Goal: Information Seeking & Learning: Learn about a topic

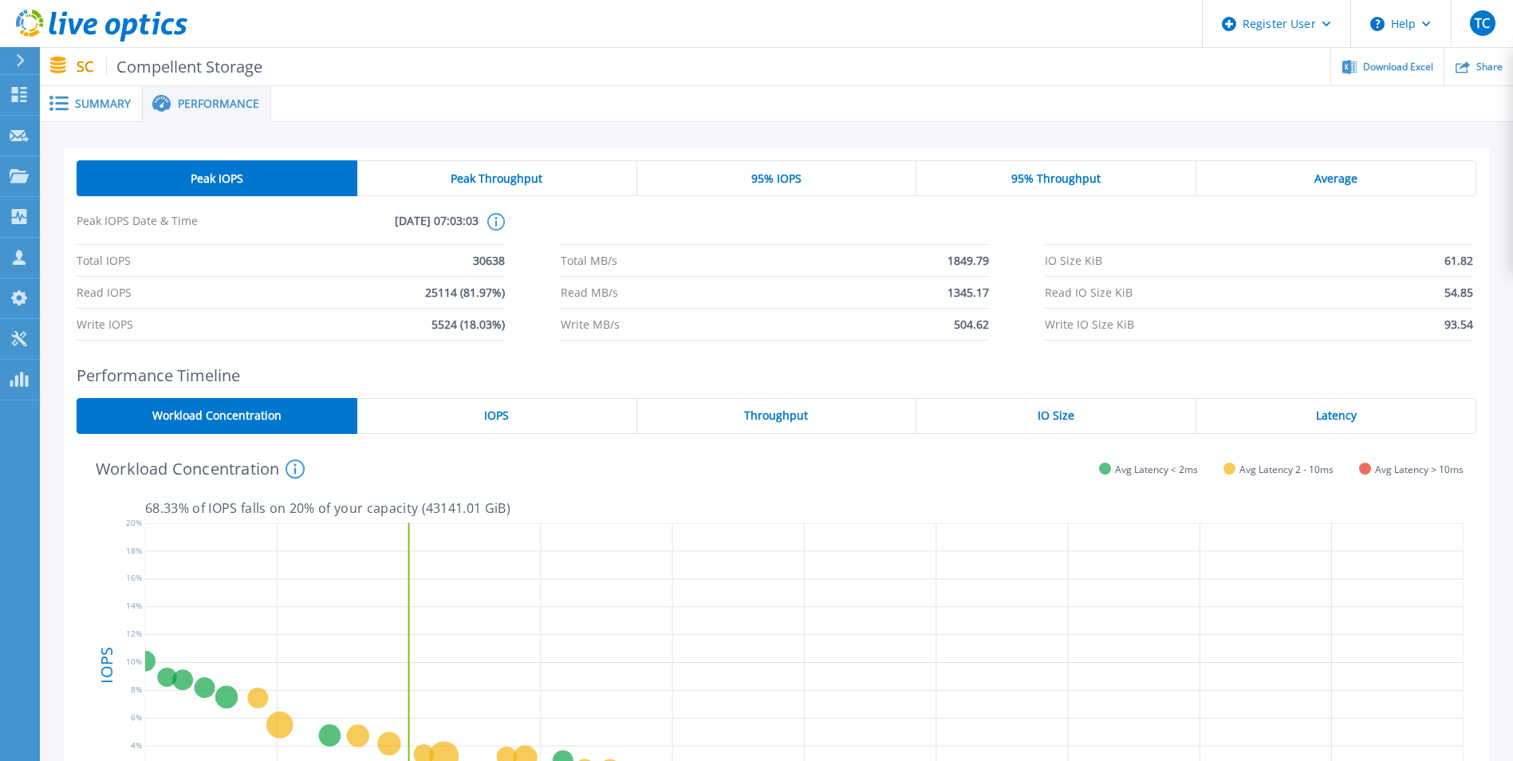
click at [99, 98] on span "Summary" at bounding box center [103, 103] width 56 height 11
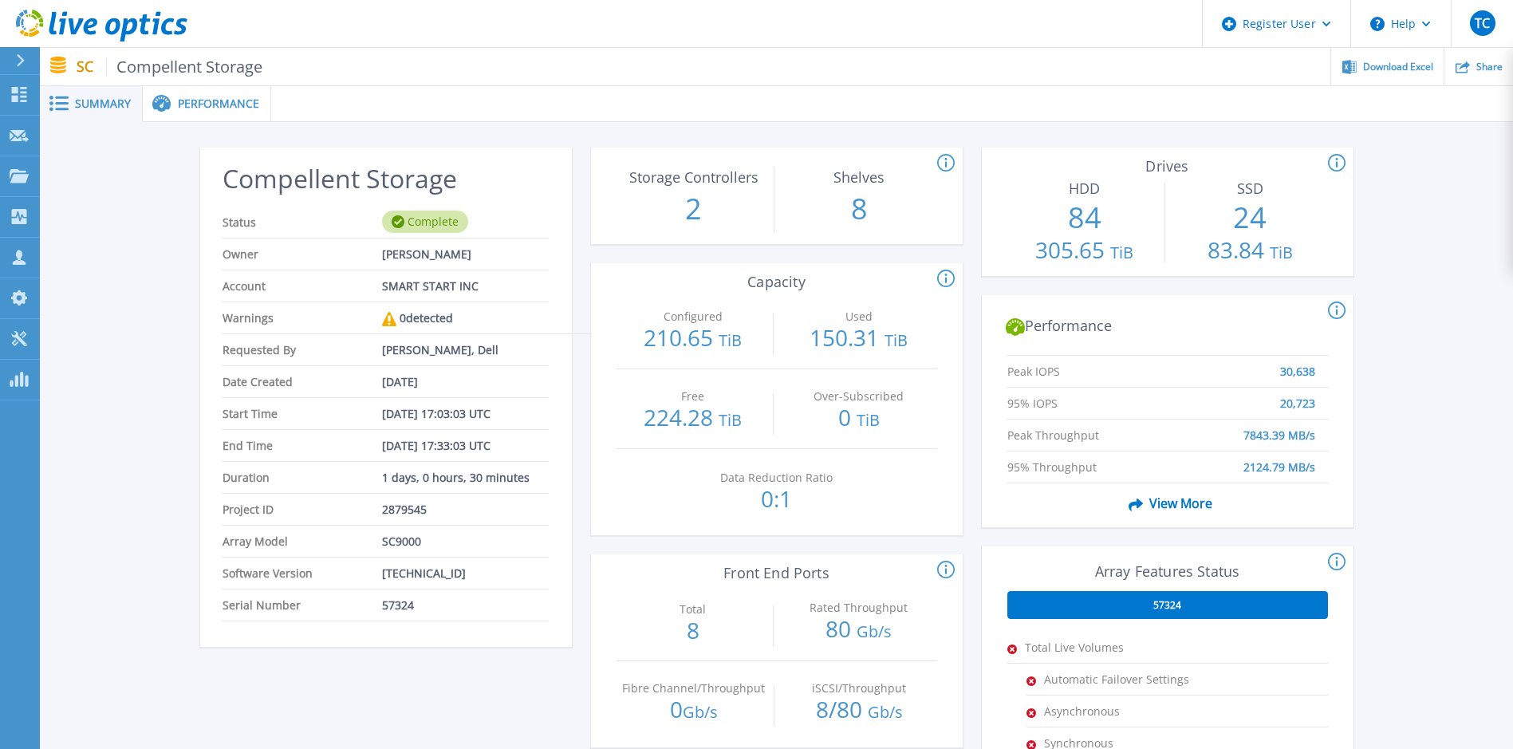
click at [78, 104] on span "Summary" at bounding box center [103, 103] width 56 height 11
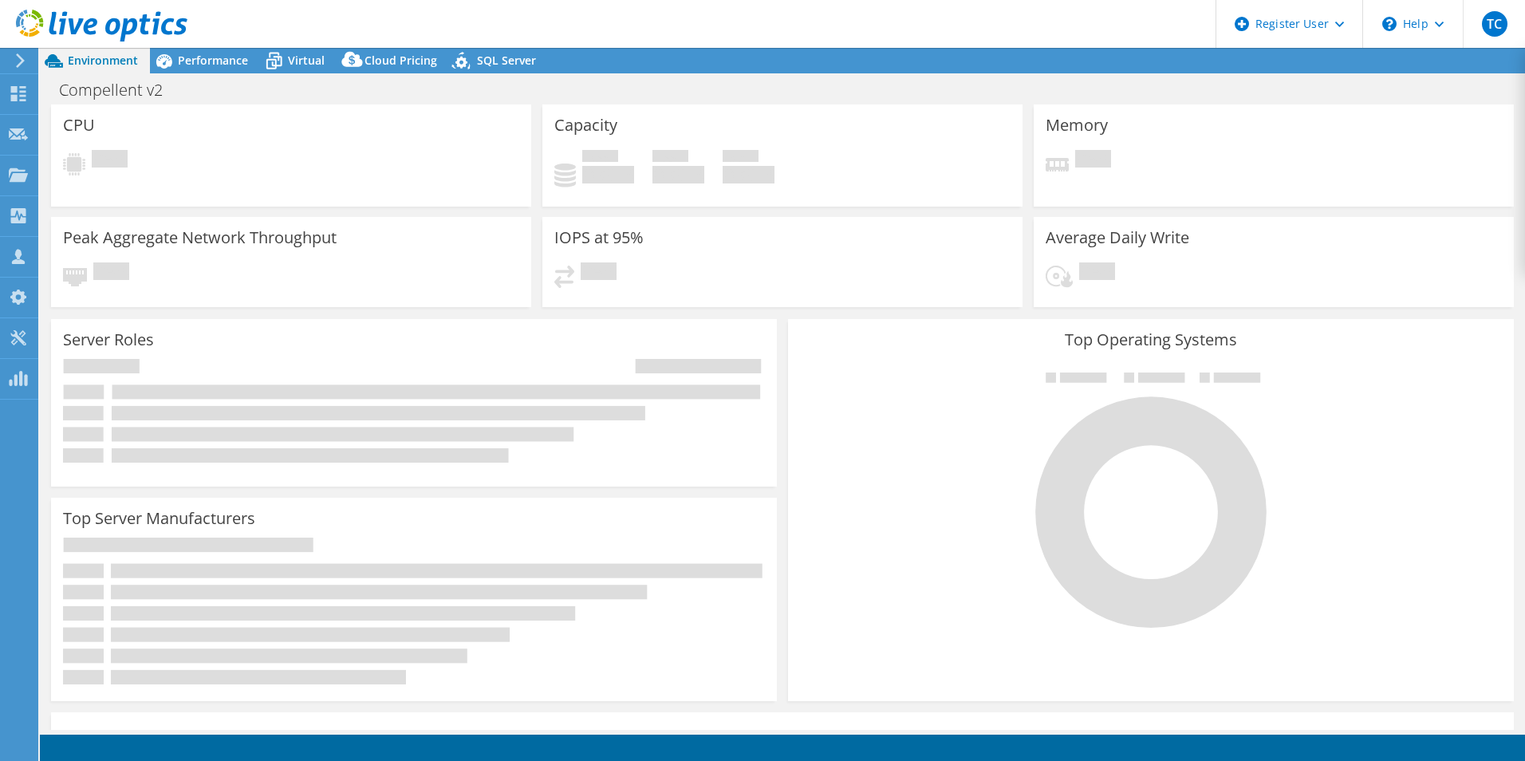
select select "USWest"
select select "USD"
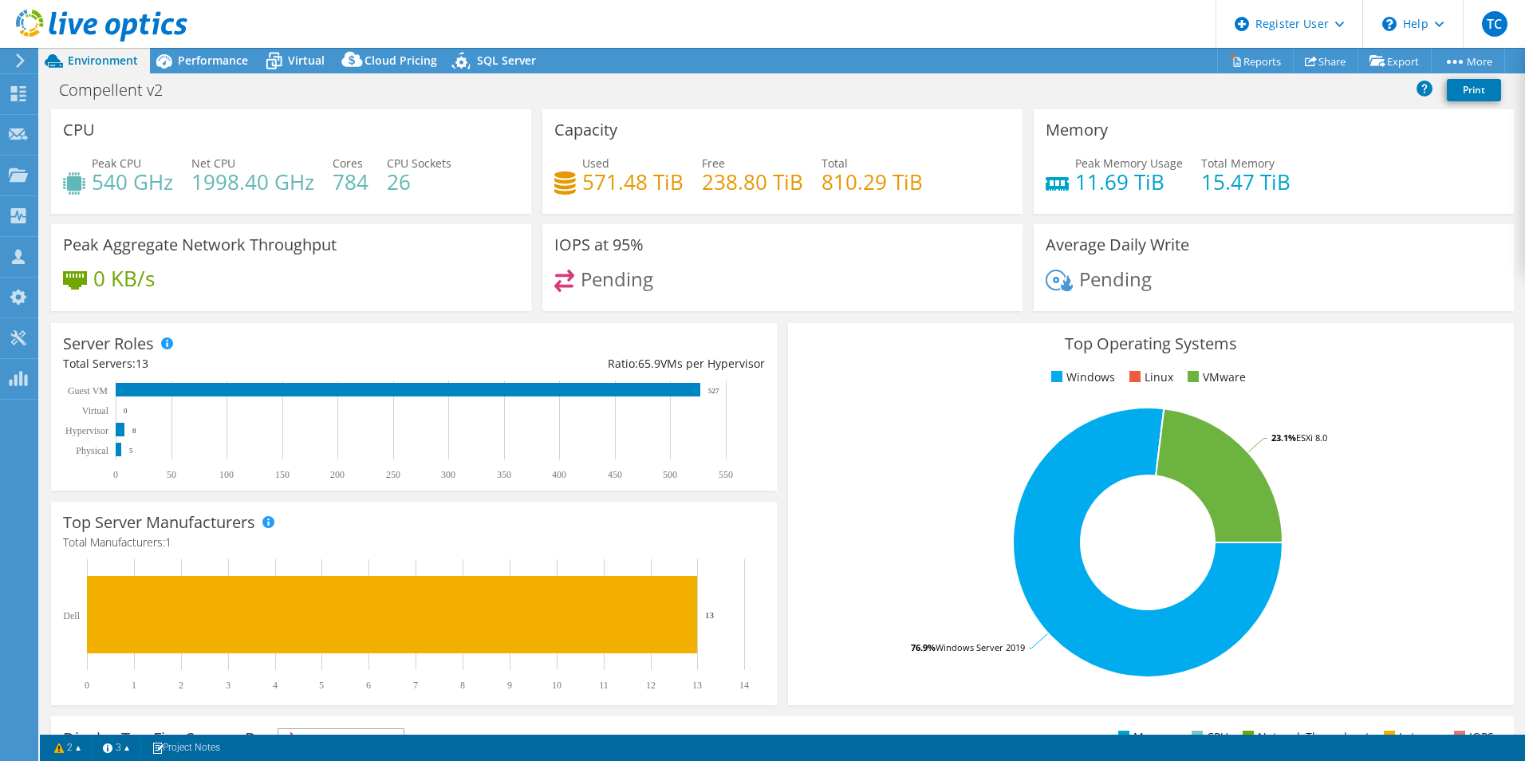
click at [199, 73] on div "Compellent v2 Print" at bounding box center [782, 91] width 1485 height 36
click at [211, 60] on span "Performance" at bounding box center [213, 60] width 70 height 15
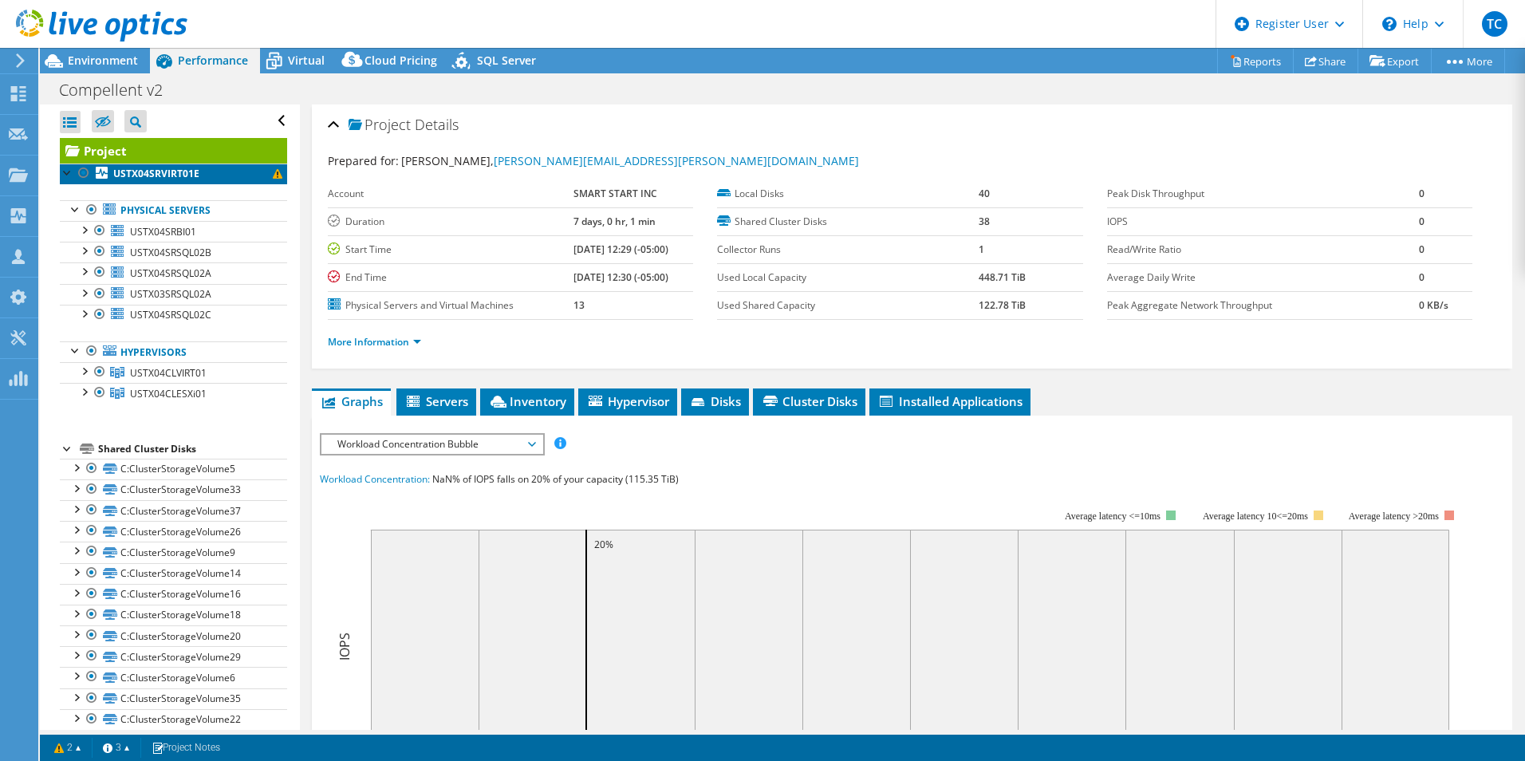
click at [165, 167] on b "USTX04SRVIRT01E" at bounding box center [156, 174] width 86 height 14
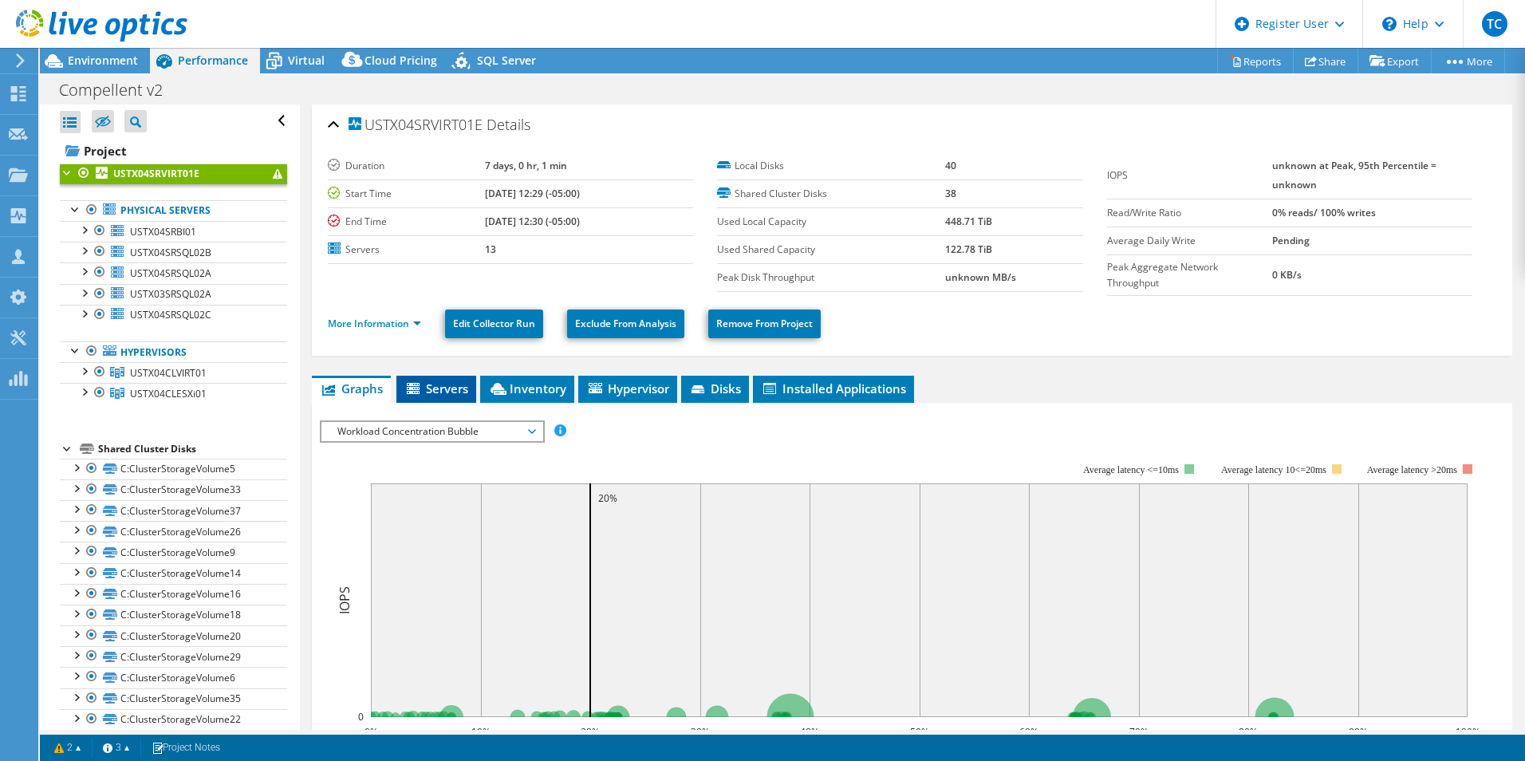
click at [427, 393] on span "Servers" at bounding box center [436, 388] width 64 height 16
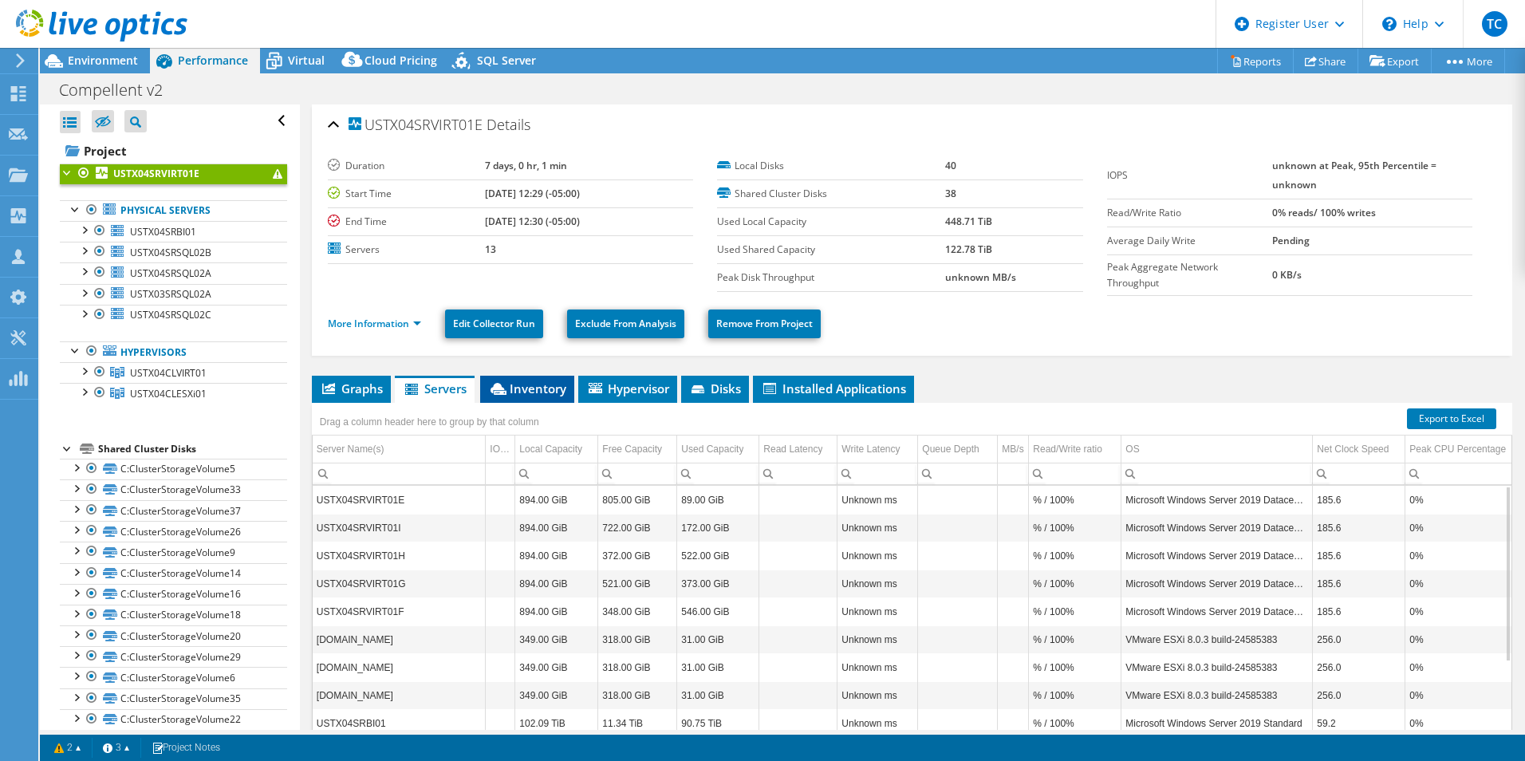
click at [542, 390] on span "Inventory" at bounding box center [527, 388] width 78 height 16
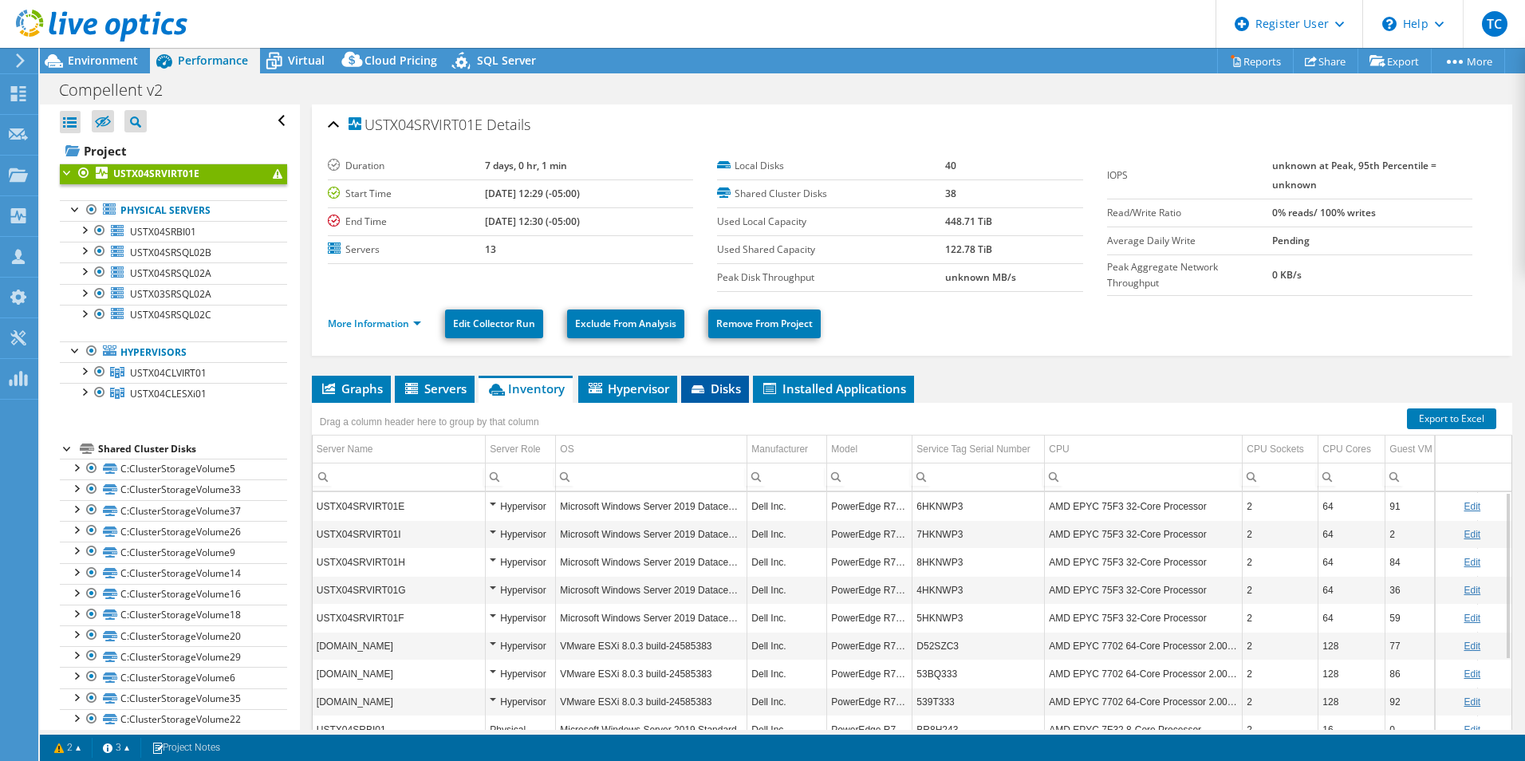
click at [707, 387] on icon at bounding box center [699, 390] width 16 height 10
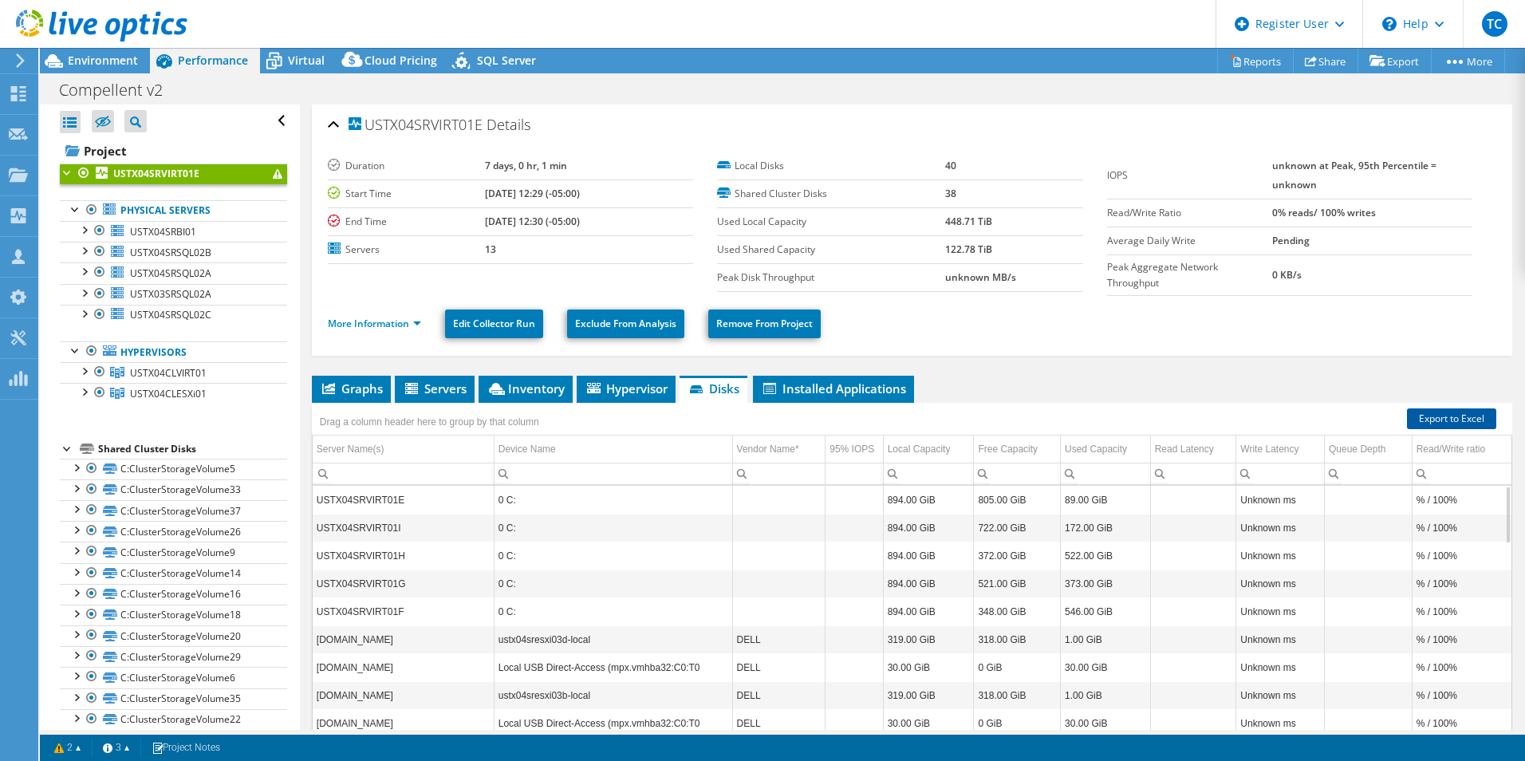
click at [1447, 416] on link "Export to Excel" at bounding box center [1451, 418] width 89 height 21
click at [888, 396] on span "Installed Applications" at bounding box center [833, 388] width 145 height 16
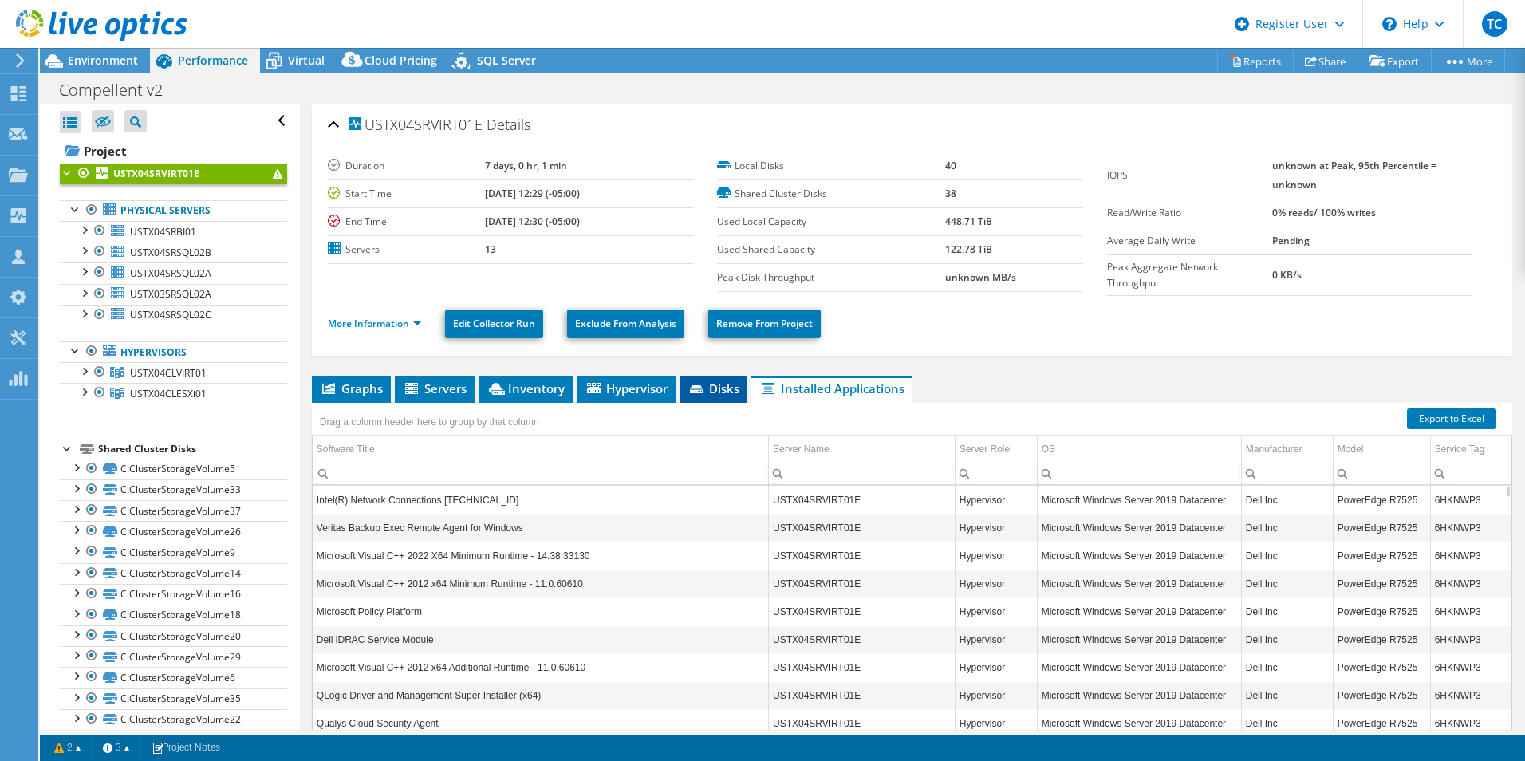
click at [706, 392] on icon at bounding box center [698, 390] width 16 height 10
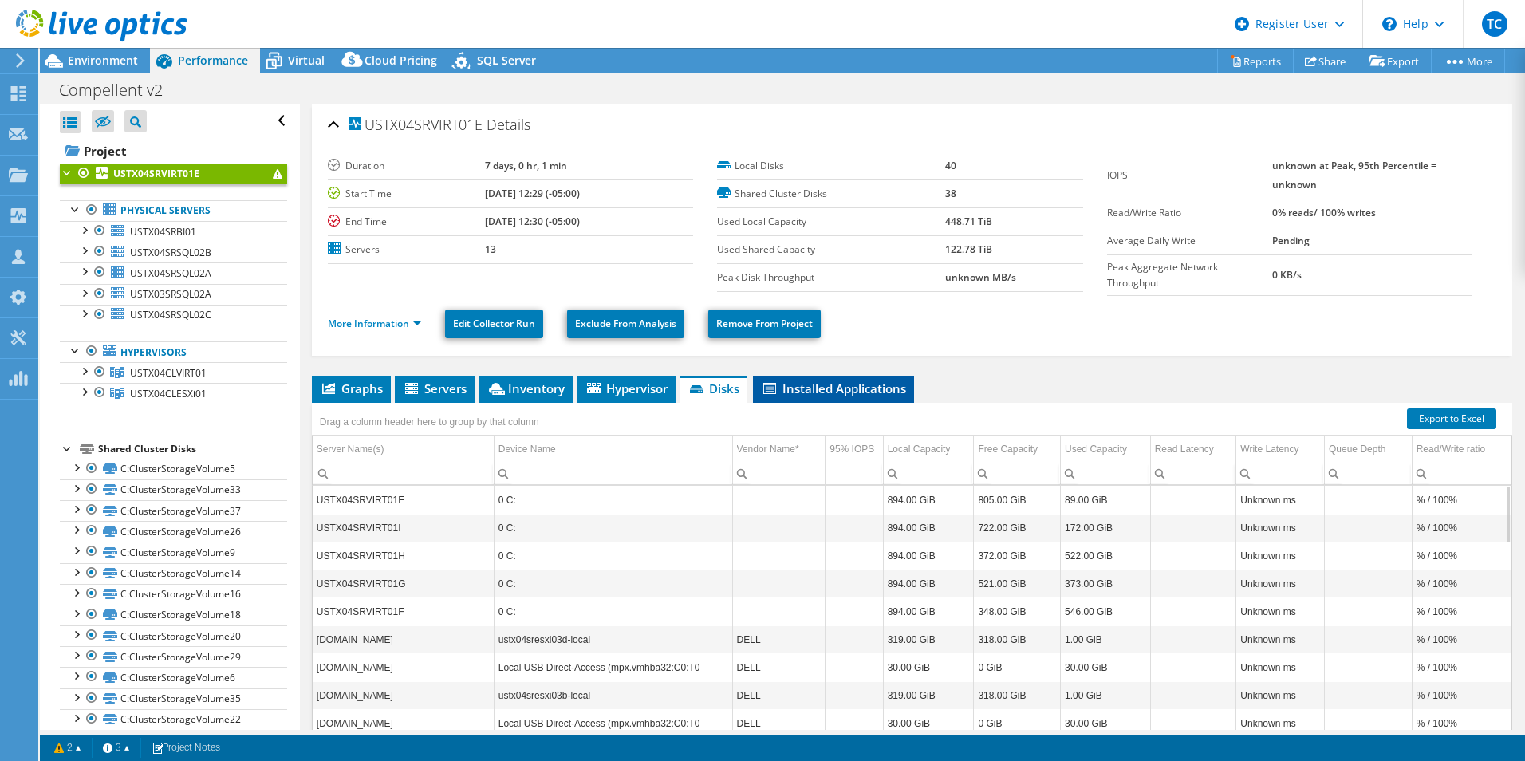
click at [881, 382] on span "Installed Applications" at bounding box center [833, 388] width 145 height 16
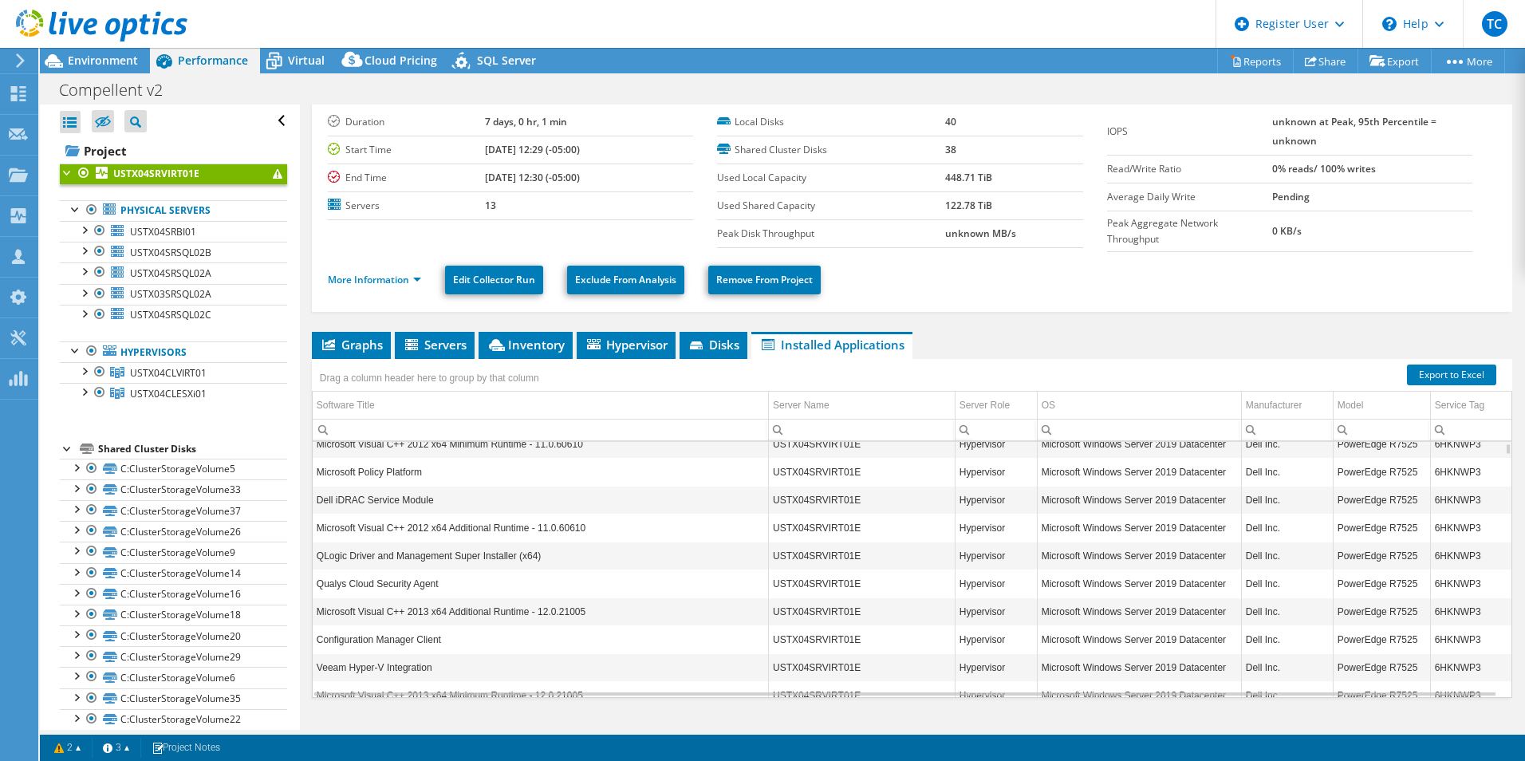
scroll to position [73, 0]
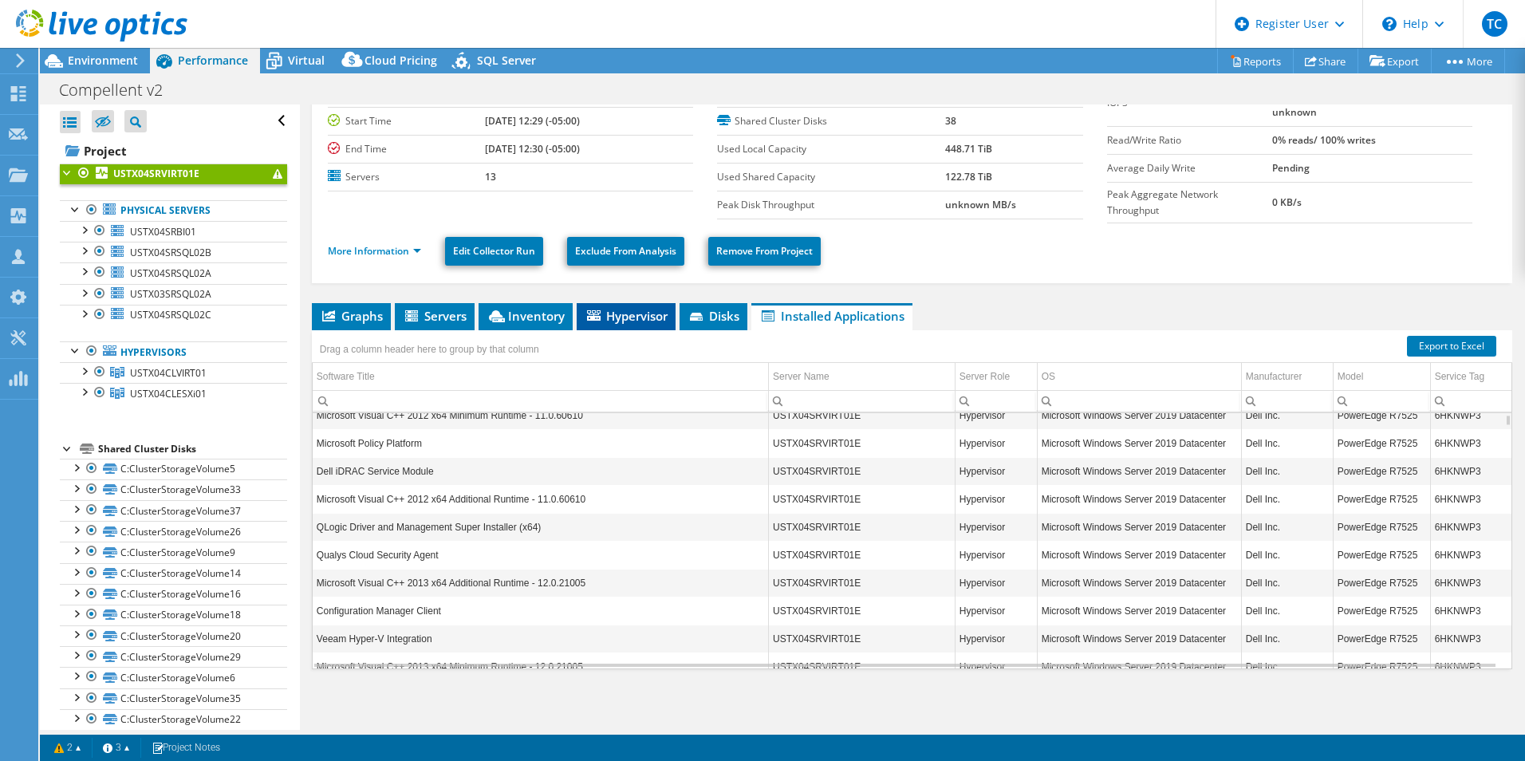
click at [637, 312] on span "Hypervisor" at bounding box center [626, 316] width 83 height 16
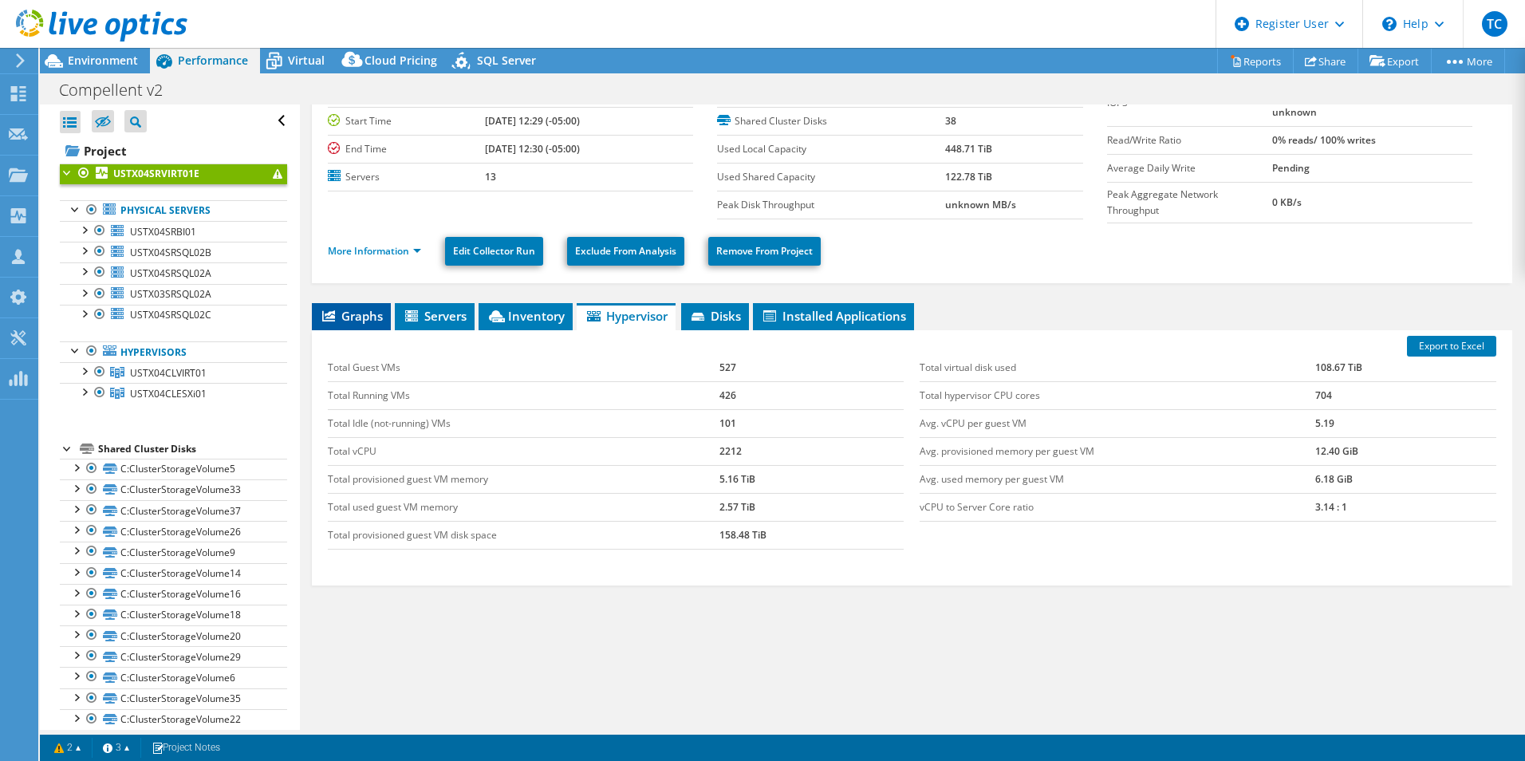
click at [345, 309] on span "Graphs" at bounding box center [351, 316] width 63 height 16
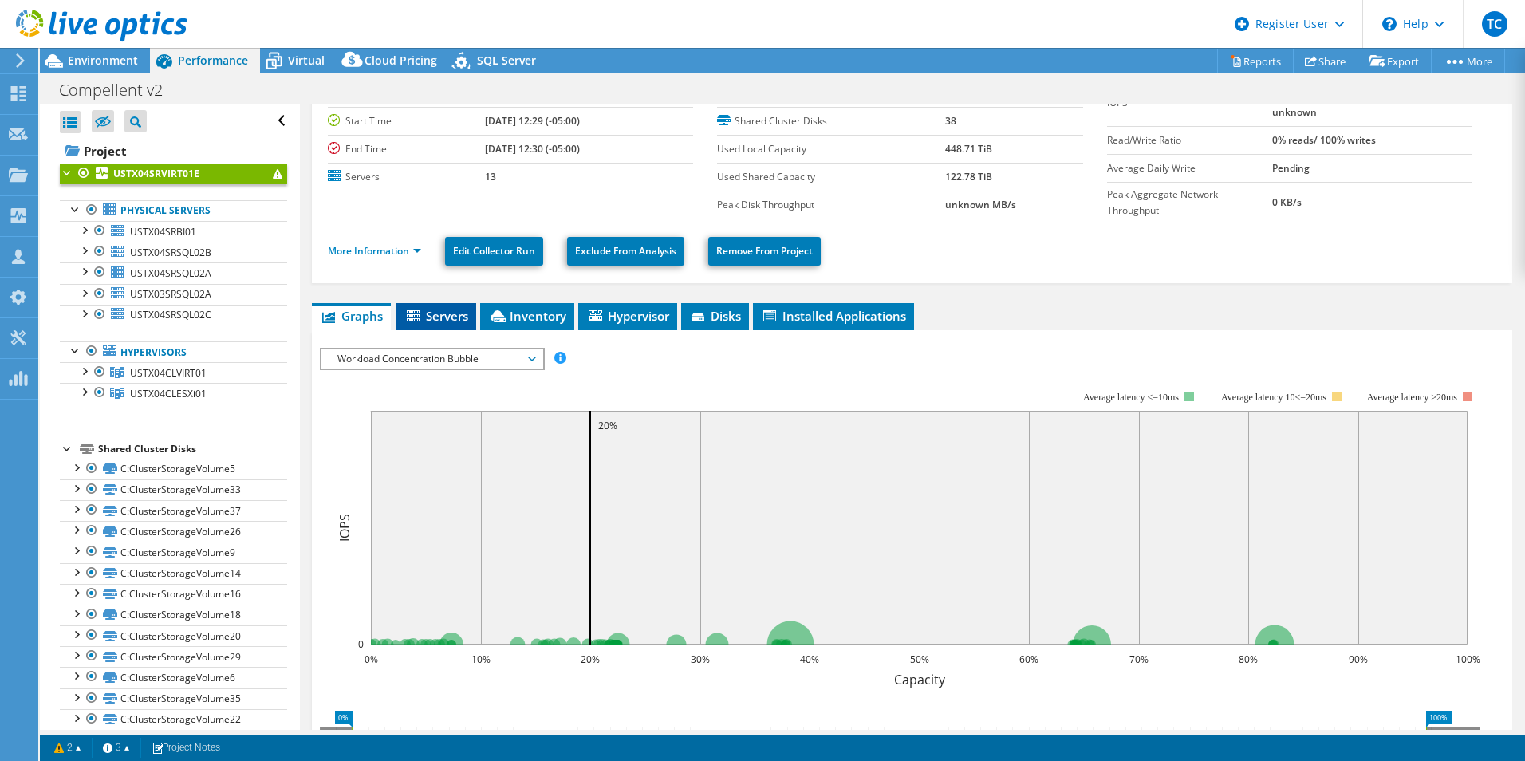
click at [438, 320] on span "Servers" at bounding box center [436, 316] width 64 height 16
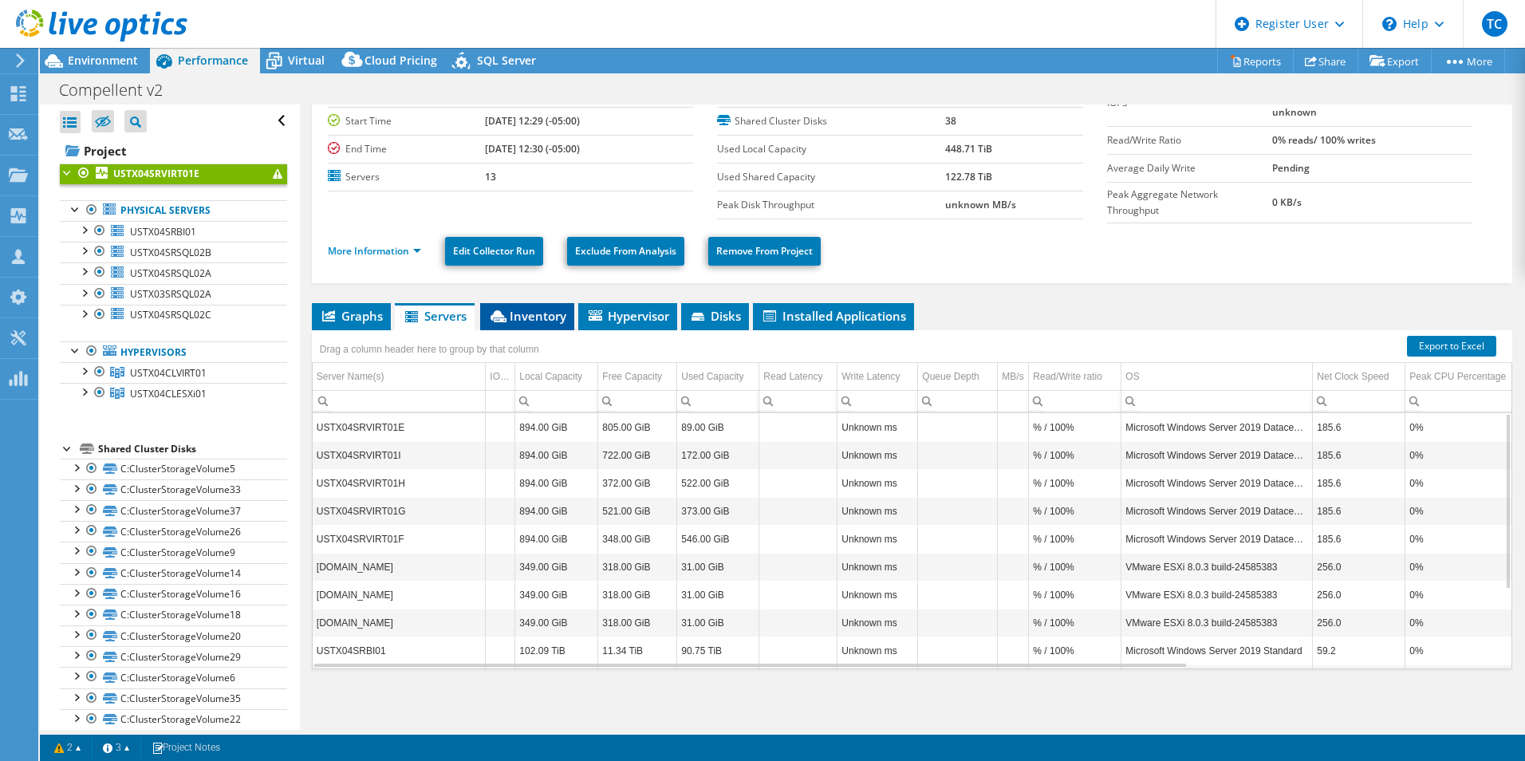
click at [528, 317] on span "Inventory" at bounding box center [527, 316] width 78 height 16
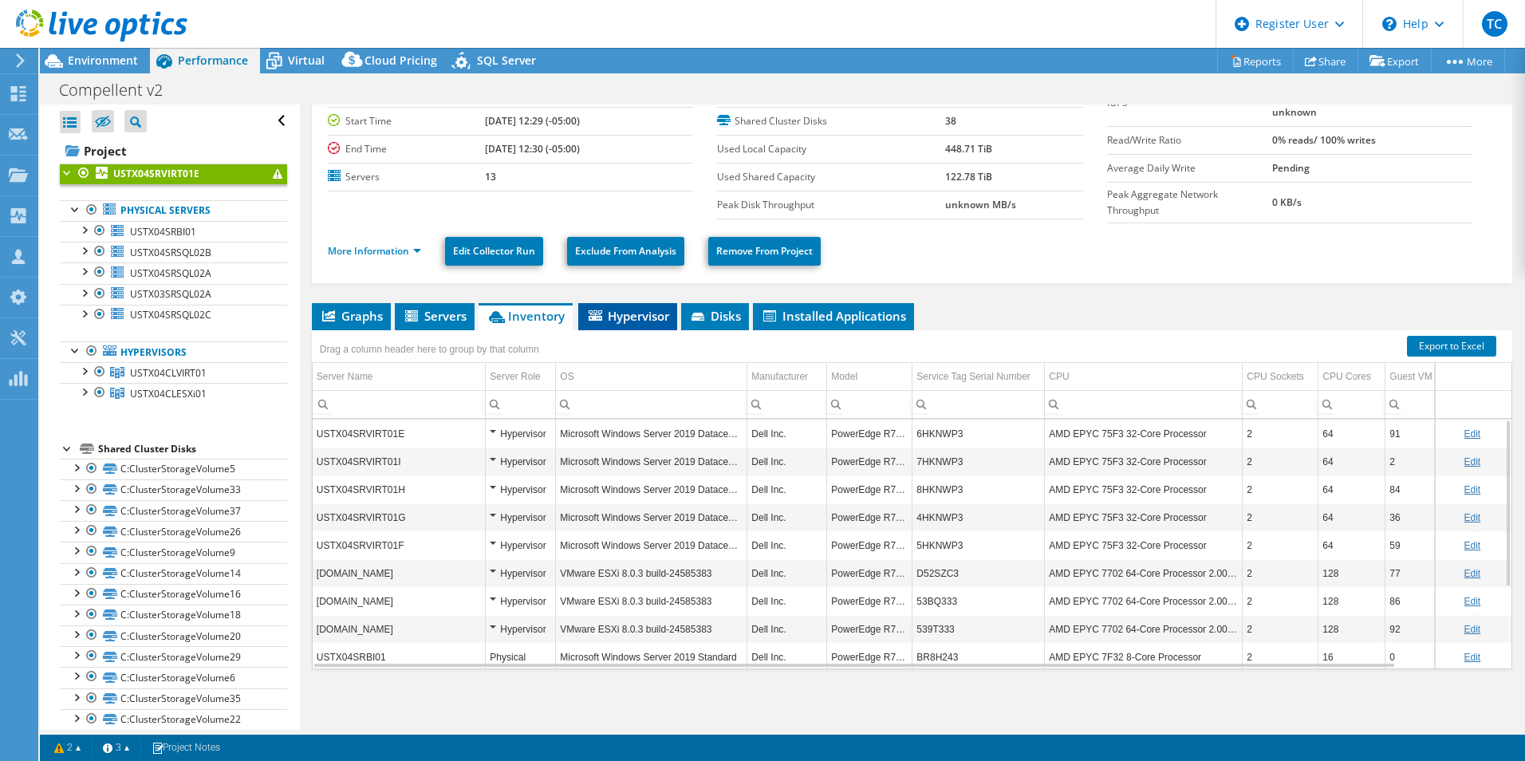
click at [627, 317] on span "Hypervisor" at bounding box center [627, 316] width 83 height 16
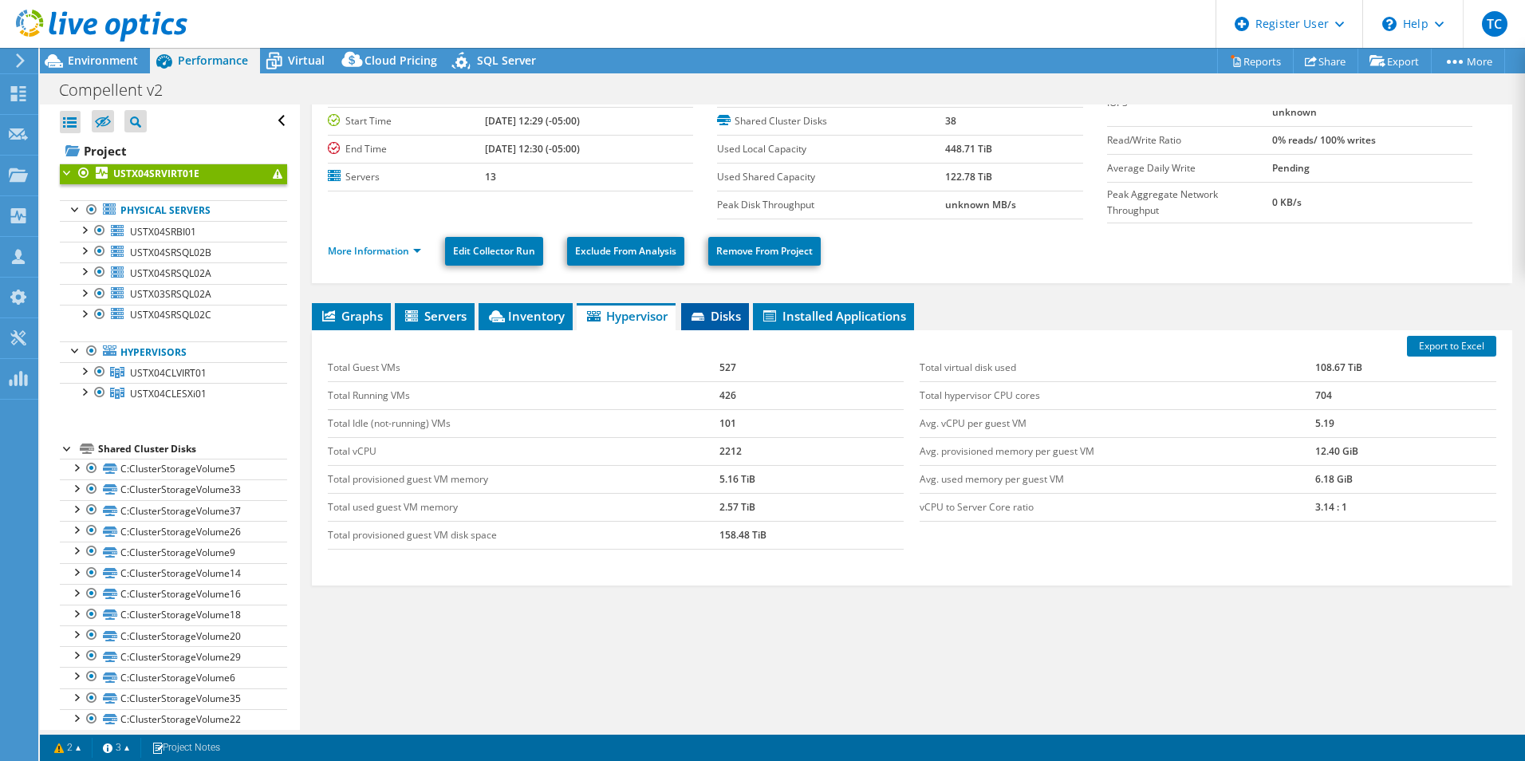
click at [700, 321] on icon at bounding box center [699, 318] width 16 height 10
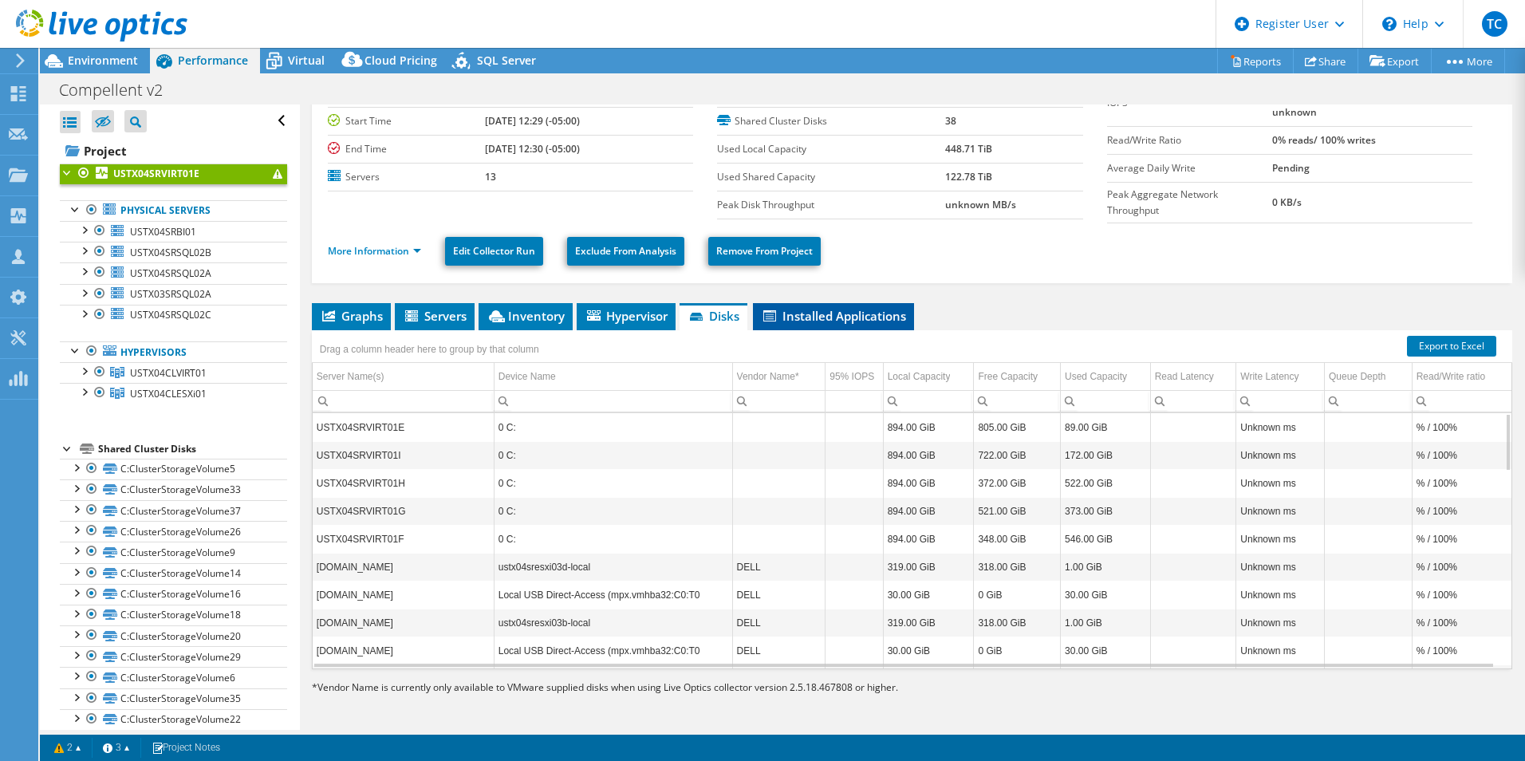
click at [812, 309] on span "Installed Applications" at bounding box center [833, 316] width 145 height 16
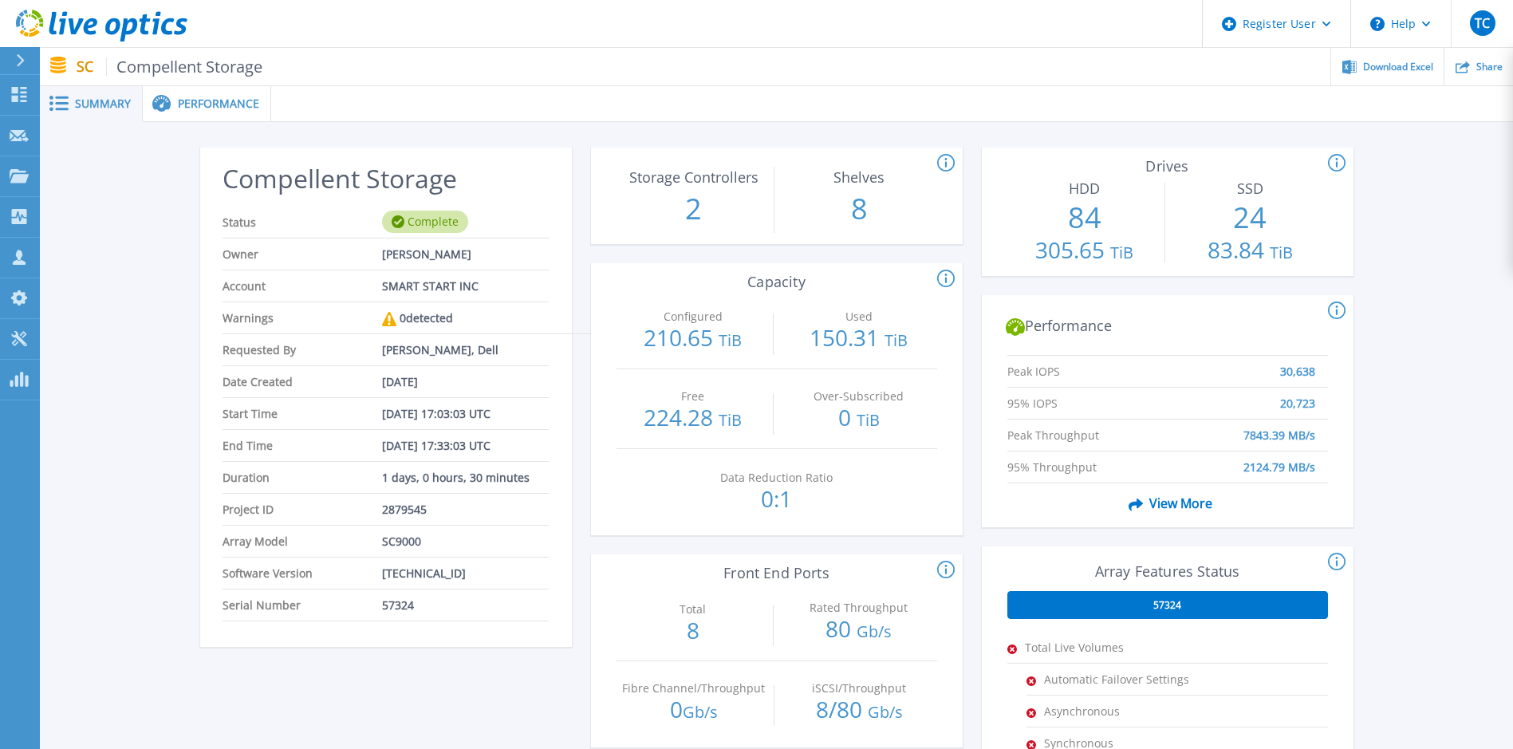
click at [219, 105] on span "Performance" at bounding box center [218, 103] width 81 height 11
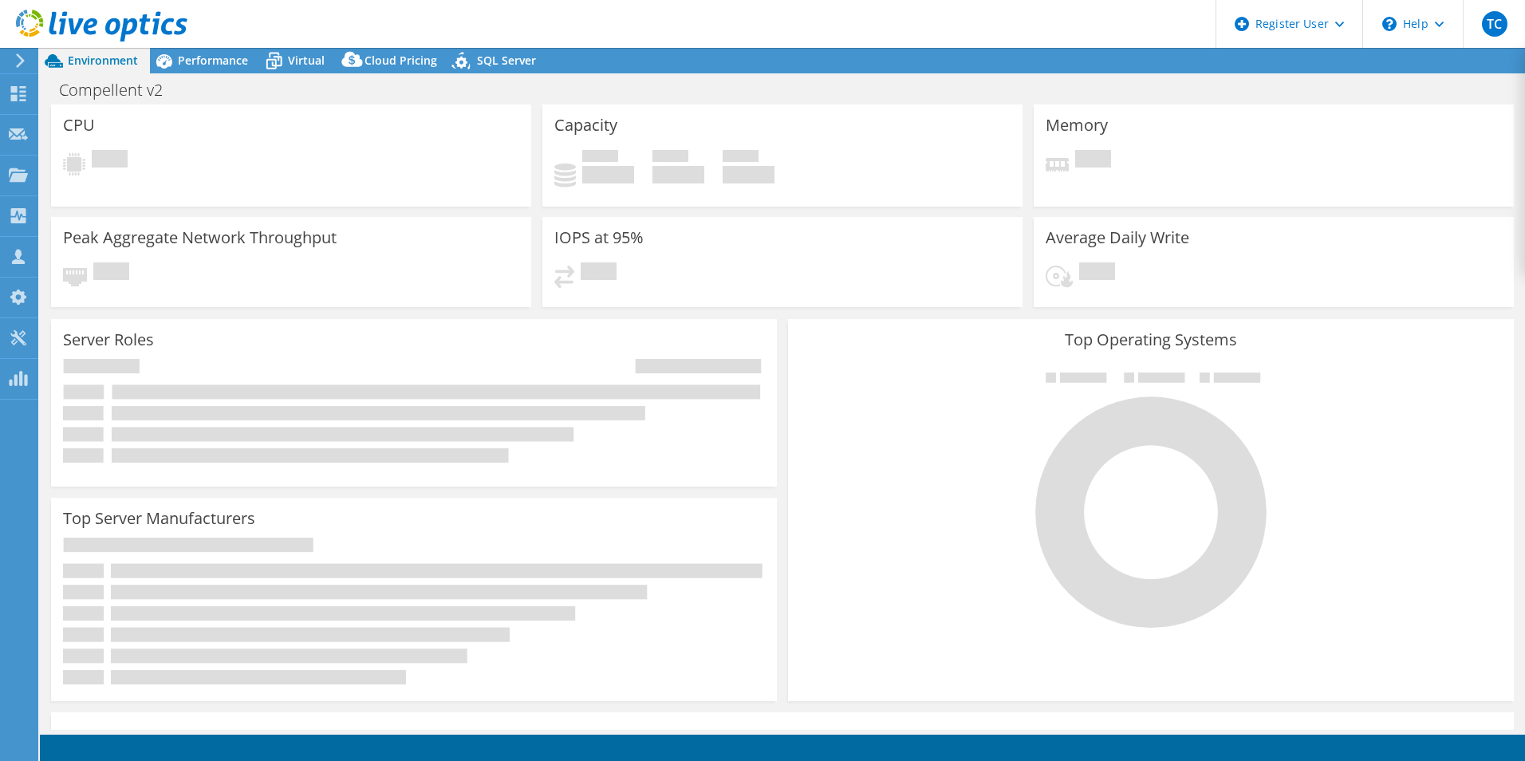
select select "USWest"
select select "USD"
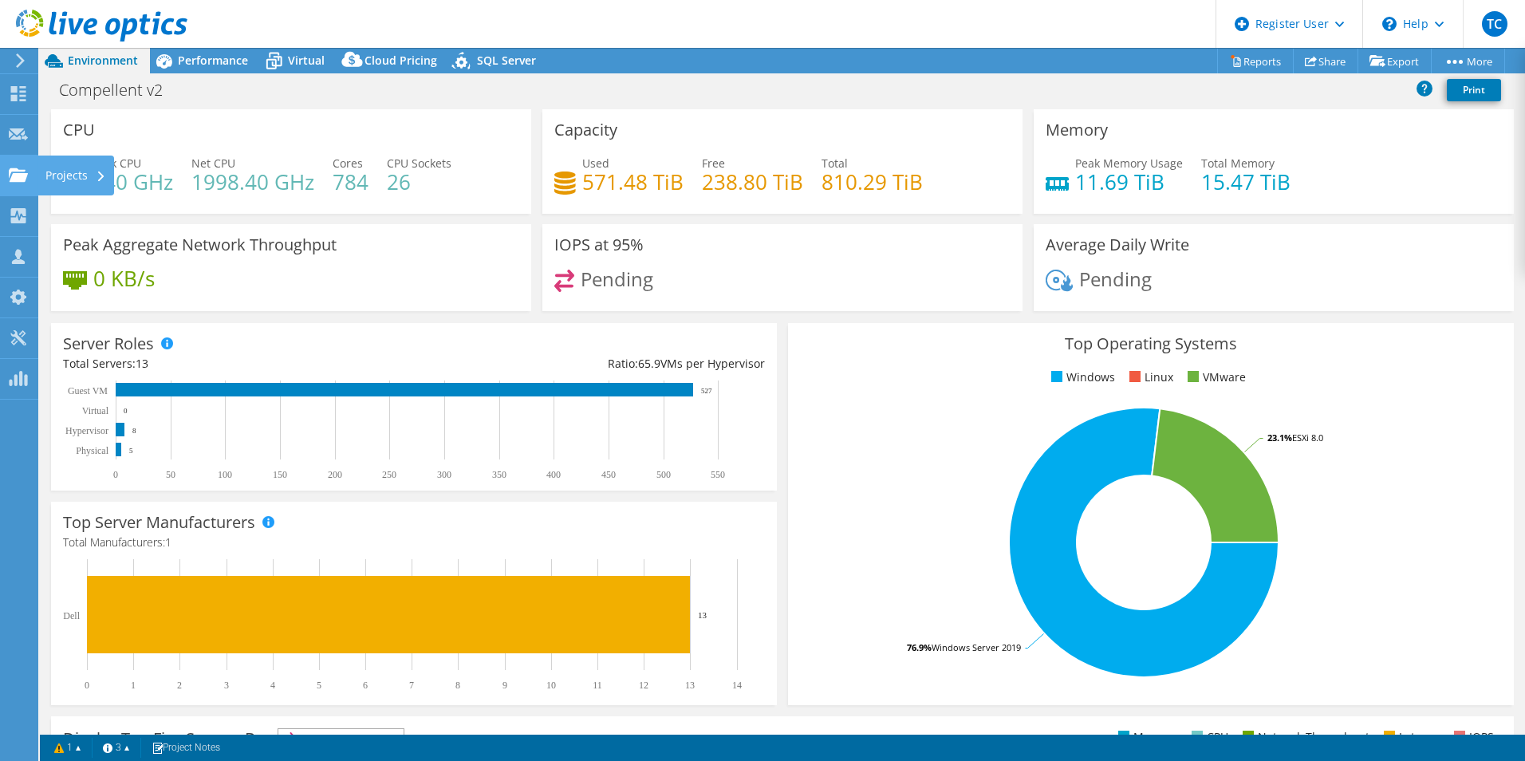
click at [18, 176] on use at bounding box center [18, 174] width 19 height 14
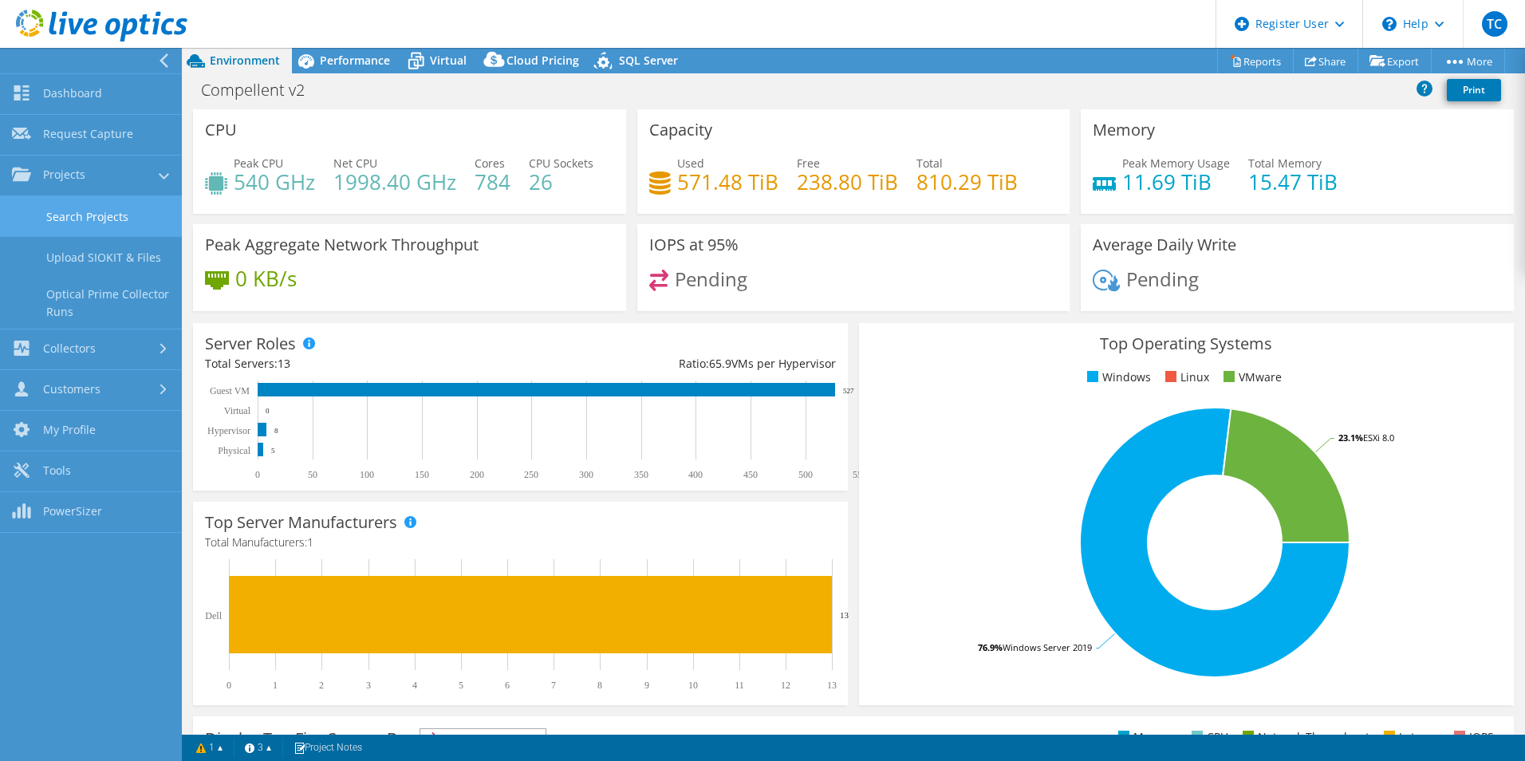
click at [85, 206] on link "Search Projects" at bounding box center [91, 216] width 182 height 41
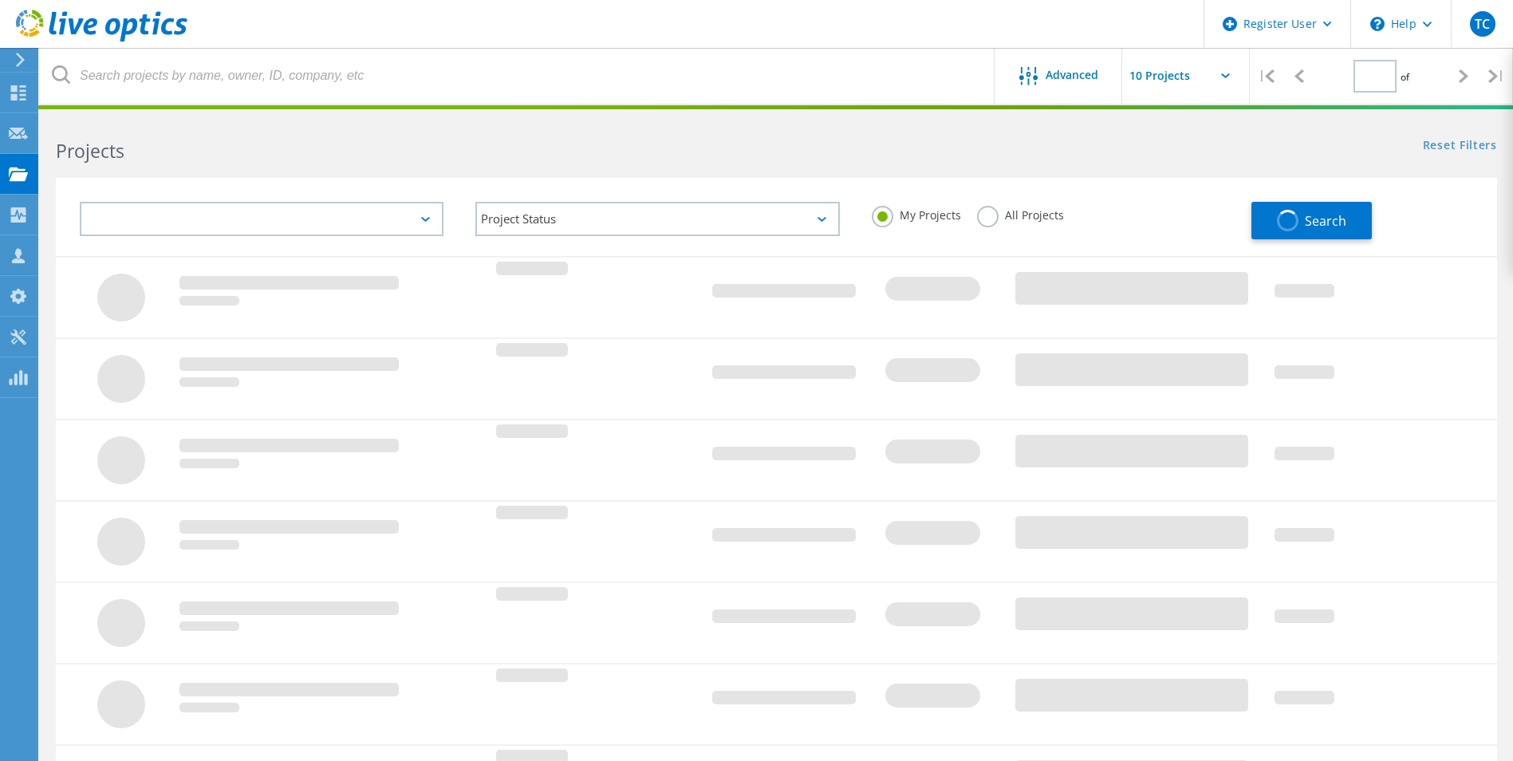
type input "1"
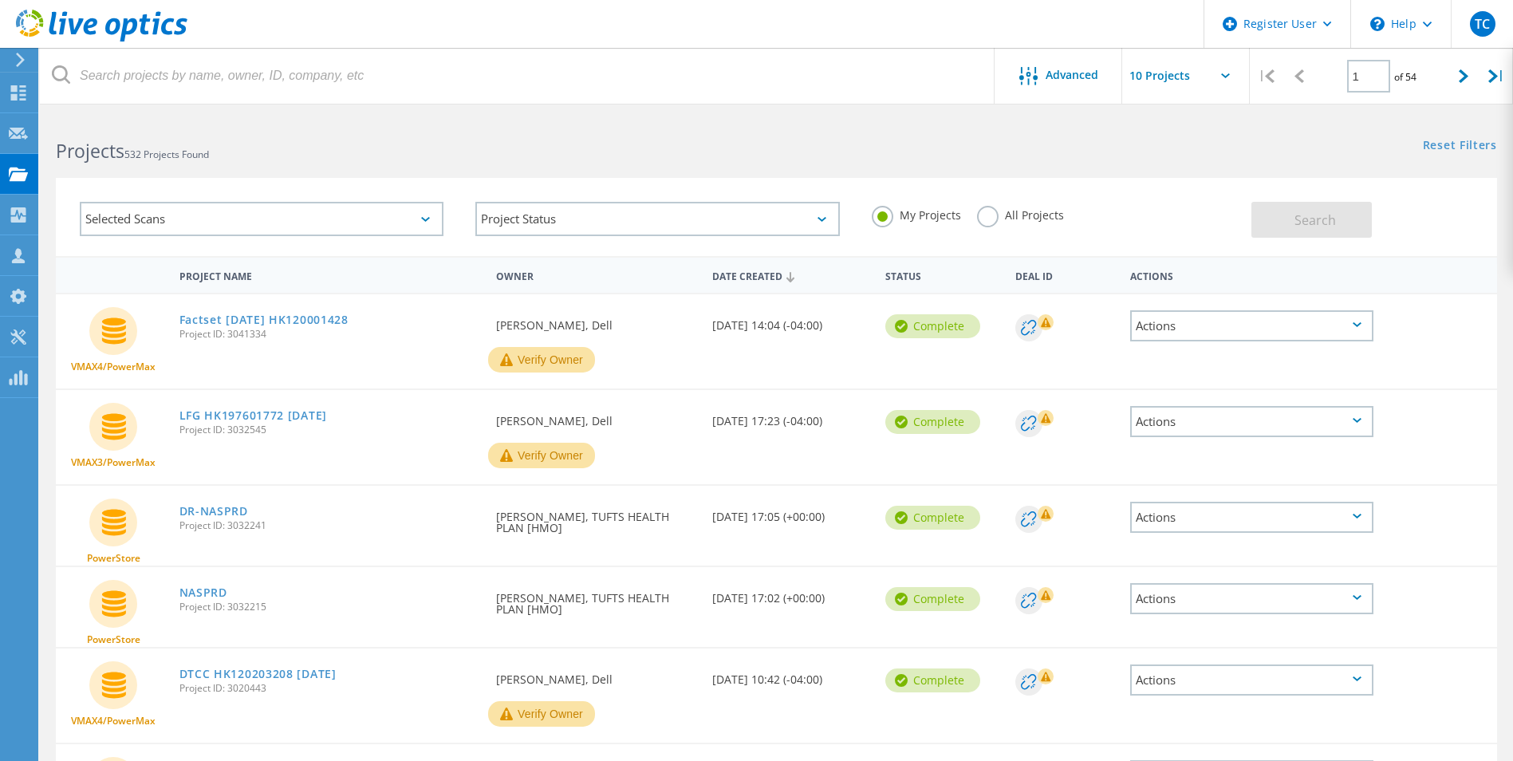
click at [983, 211] on label "All Projects" at bounding box center [1020, 213] width 87 height 15
click at [0, 0] on input "All Projects" at bounding box center [0, 0] width 0 height 0
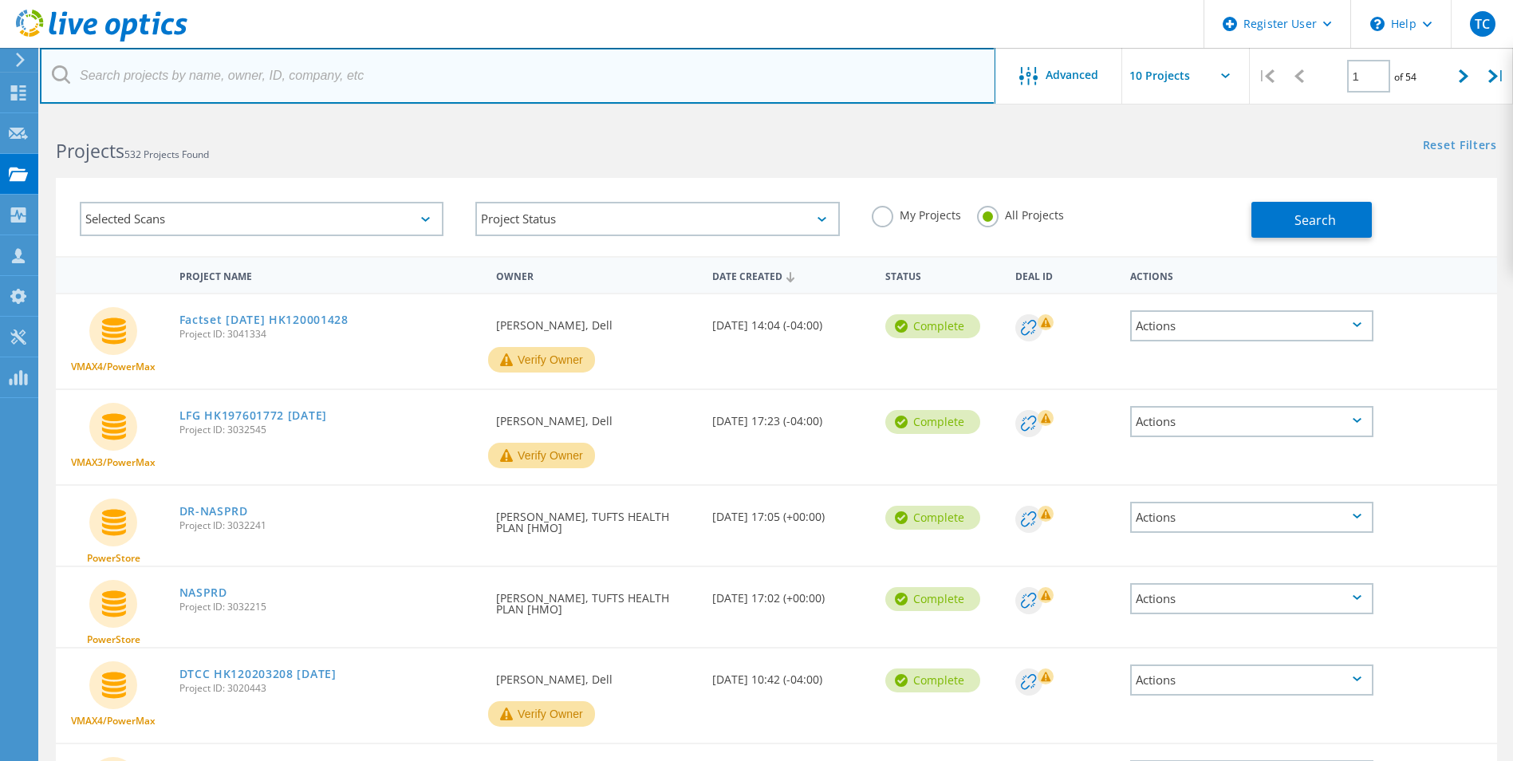
click at [179, 81] on input "text" at bounding box center [517, 76] width 955 height 56
type input "2879531"
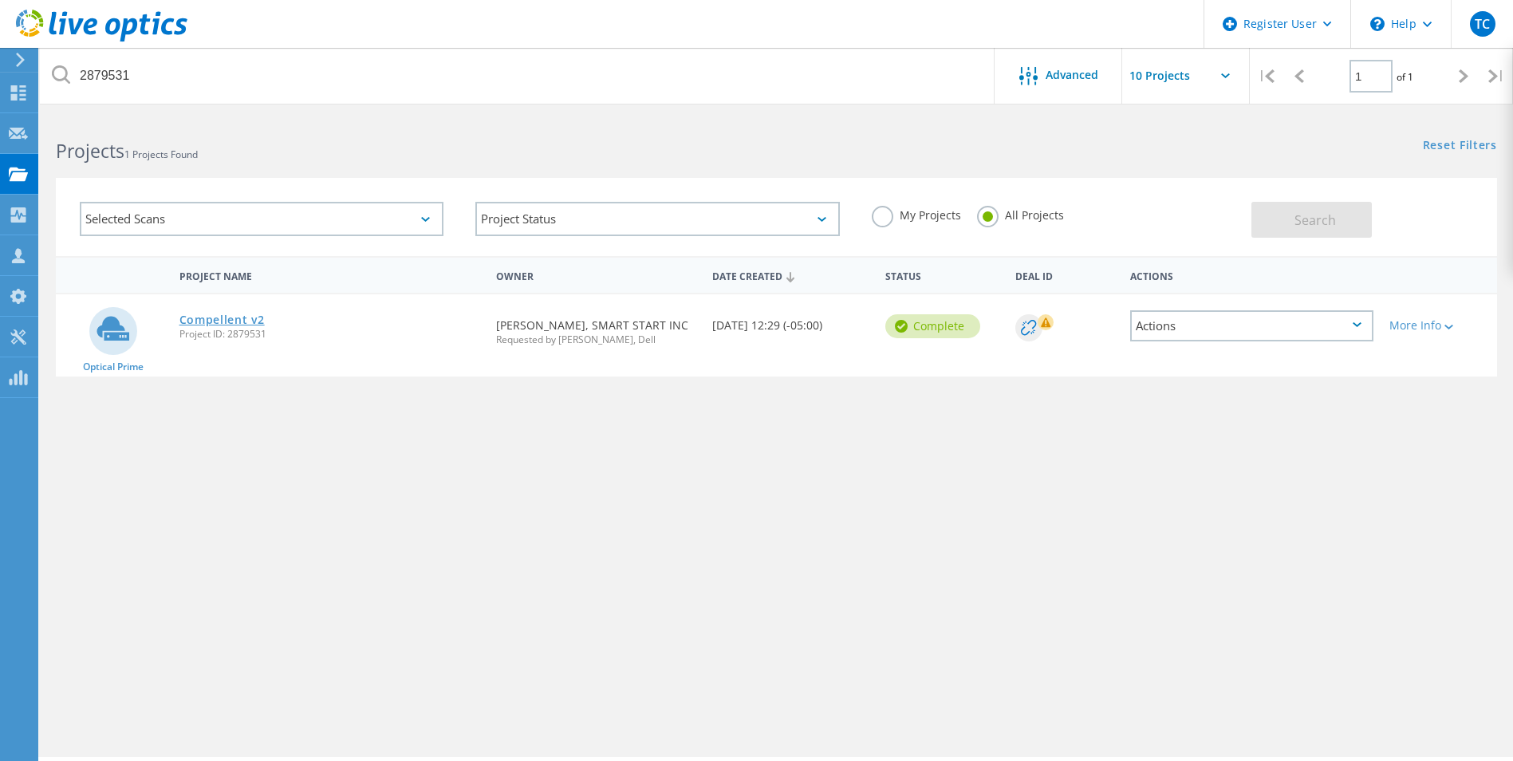
click at [243, 320] on link "Compellent v2" at bounding box center [221, 319] width 85 height 11
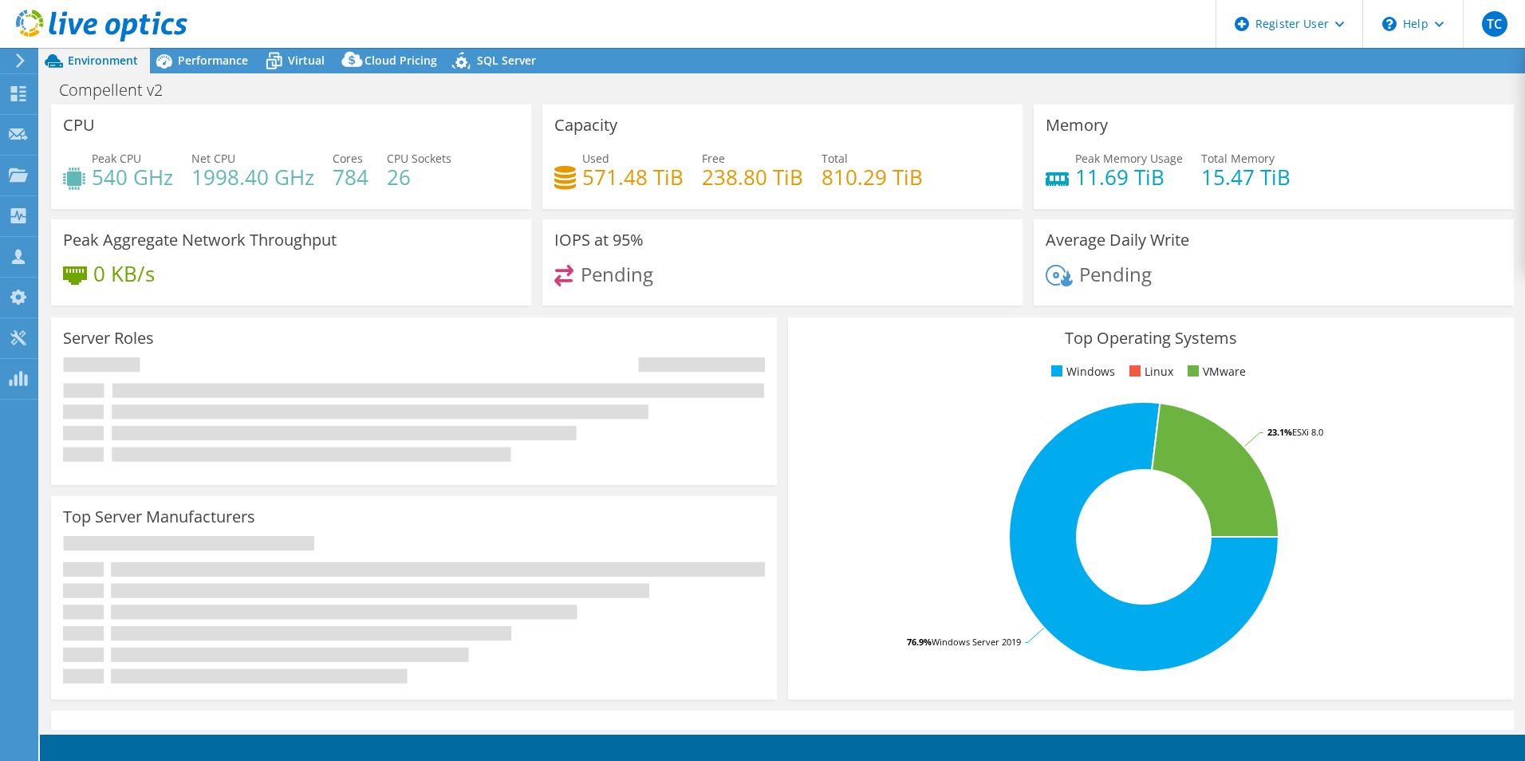
select select "USWest"
select select "USD"
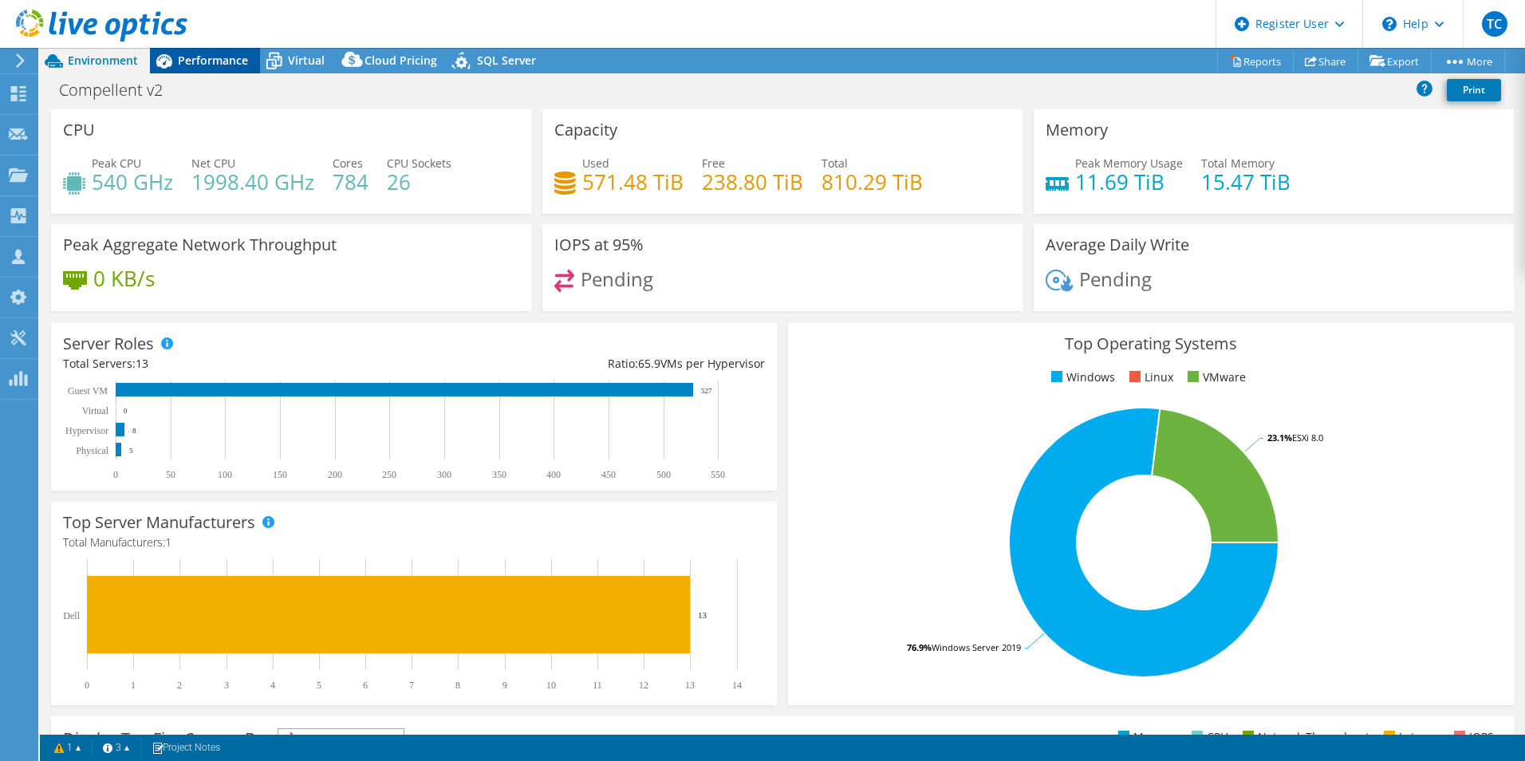
click at [204, 61] on span "Performance" at bounding box center [213, 60] width 70 height 15
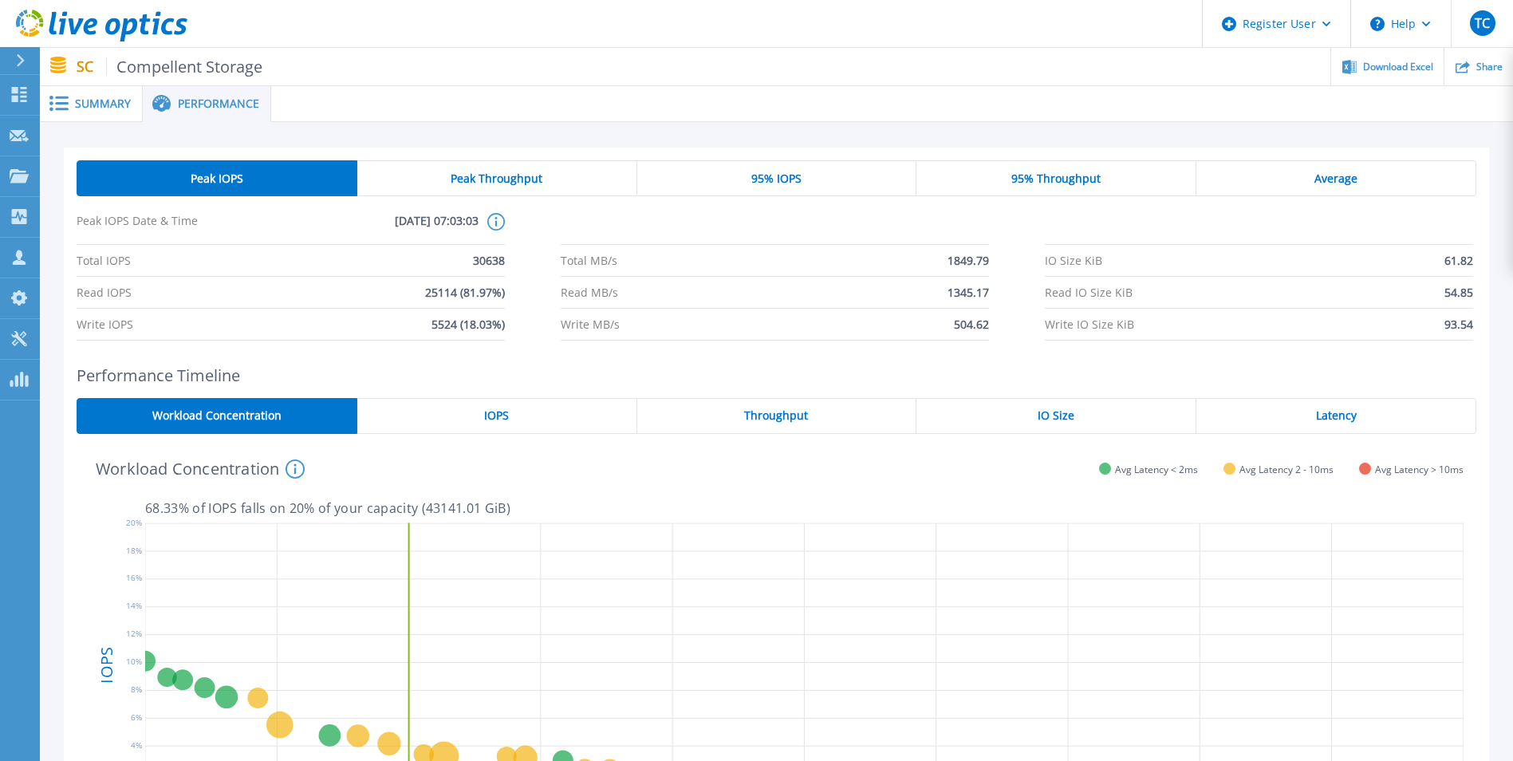
click at [519, 177] on span "Peak Throughput" at bounding box center [497, 178] width 92 height 13
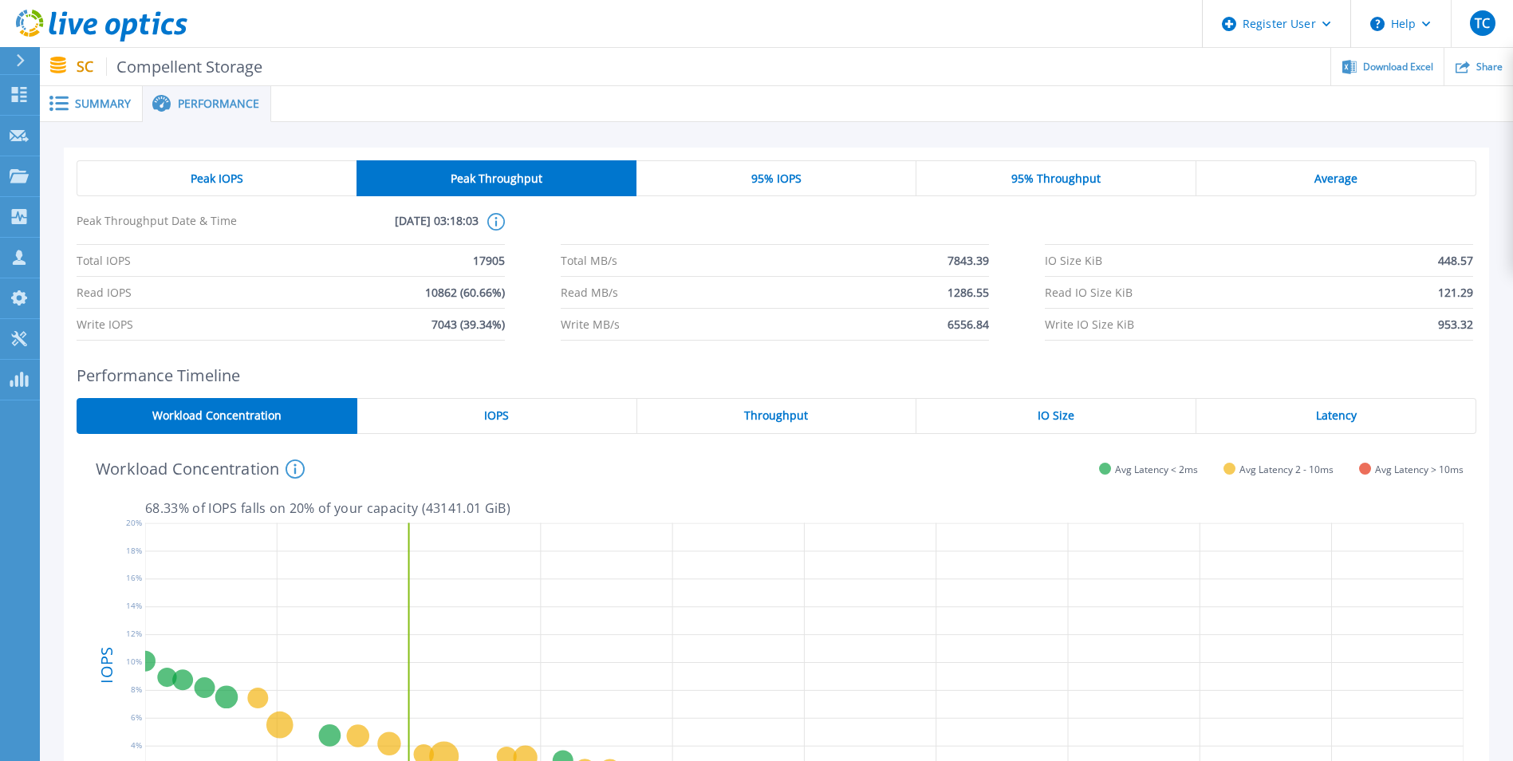
click at [257, 179] on div "Peak IOPS" at bounding box center [217, 178] width 280 height 36
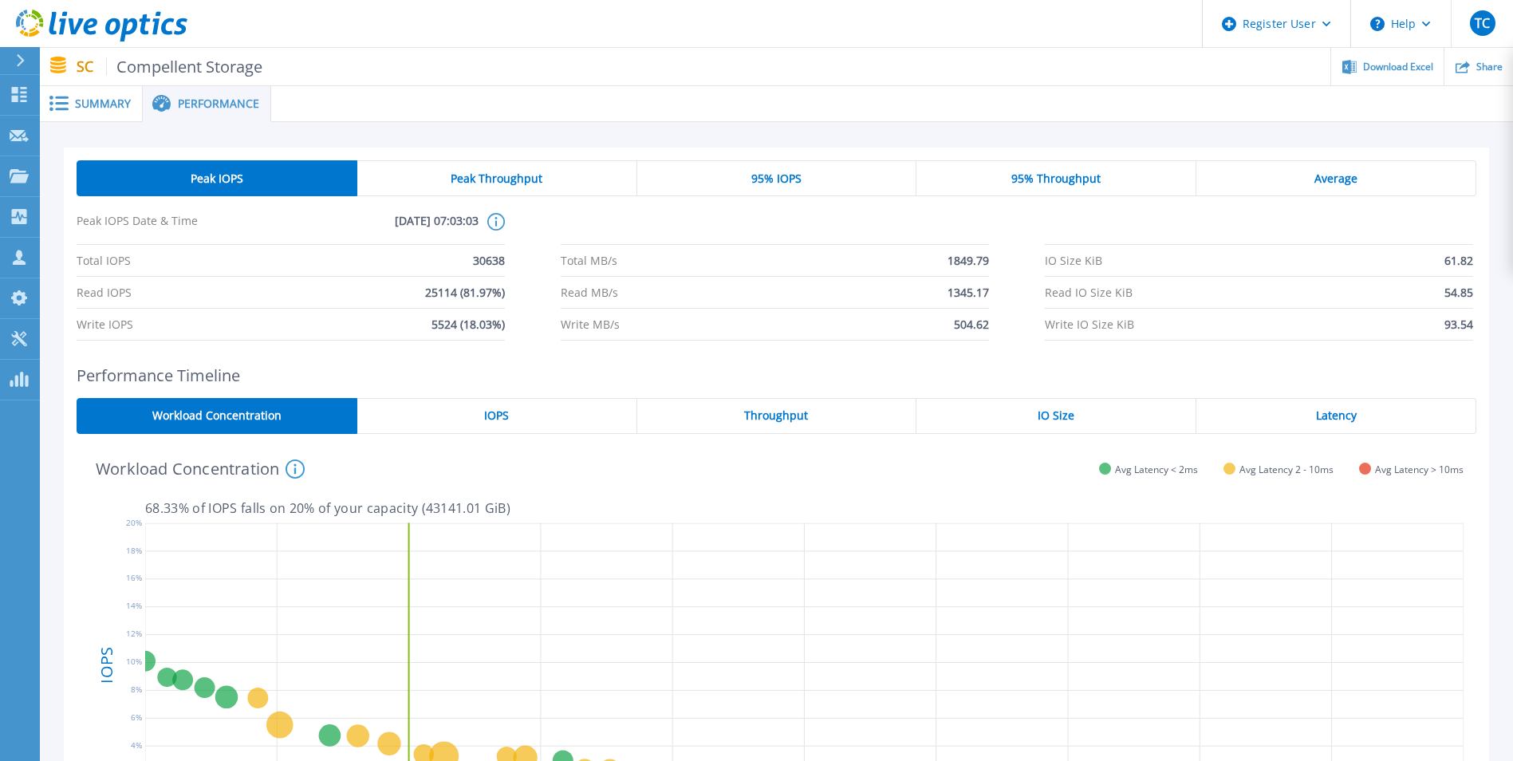
click at [478, 179] on span "Peak Throughput" at bounding box center [497, 178] width 92 height 13
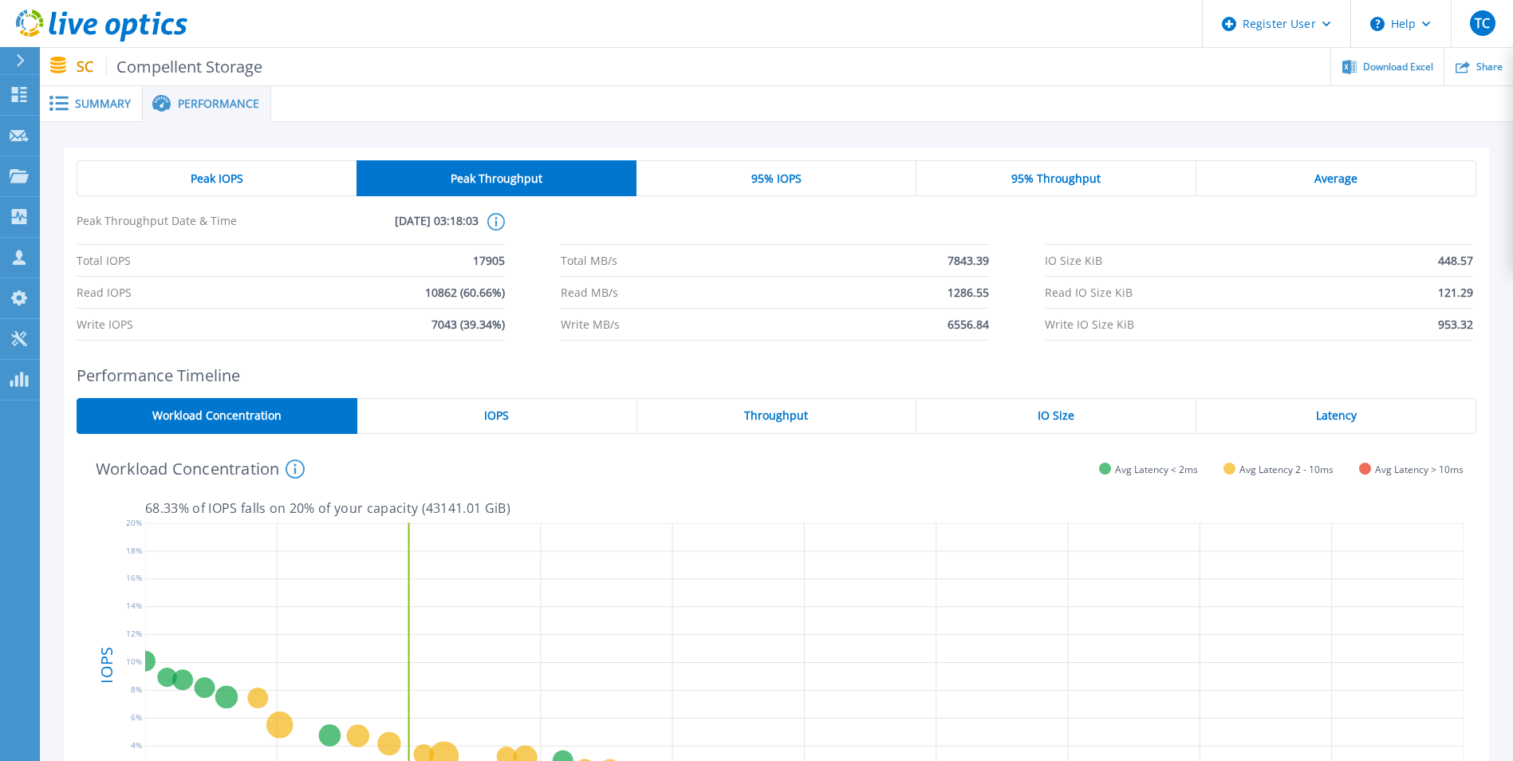
click at [254, 173] on div "Peak IOPS" at bounding box center [217, 178] width 280 height 36
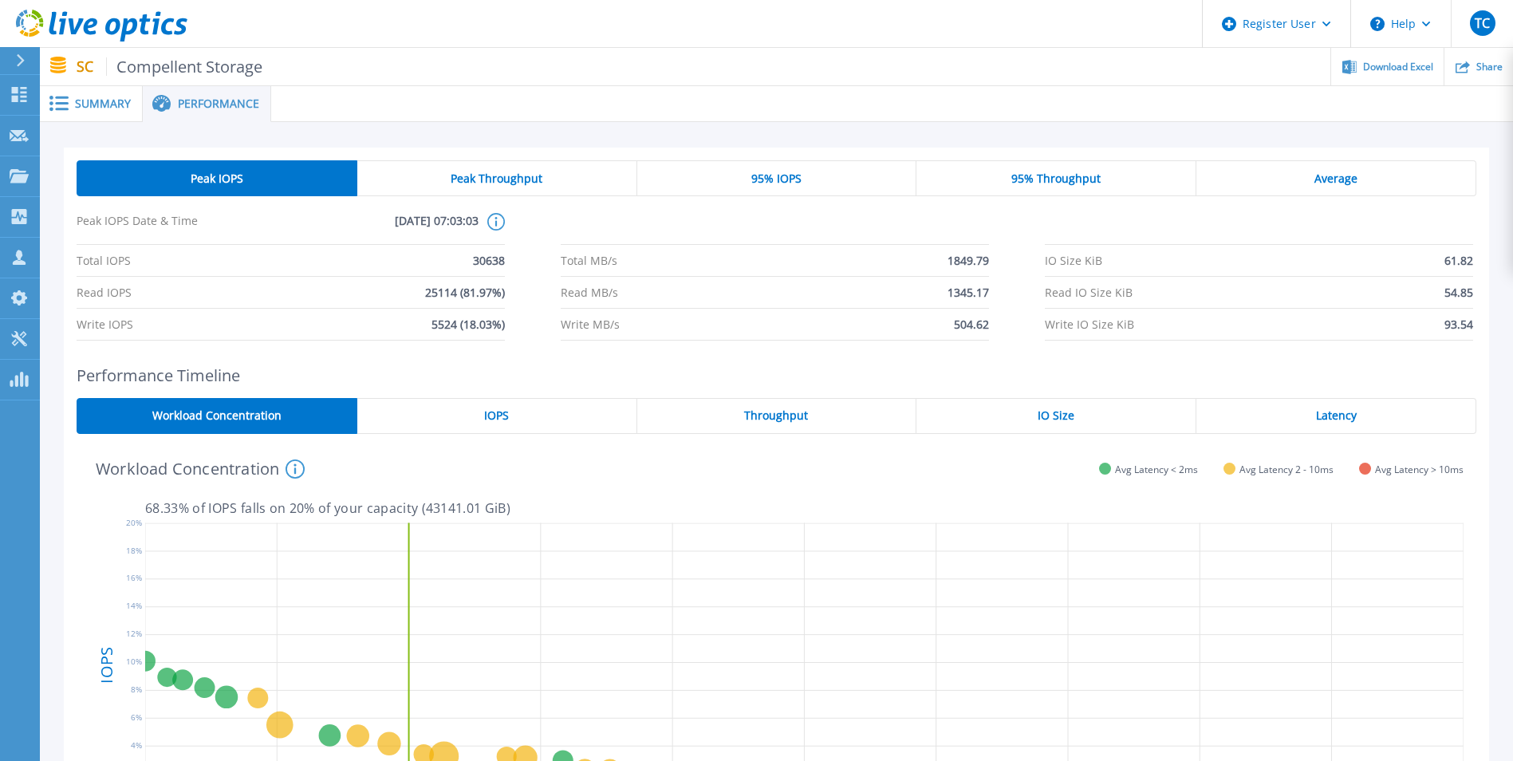
click at [758, 167] on div "95% IOPS" at bounding box center [777, 178] width 280 height 36
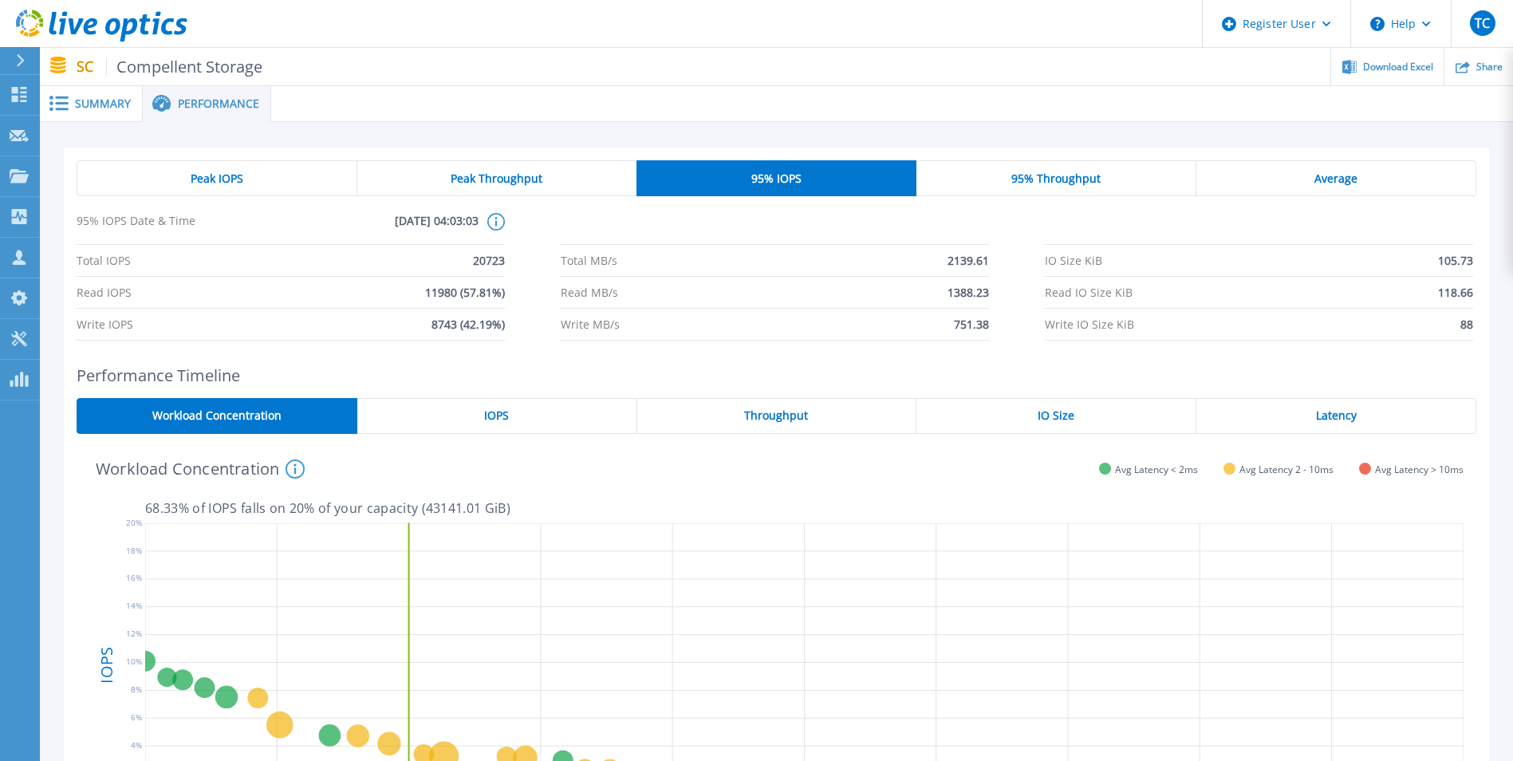
click at [199, 167] on div "Peak IOPS" at bounding box center [217, 178] width 281 height 36
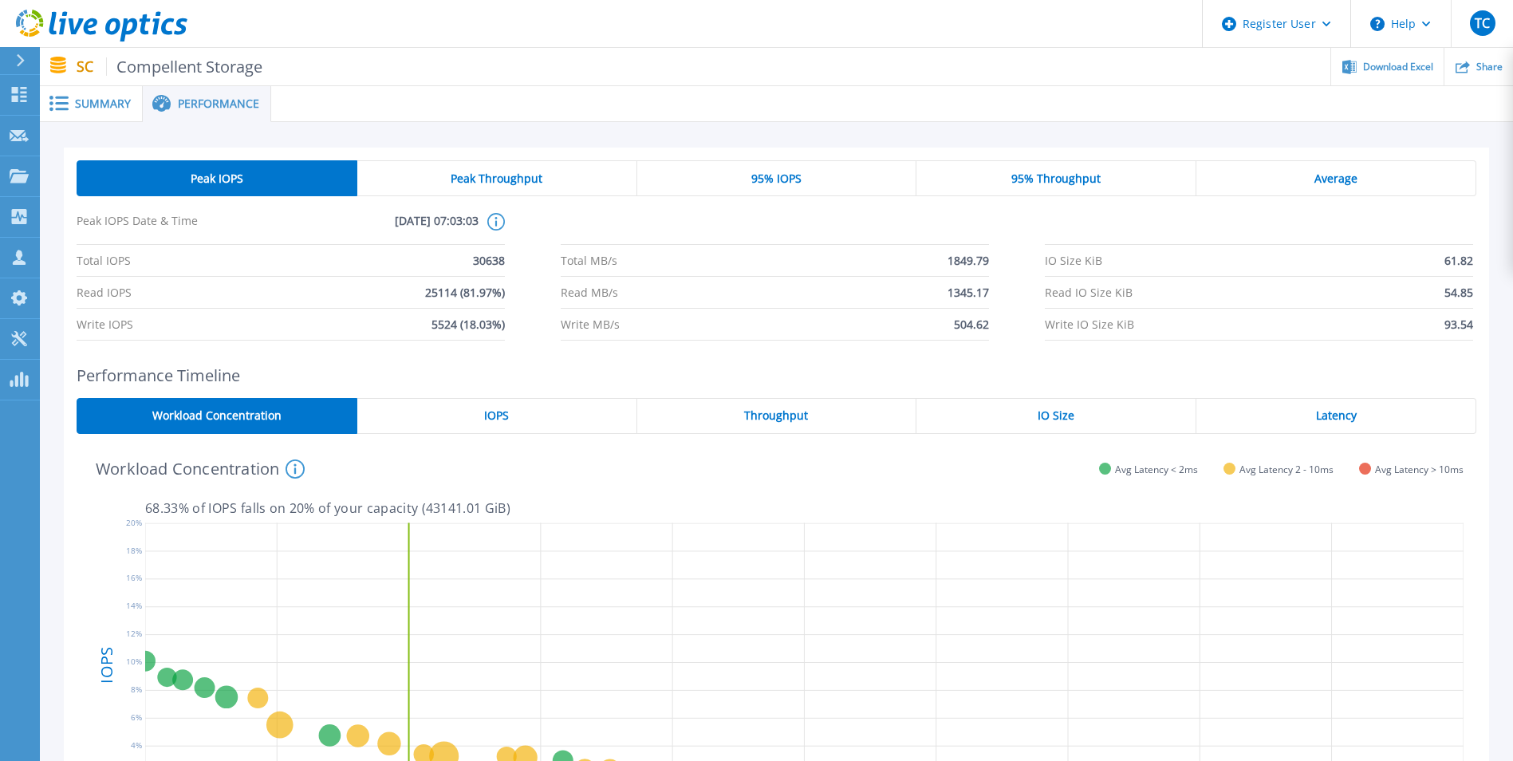
drag, startPoint x: 523, startPoint y: 173, endPoint x: 571, endPoint y: 171, distance: 47.9
click at [522, 176] on span "Peak Throughput" at bounding box center [497, 178] width 92 height 13
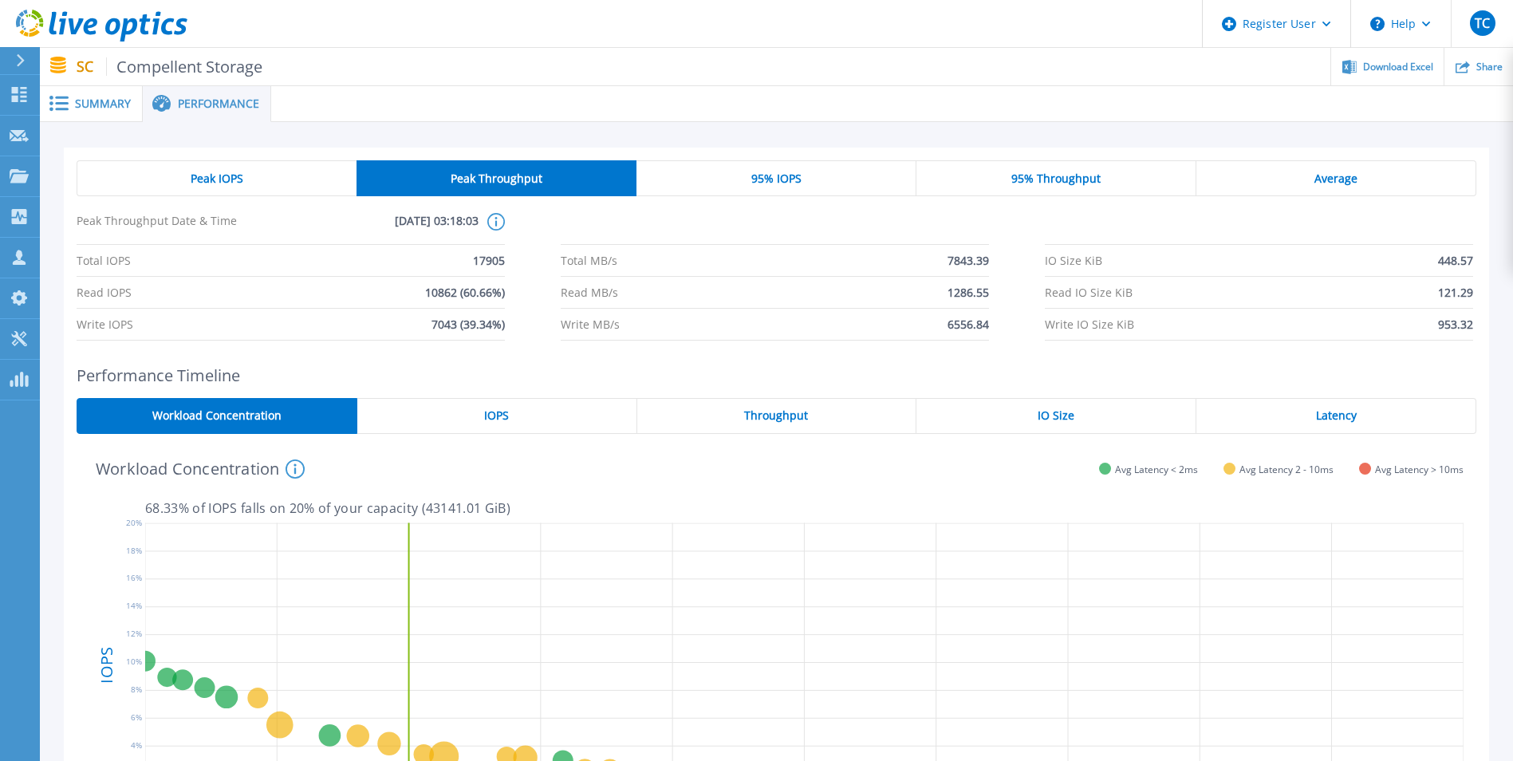
click at [699, 168] on div "95% IOPS" at bounding box center [776, 178] width 280 height 36
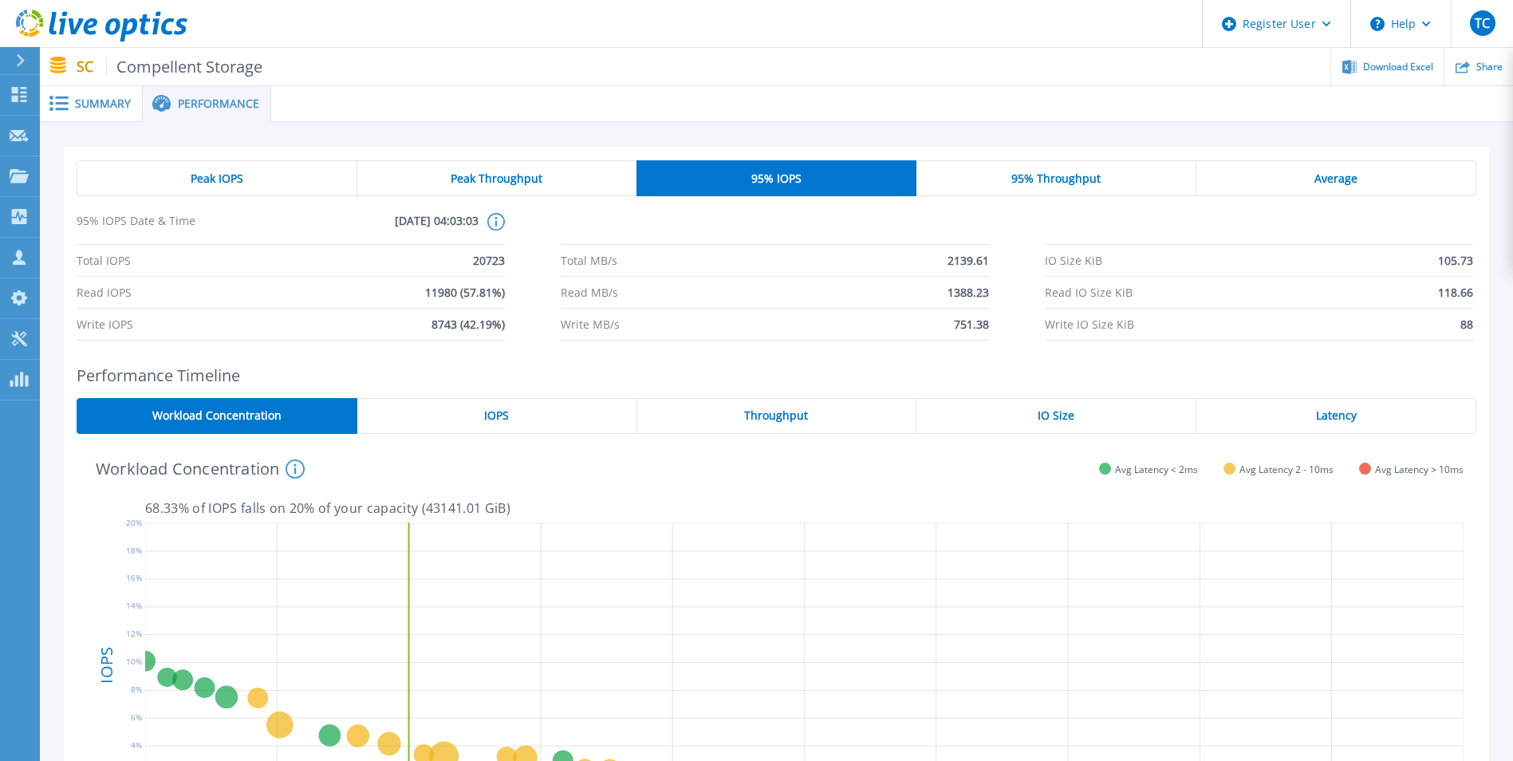
click at [1021, 169] on div "95% Throughput" at bounding box center [1056, 178] width 280 height 36
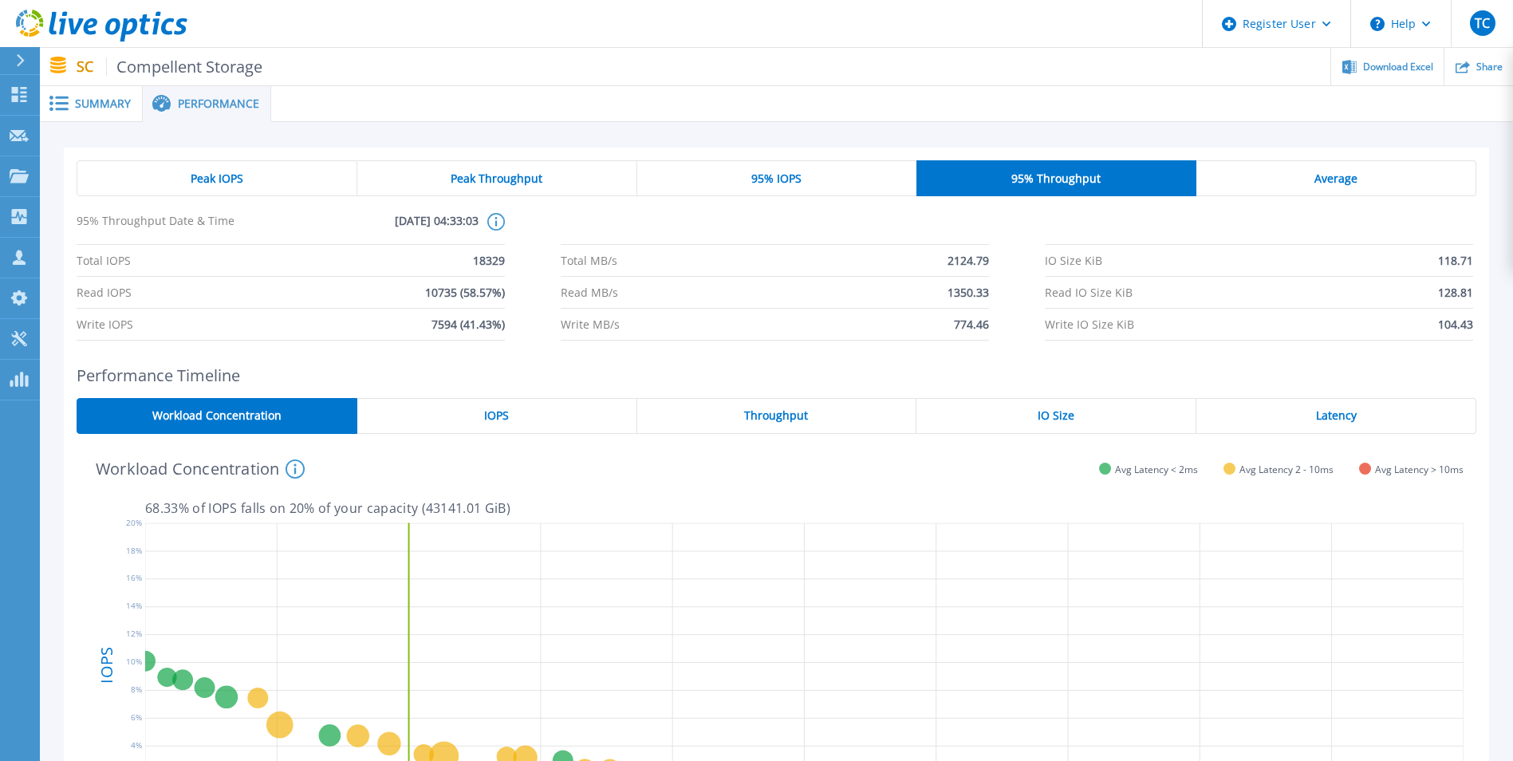
click at [266, 179] on div "Peak IOPS" at bounding box center [217, 178] width 281 height 36
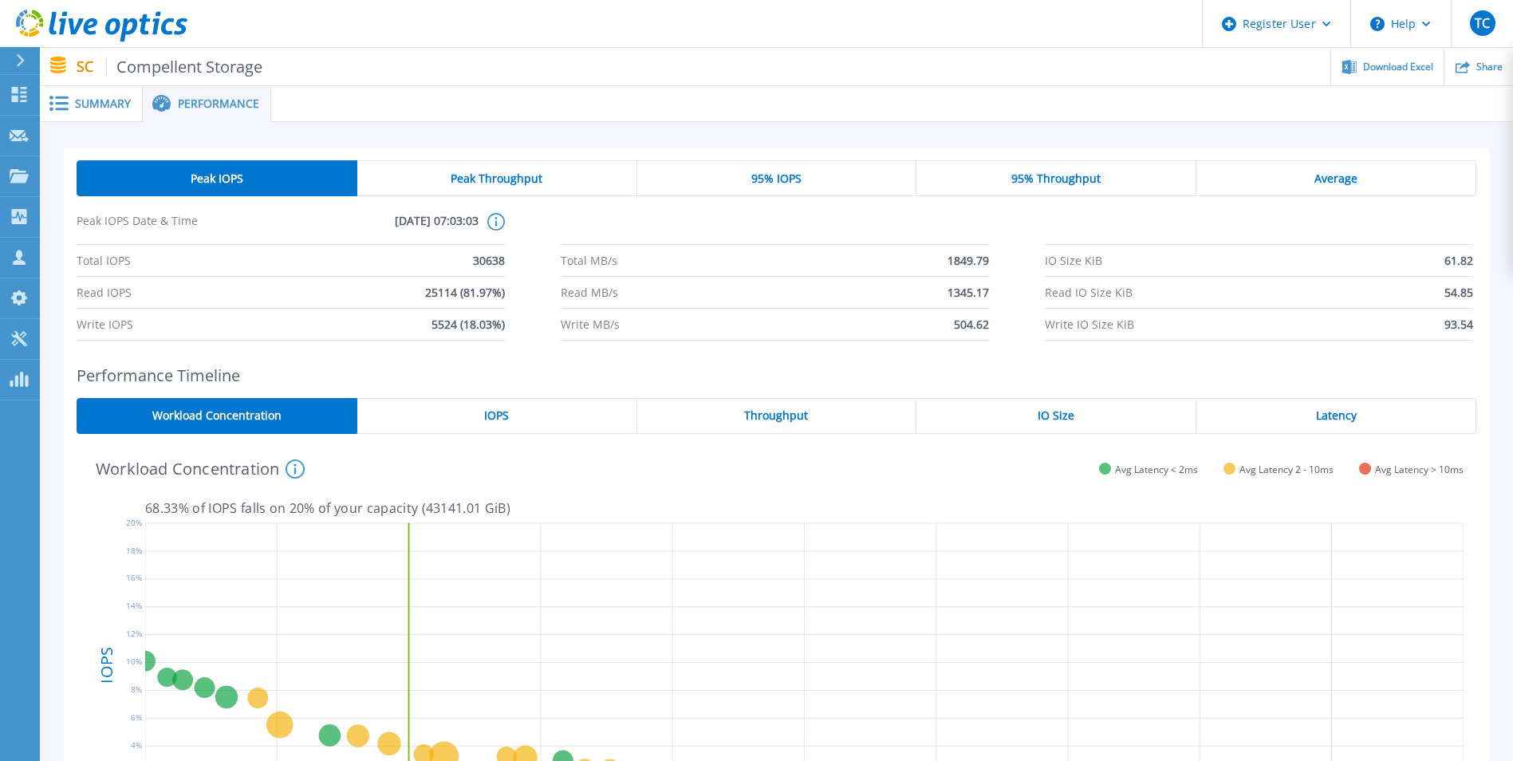
click at [496, 416] on span "IOPS" at bounding box center [496, 415] width 25 height 13
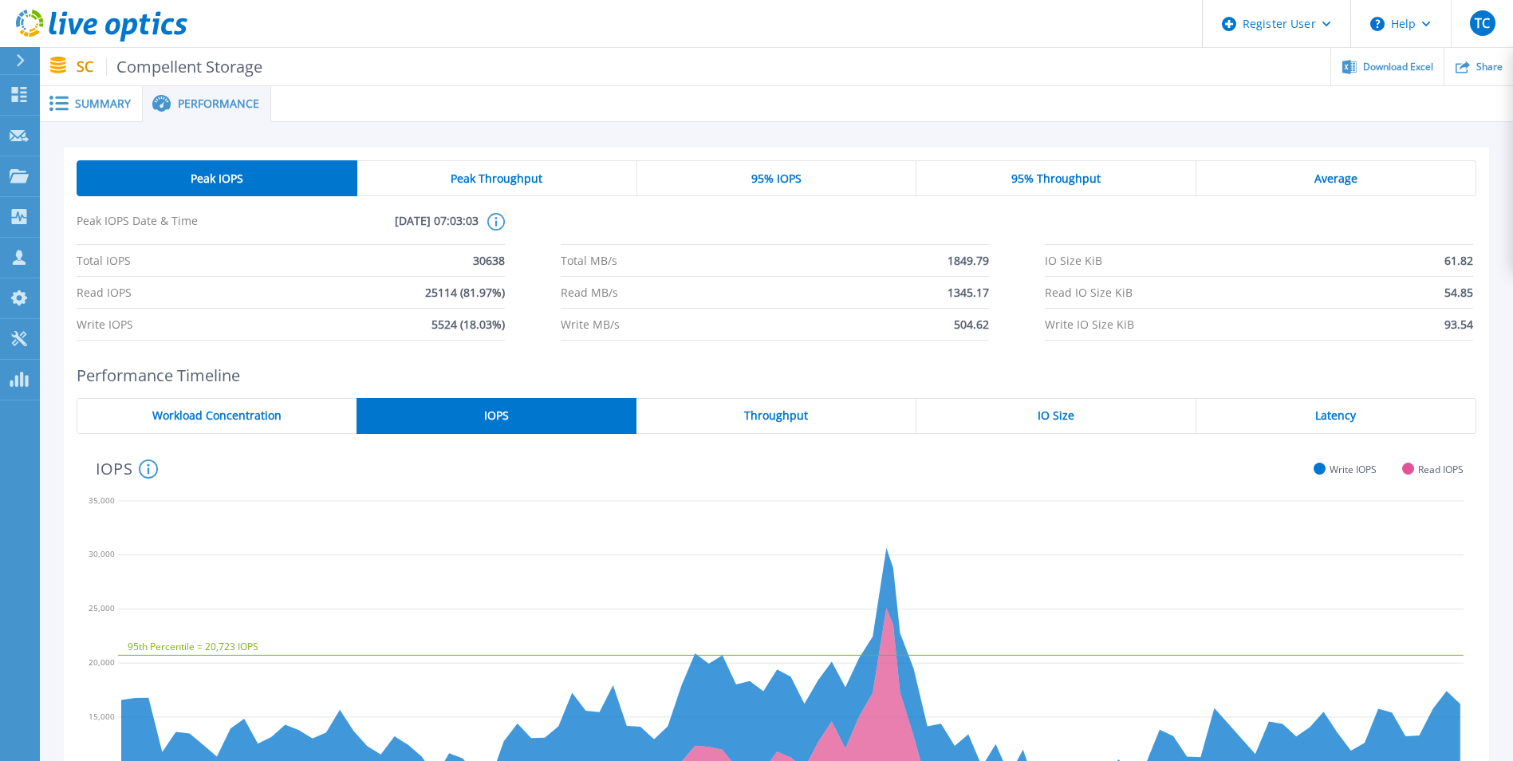
click at [241, 420] on span "Workload Concentration" at bounding box center [216, 415] width 129 height 13
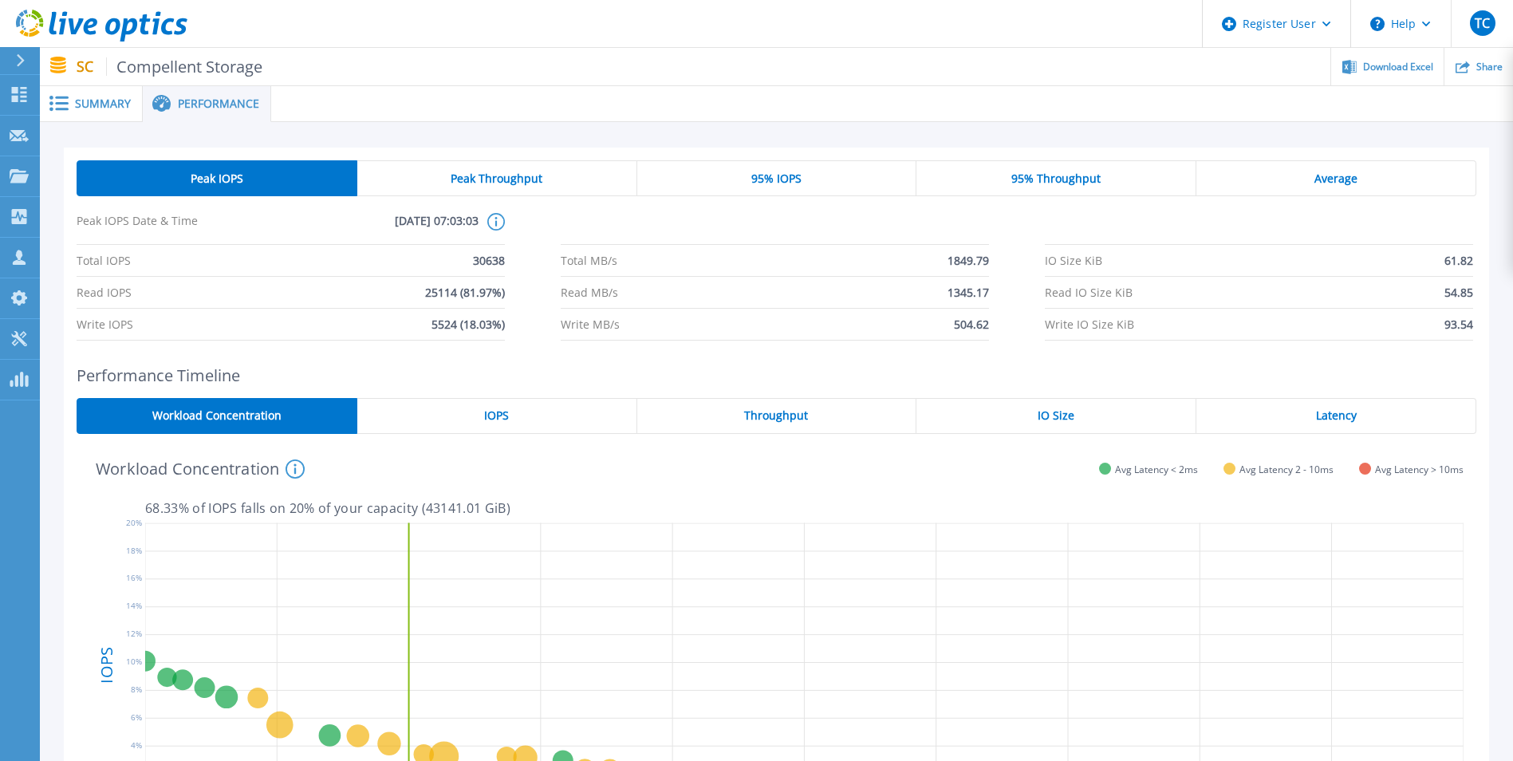
click at [104, 104] on span "Summary" at bounding box center [103, 103] width 56 height 11
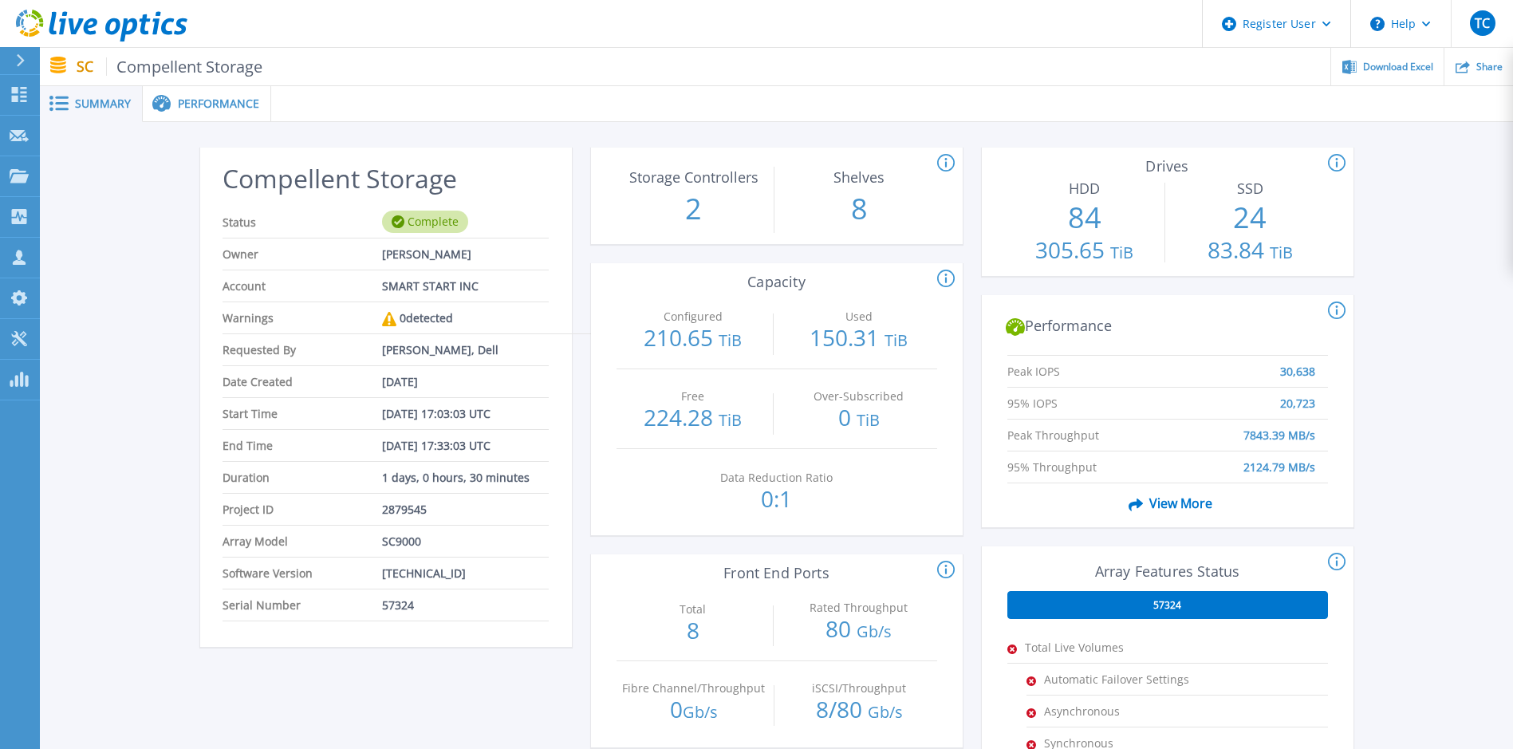
click at [194, 104] on span "Performance" at bounding box center [218, 103] width 81 height 11
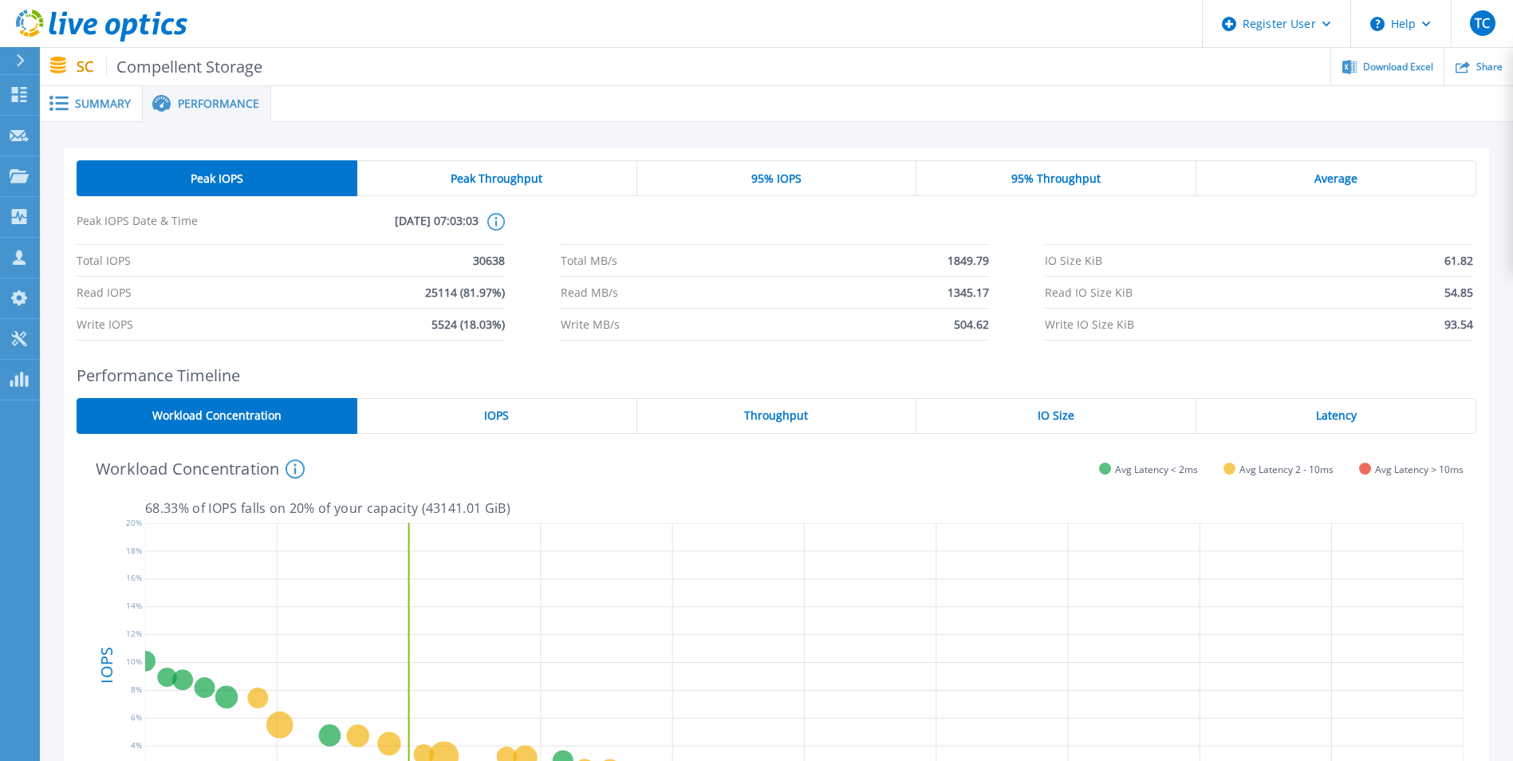
click at [761, 181] on span "95% IOPS" at bounding box center [776, 178] width 50 height 13
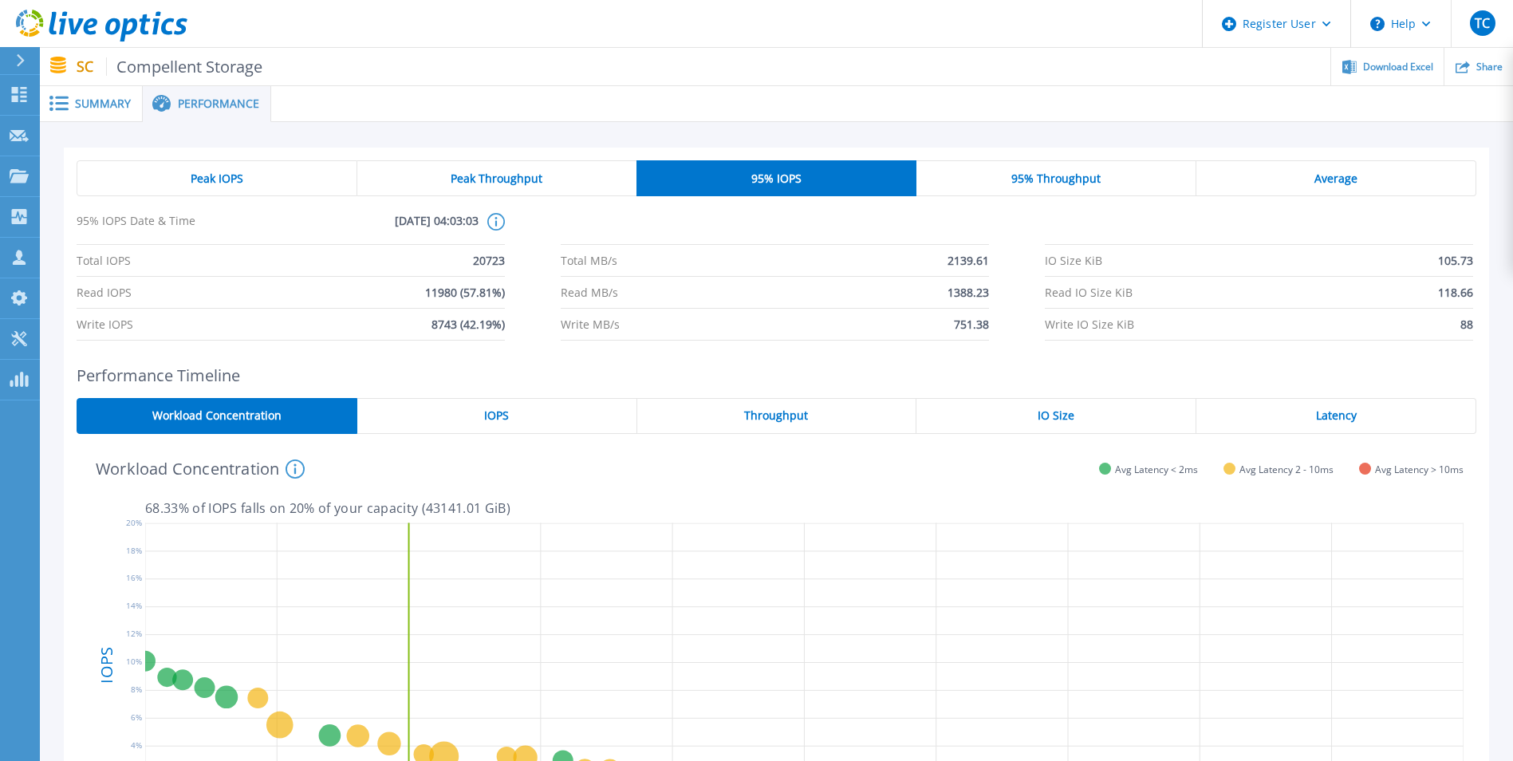
click at [1085, 182] on span "95% Throughput" at bounding box center [1055, 178] width 89 height 13
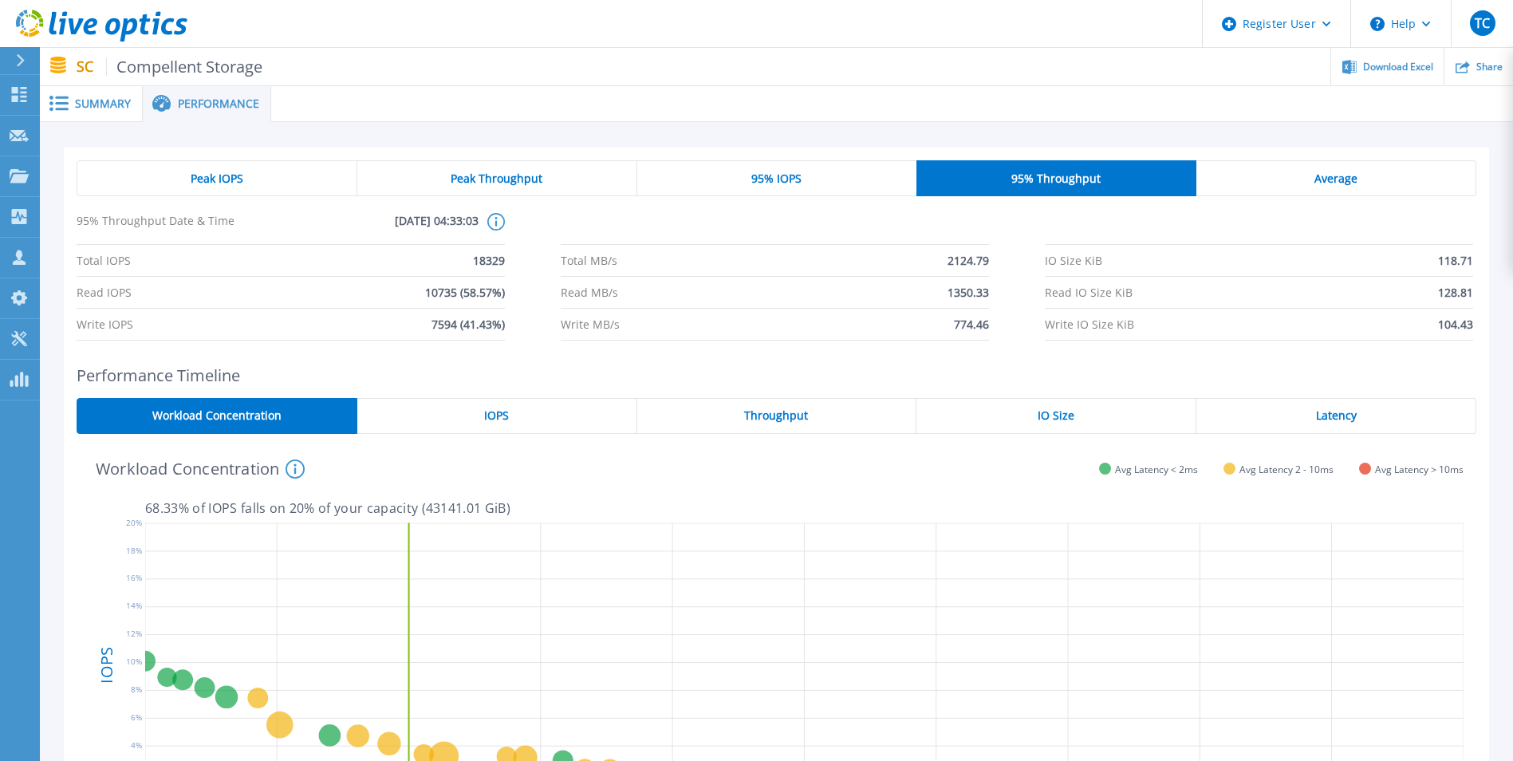
click at [1259, 172] on div "Average" at bounding box center [1336, 178] width 280 height 36
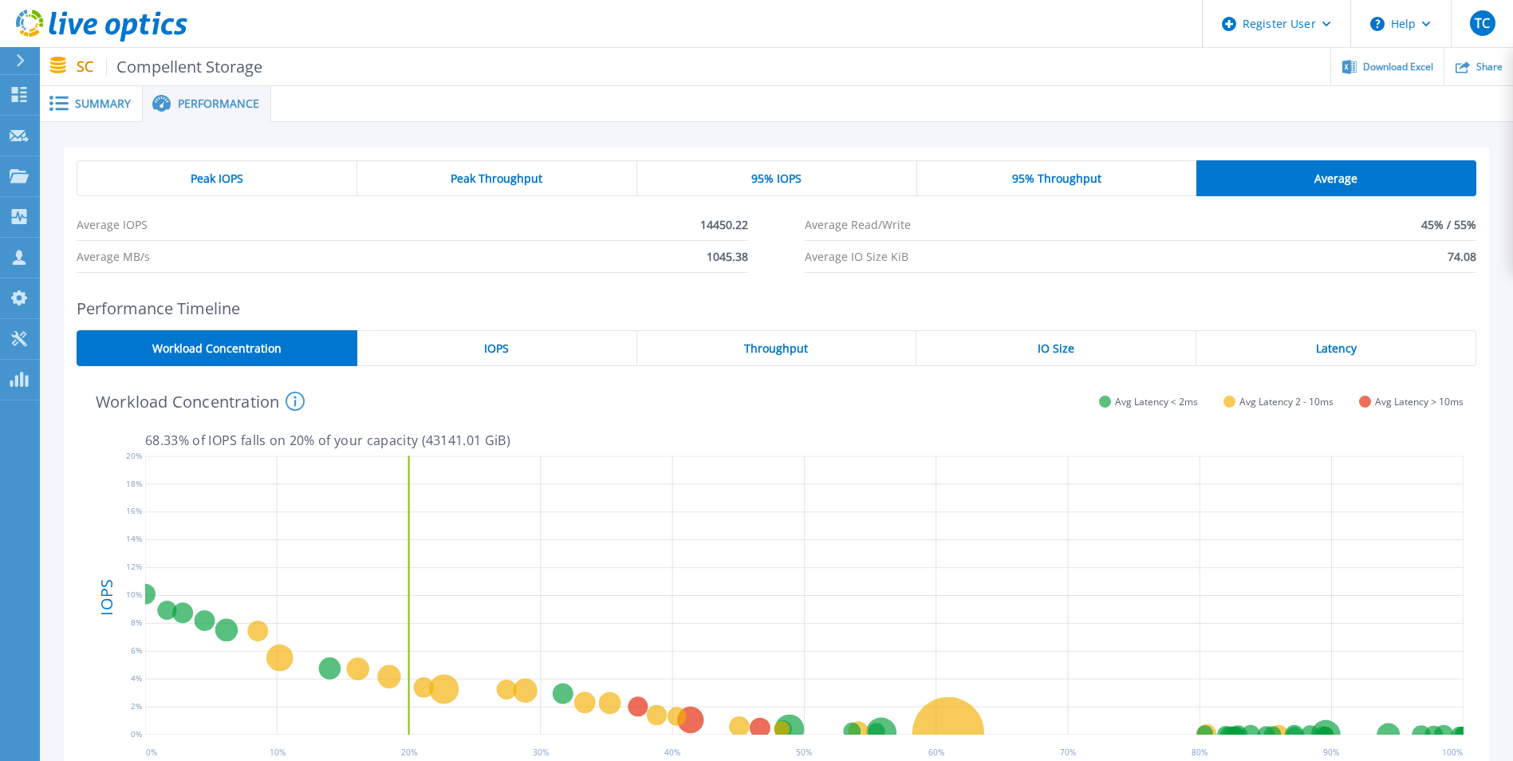
click at [219, 174] on span "Peak IOPS" at bounding box center [217, 178] width 53 height 13
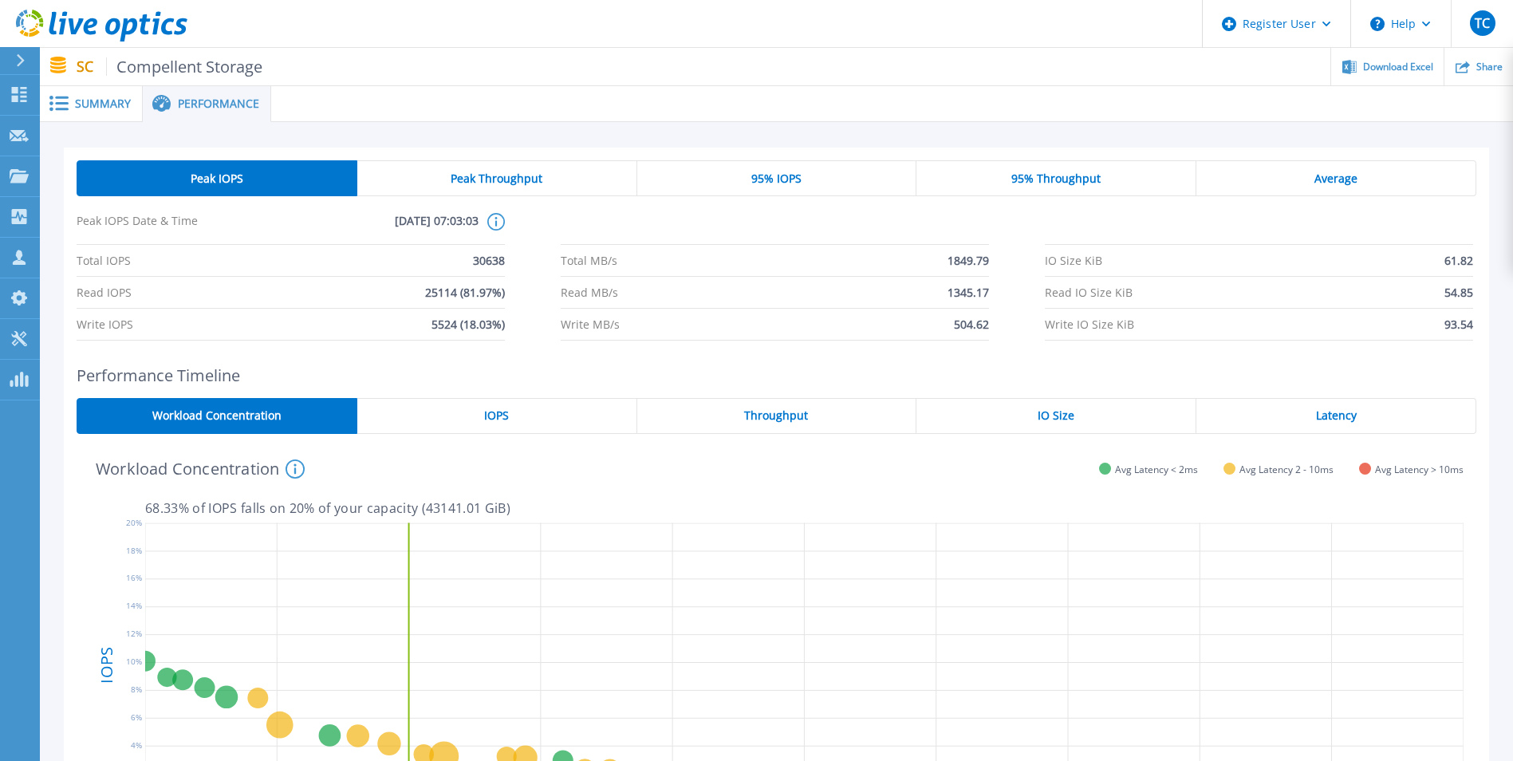
click at [483, 173] on span "Peak Throughput" at bounding box center [497, 178] width 92 height 13
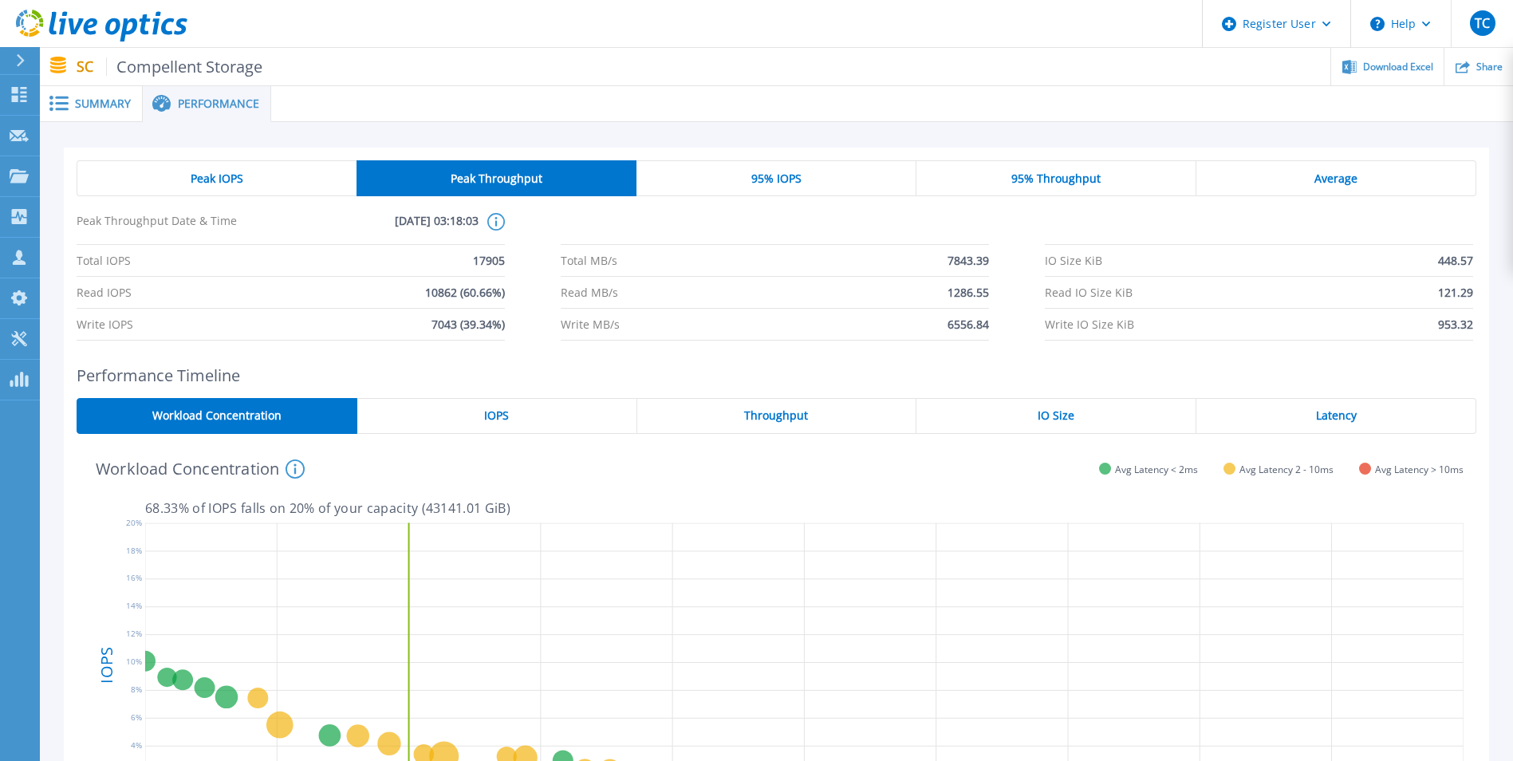
click at [758, 176] on span "95% IOPS" at bounding box center [776, 178] width 50 height 13
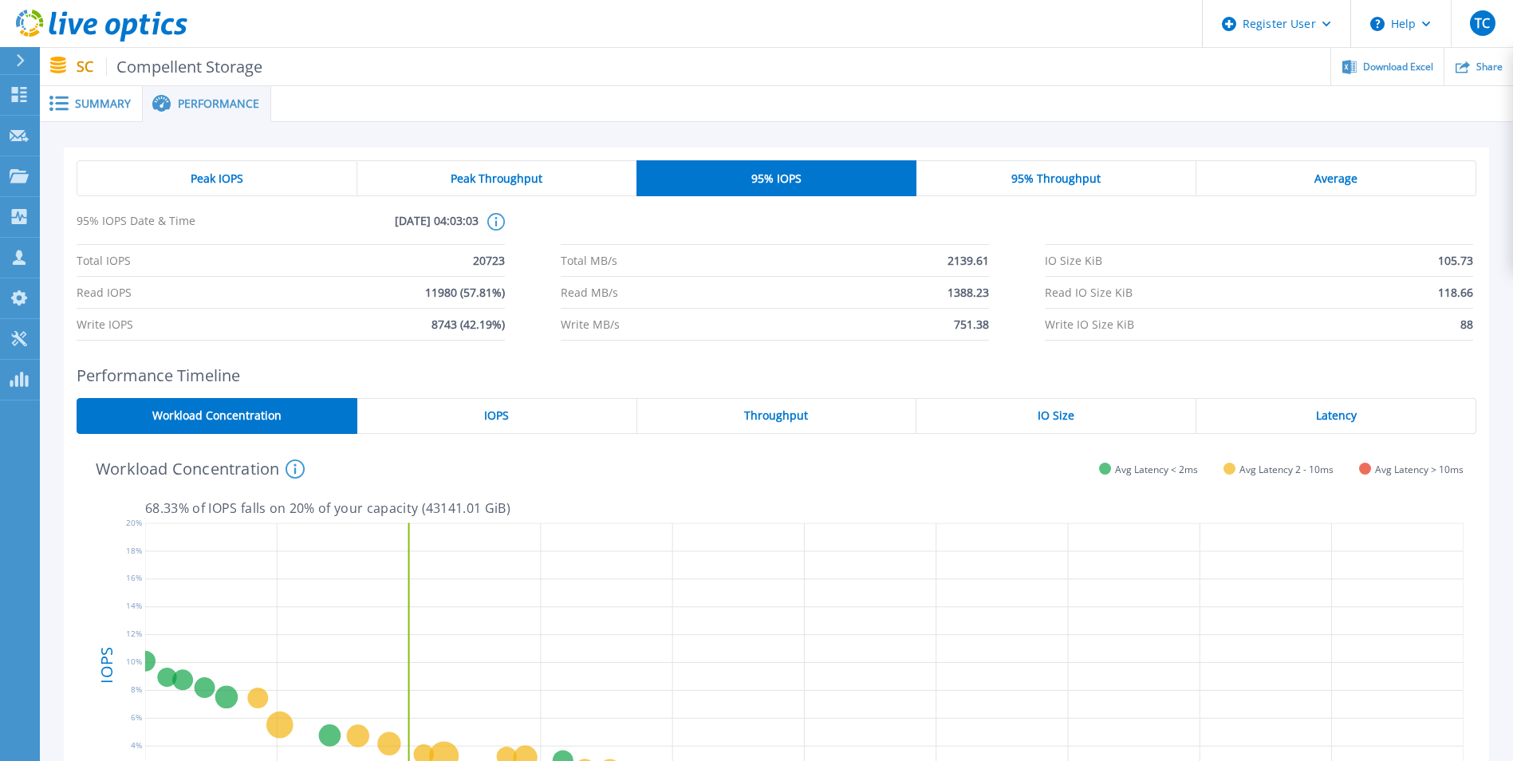
click at [1019, 174] on span "95% Throughput" at bounding box center [1055, 178] width 89 height 13
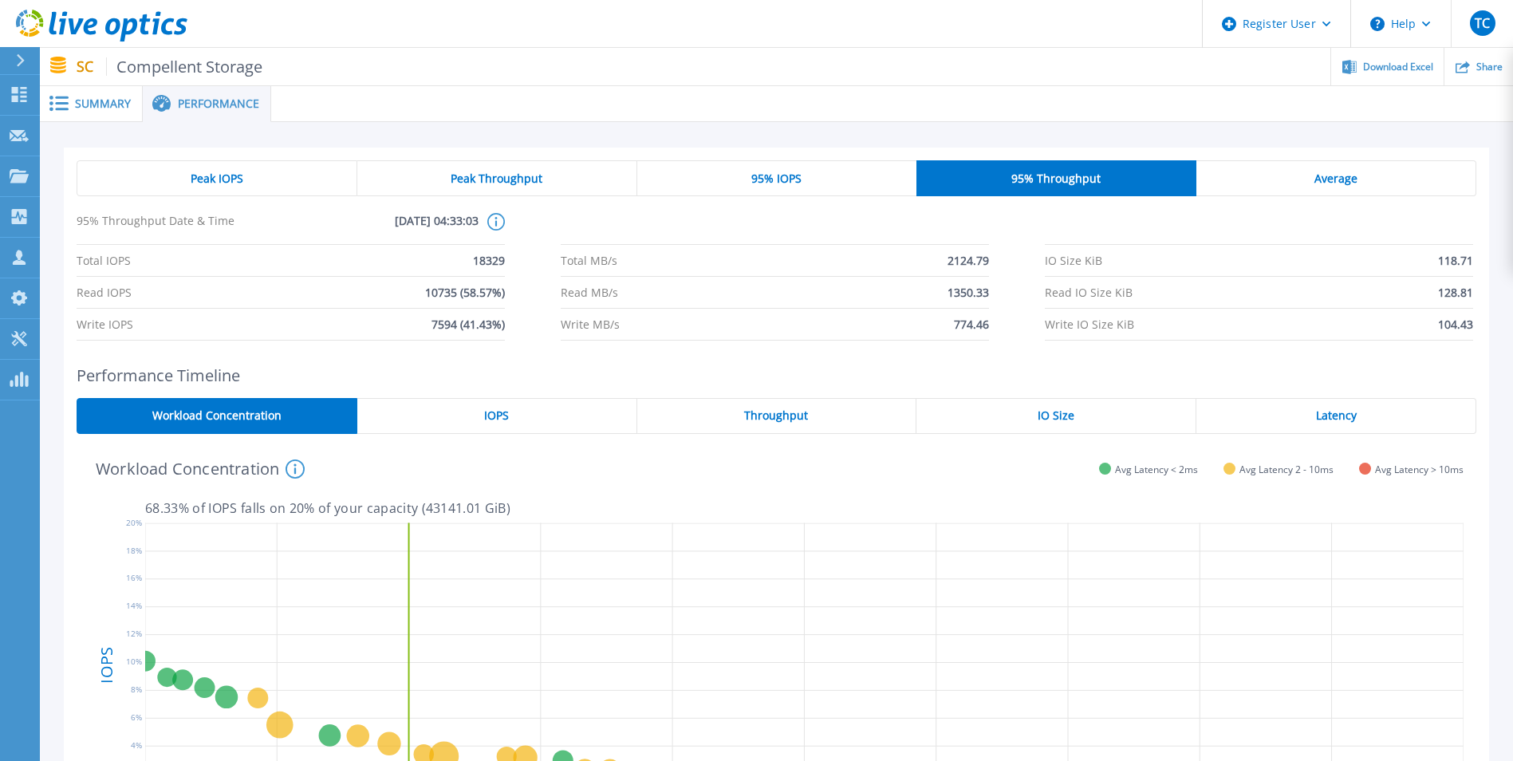
click at [1303, 183] on div "Average" at bounding box center [1336, 178] width 280 height 36
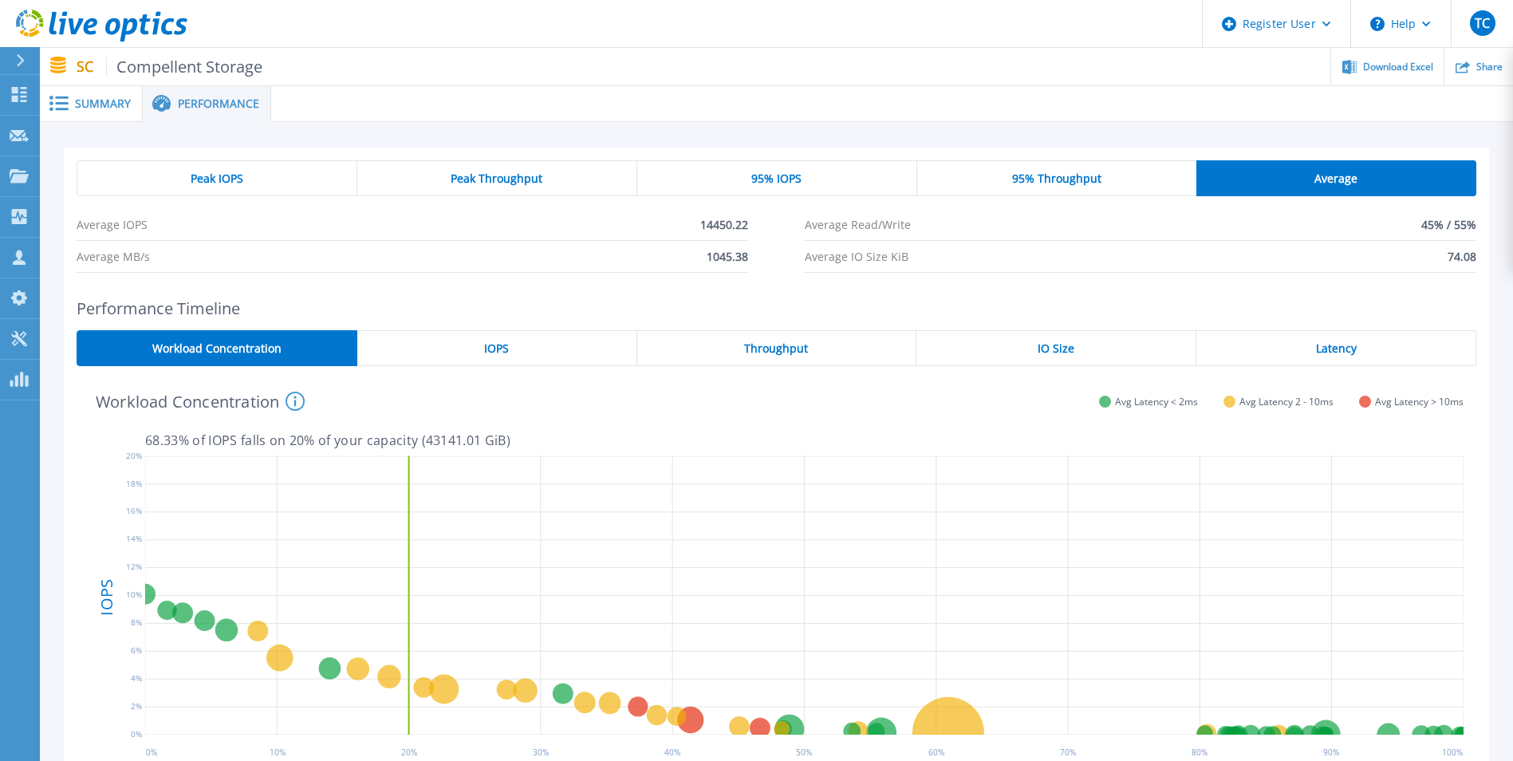
click at [175, 174] on div "Peak IOPS" at bounding box center [217, 178] width 281 height 36
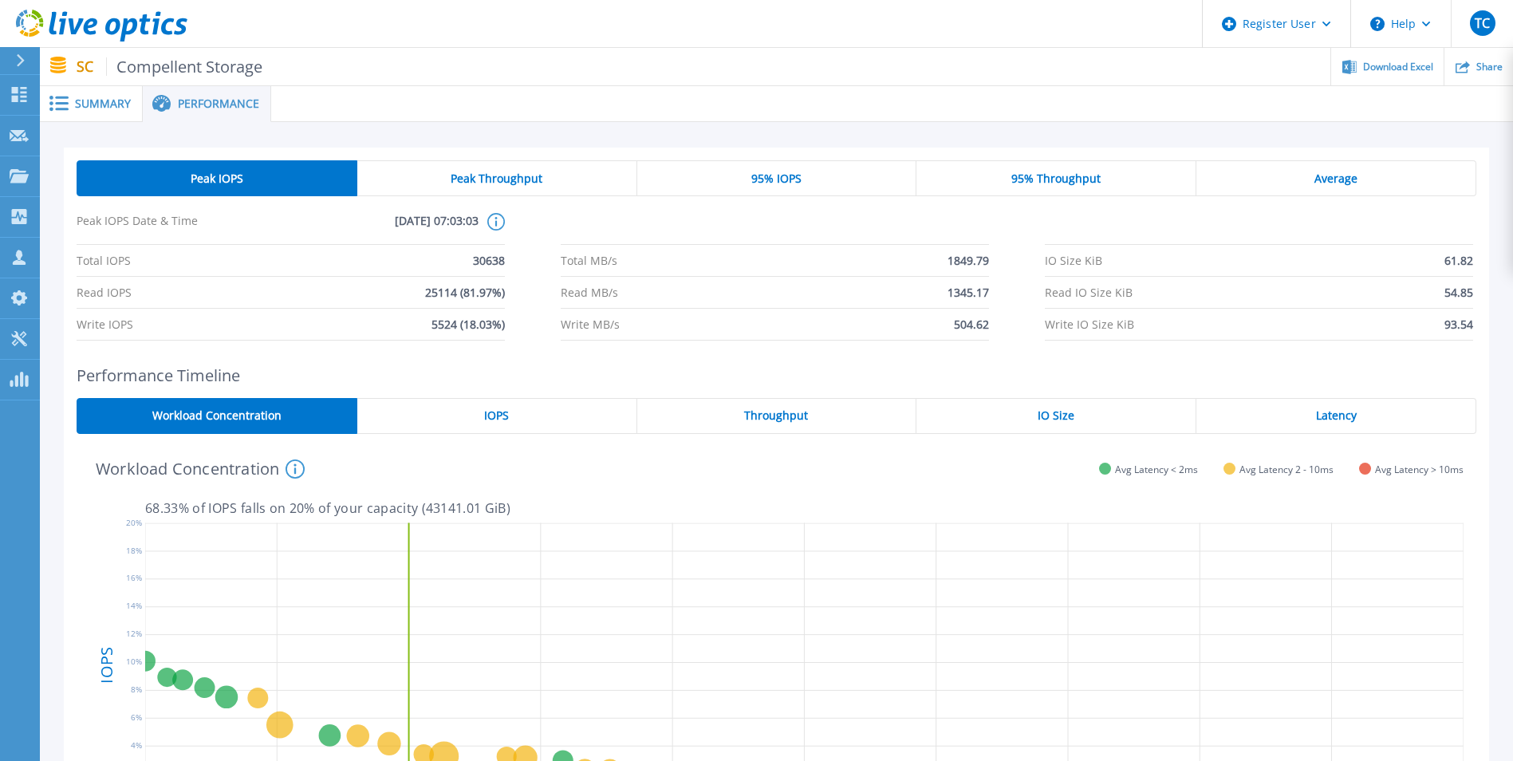
click at [463, 167] on div "Peak Throughput" at bounding box center [497, 178] width 280 height 36
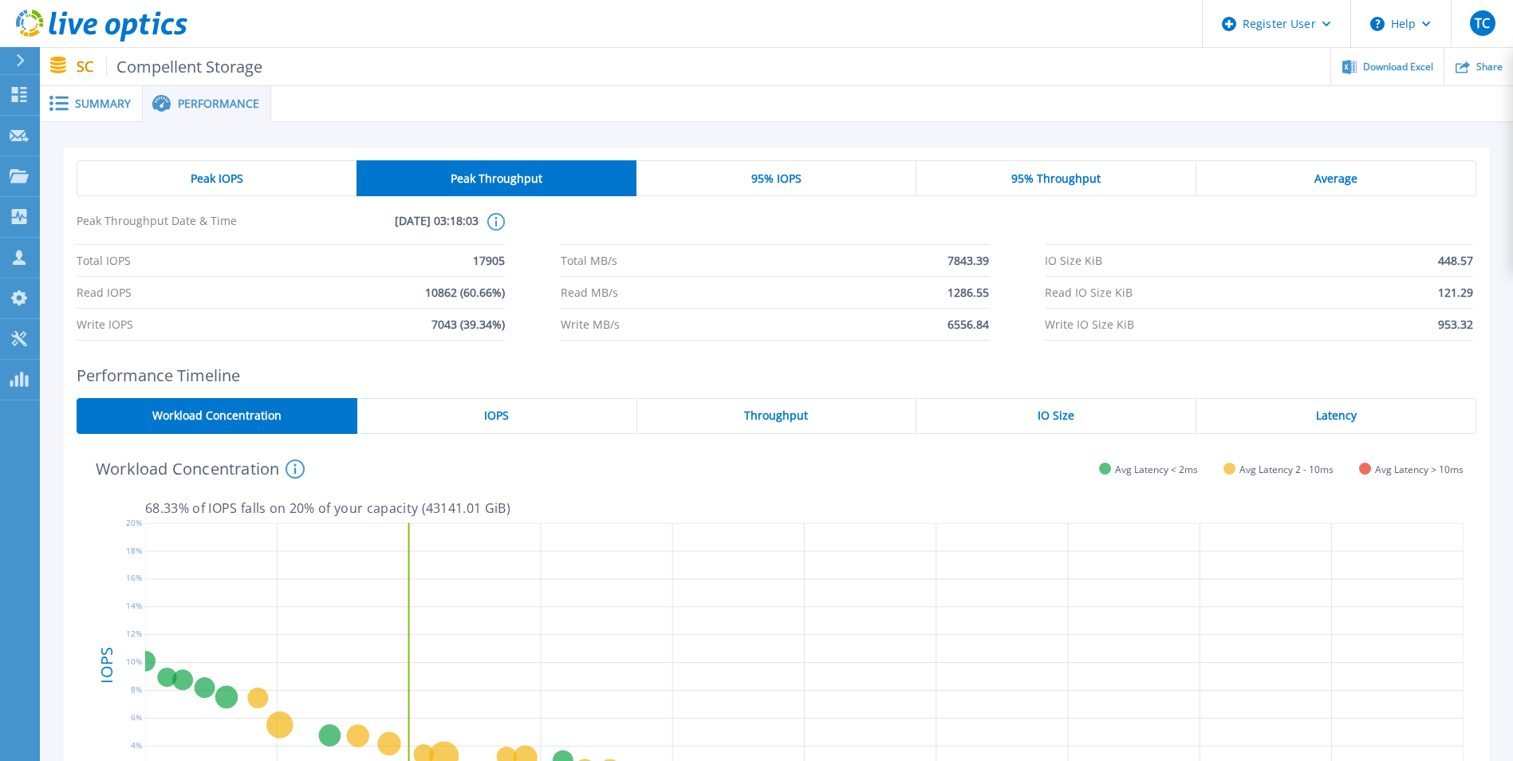
click at [297, 180] on div "Peak IOPS" at bounding box center [217, 178] width 280 height 36
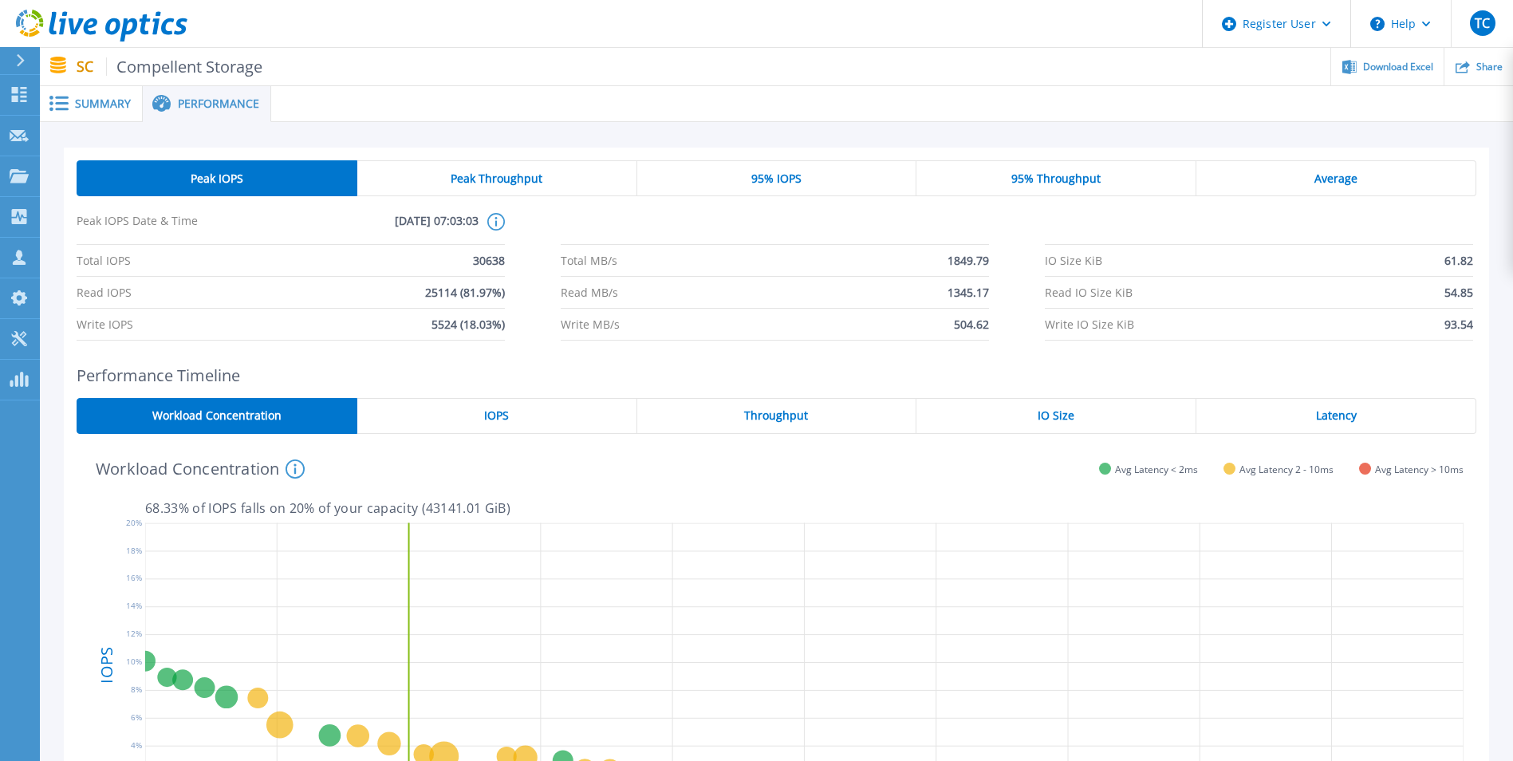
click at [471, 172] on span "Peak Throughput" at bounding box center [497, 178] width 92 height 13
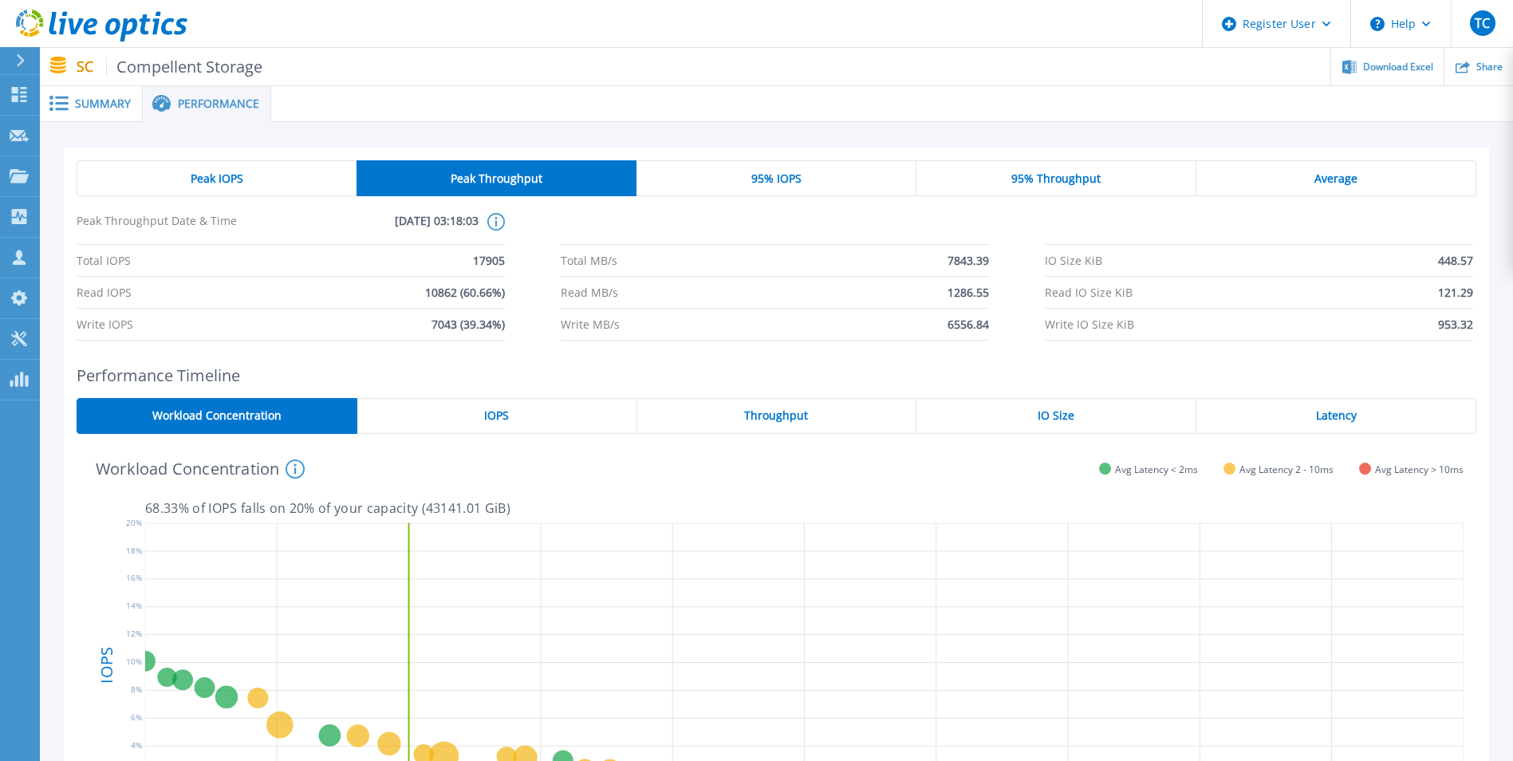
click at [276, 178] on div "Peak IOPS" at bounding box center [217, 178] width 280 height 36
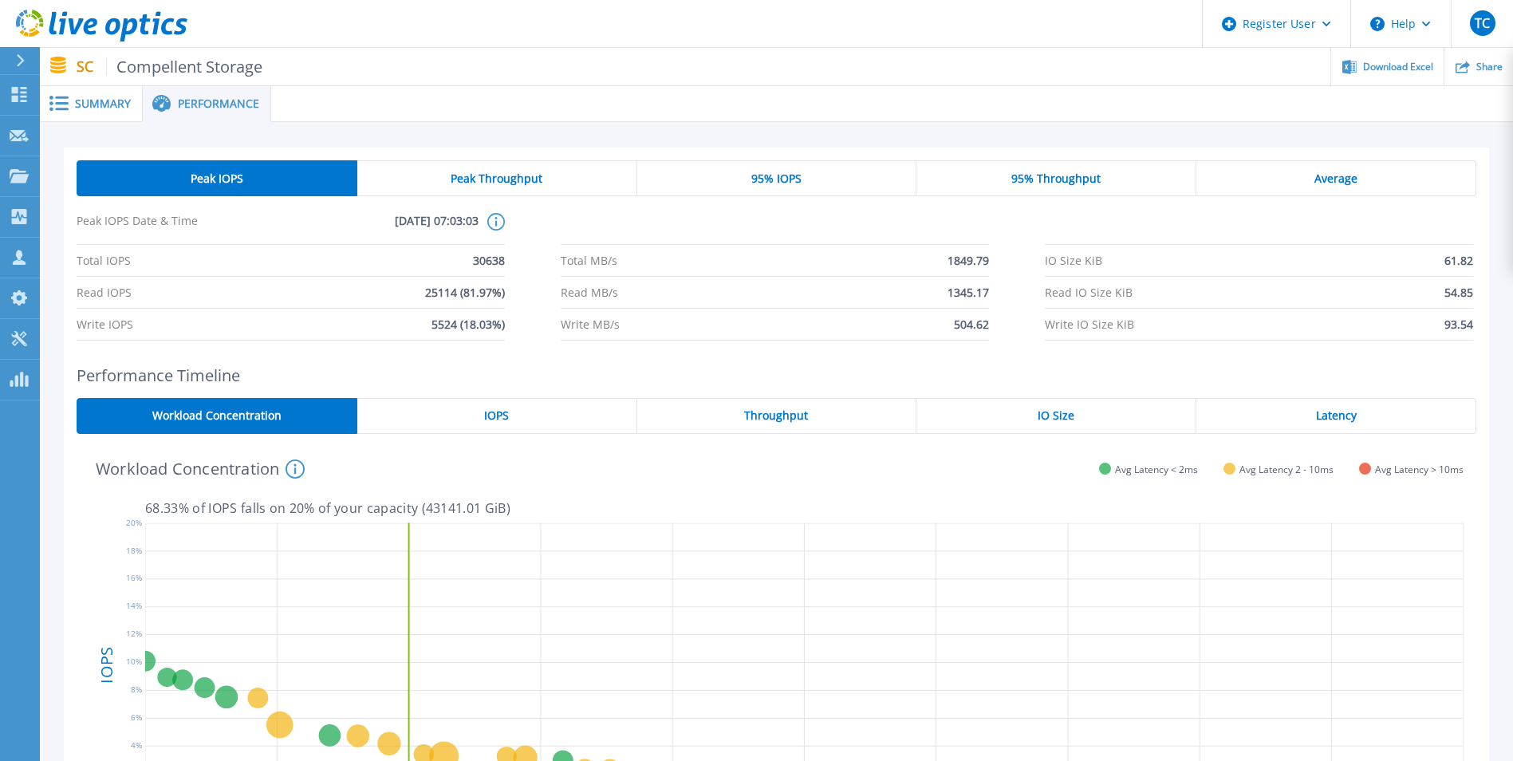
click at [508, 178] on span "Peak Throughput" at bounding box center [497, 178] width 92 height 13
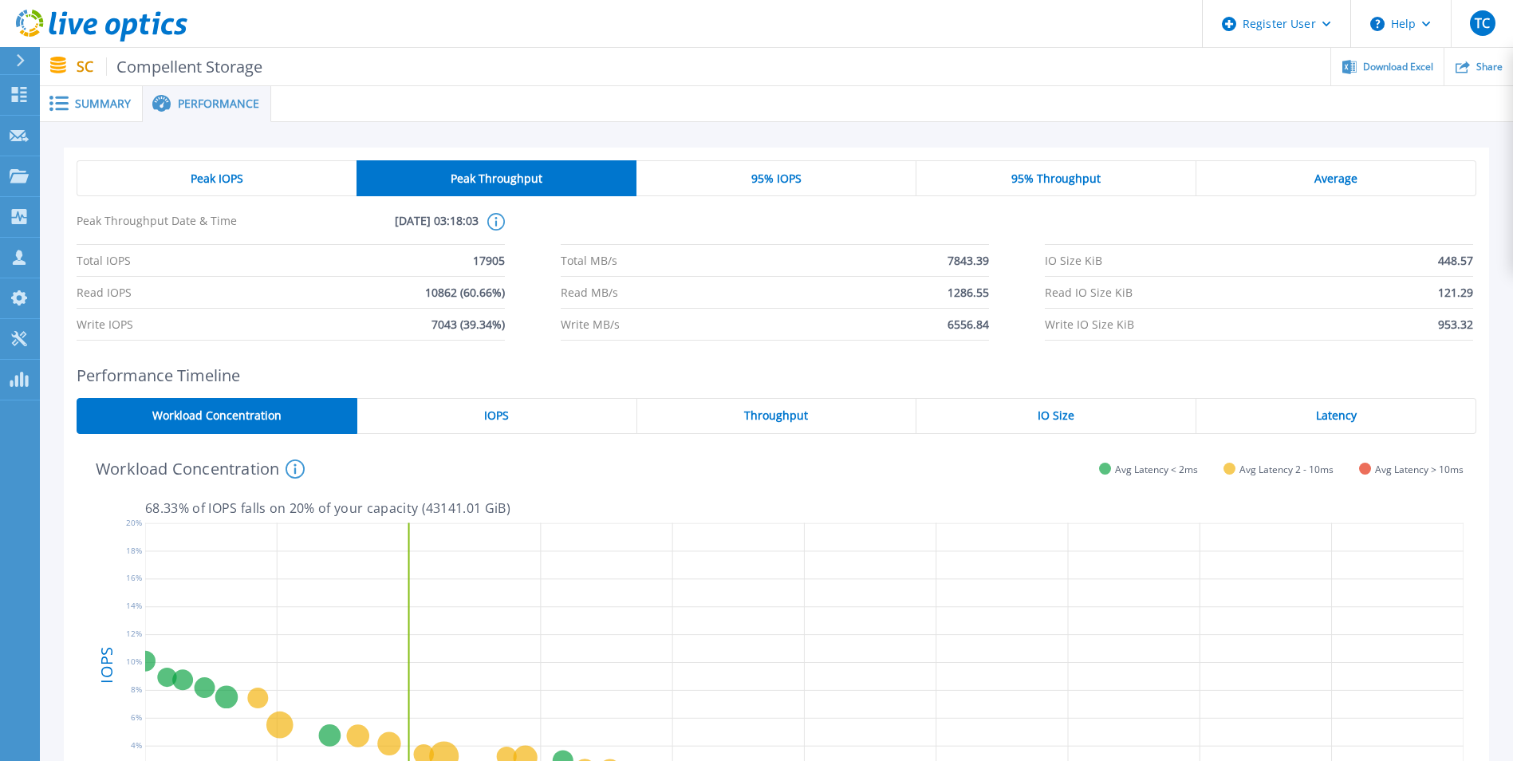
click at [790, 179] on span "95% IOPS" at bounding box center [776, 178] width 50 height 13
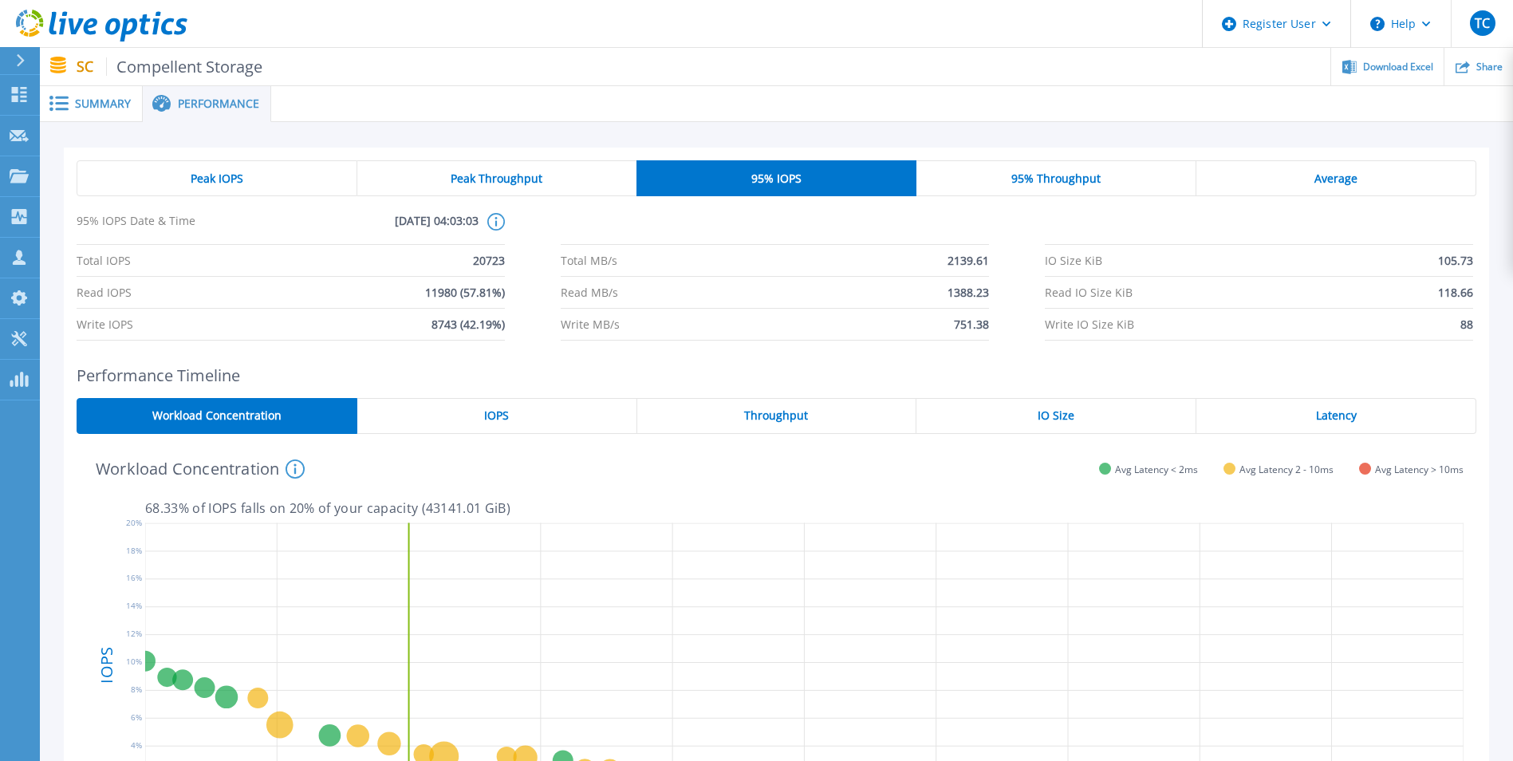
click at [1070, 176] on span "95% Throughput" at bounding box center [1055, 178] width 89 height 13
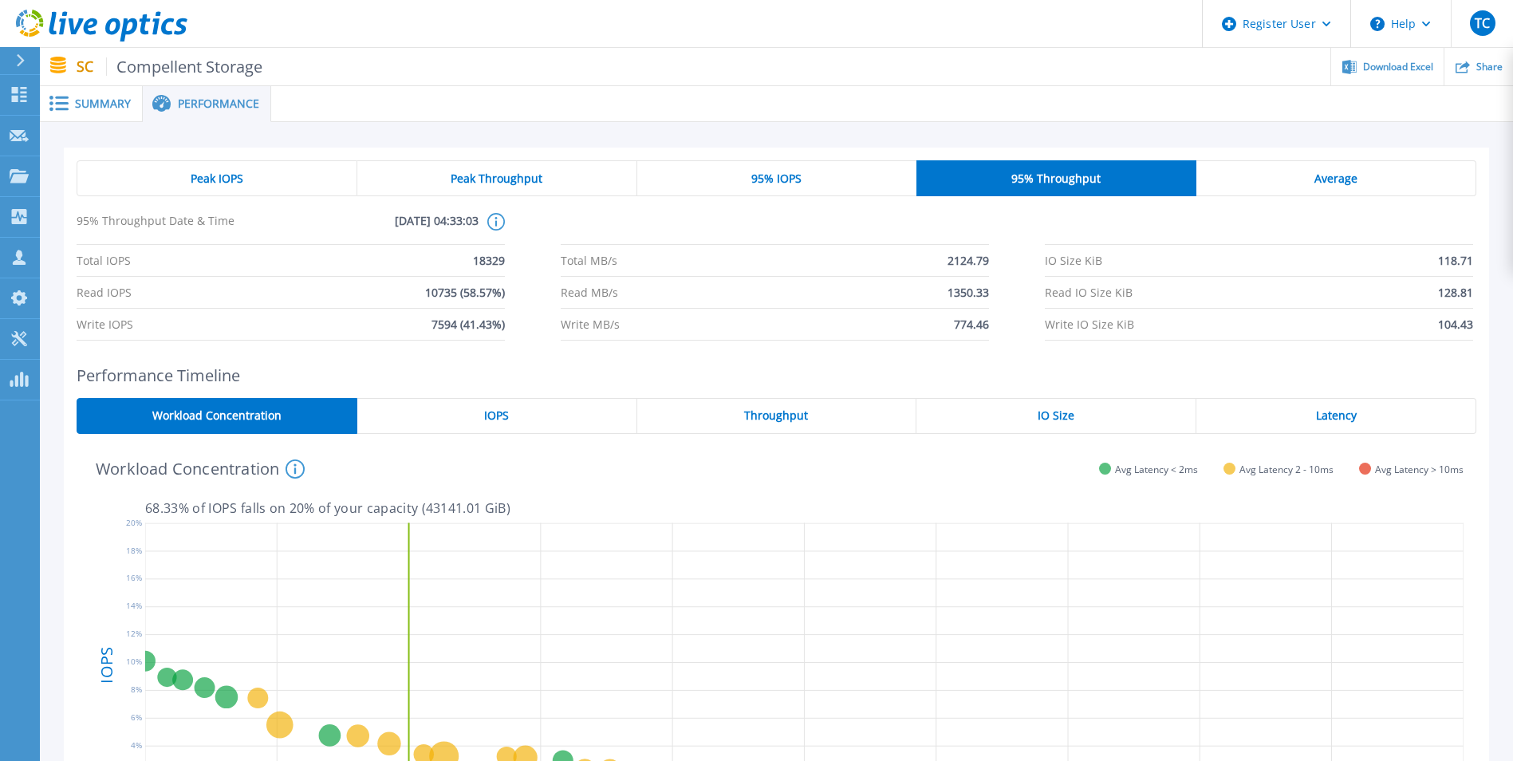
click at [173, 174] on div "Peak IOPS" at bounding box center [217, 178] width 281 height 36
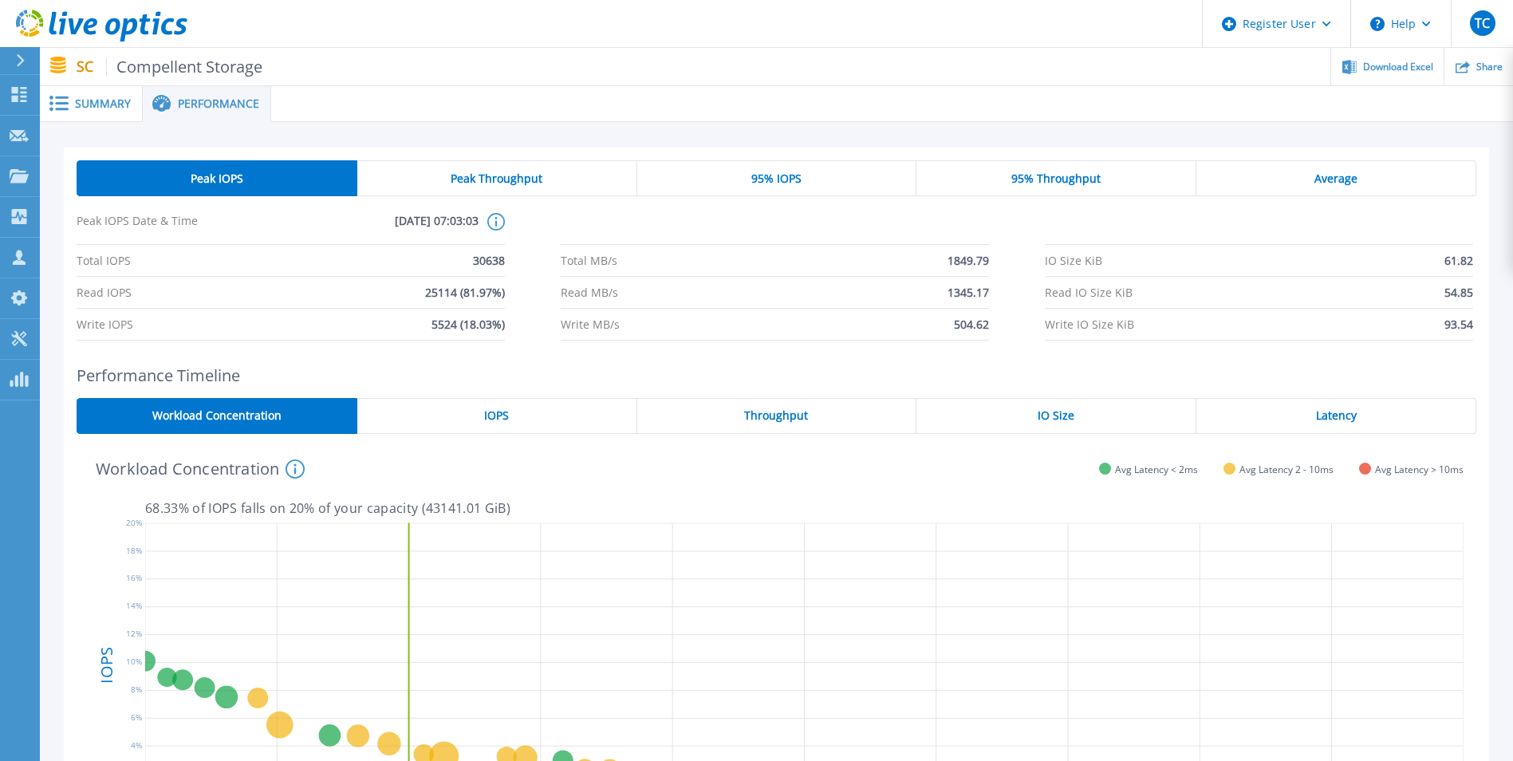
click at [505, 175] on span "Peak Throughput" at bounding box center [497, 178] width 92 height 13
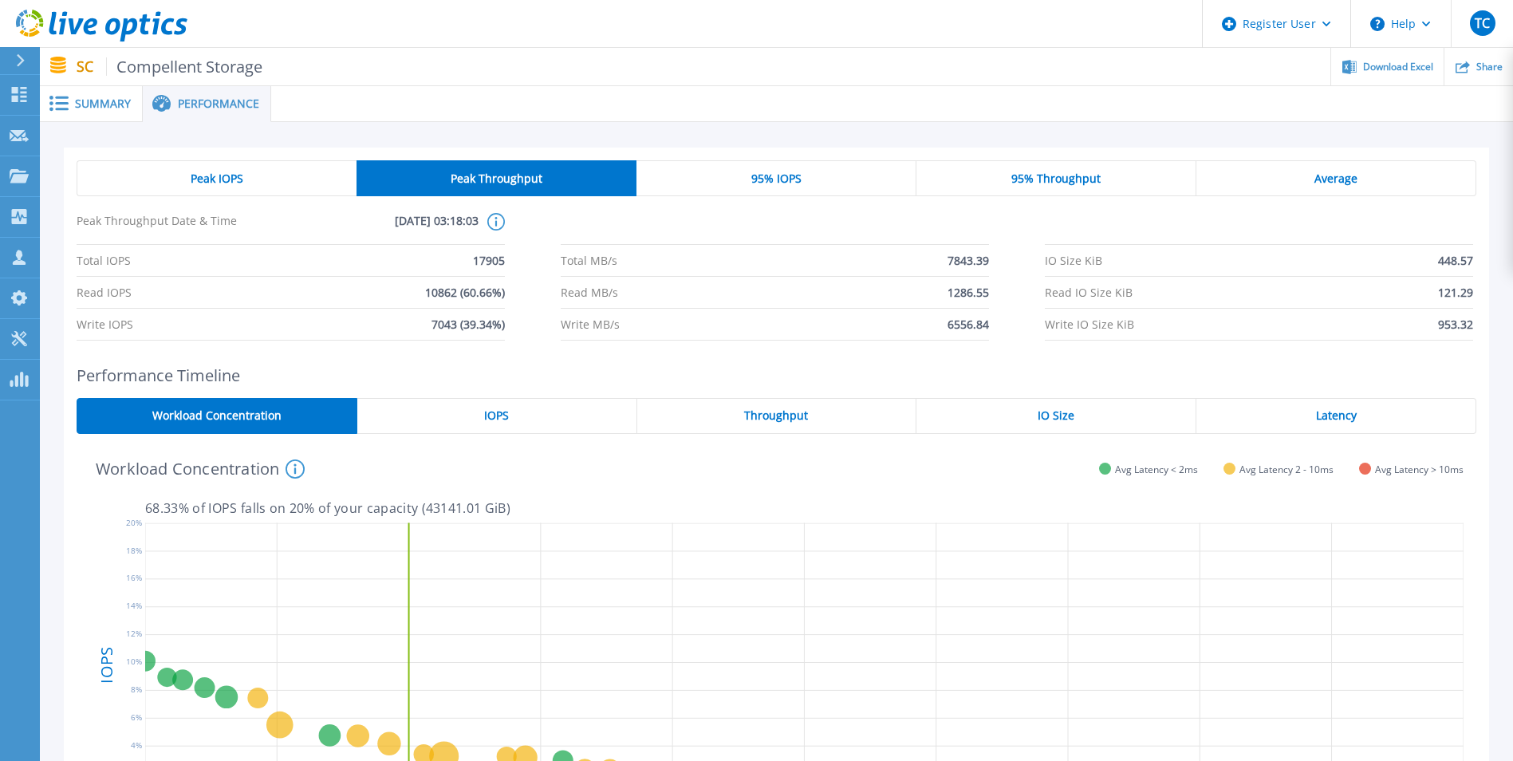
click at [760, 170] on div "95% IOPS" at bounding box center [776, 178] width 280 height 36
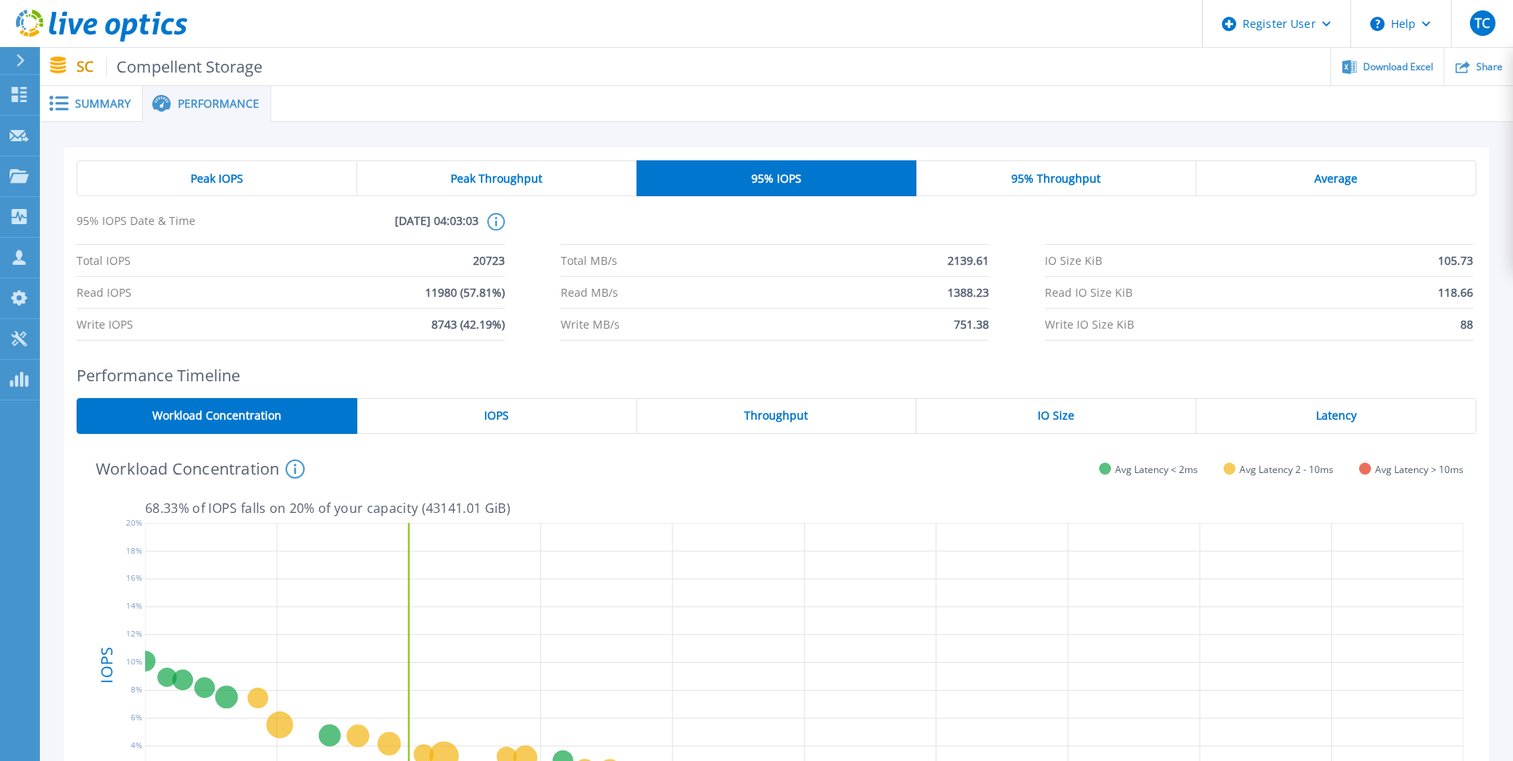
click at [1010, 170] on div "95% Throughput" at bounding box center [1056, 178] width 280 height 36
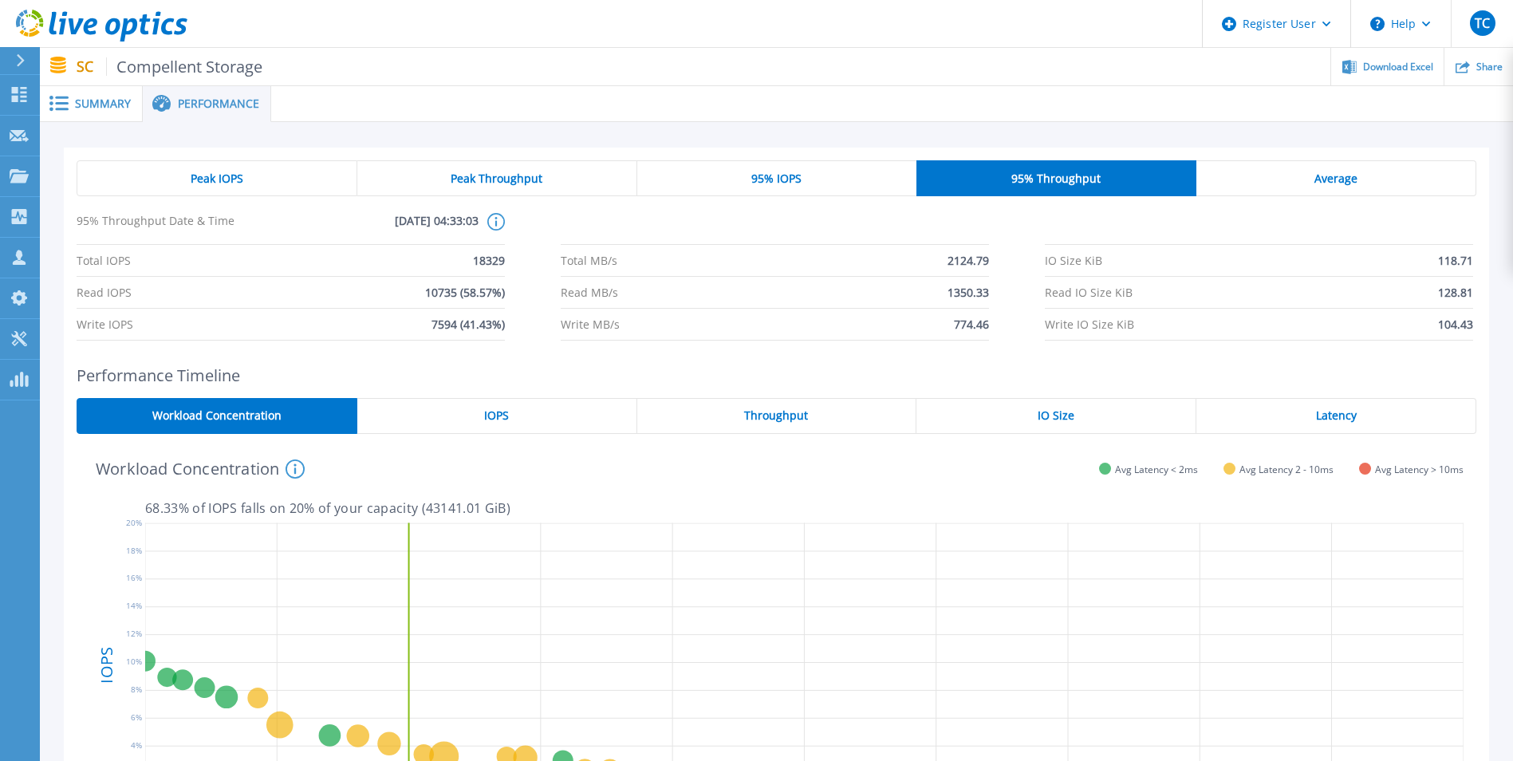
click at [226, 177] on span "Peak IOPS" at bounding box center [217, 178] width 53 height 13
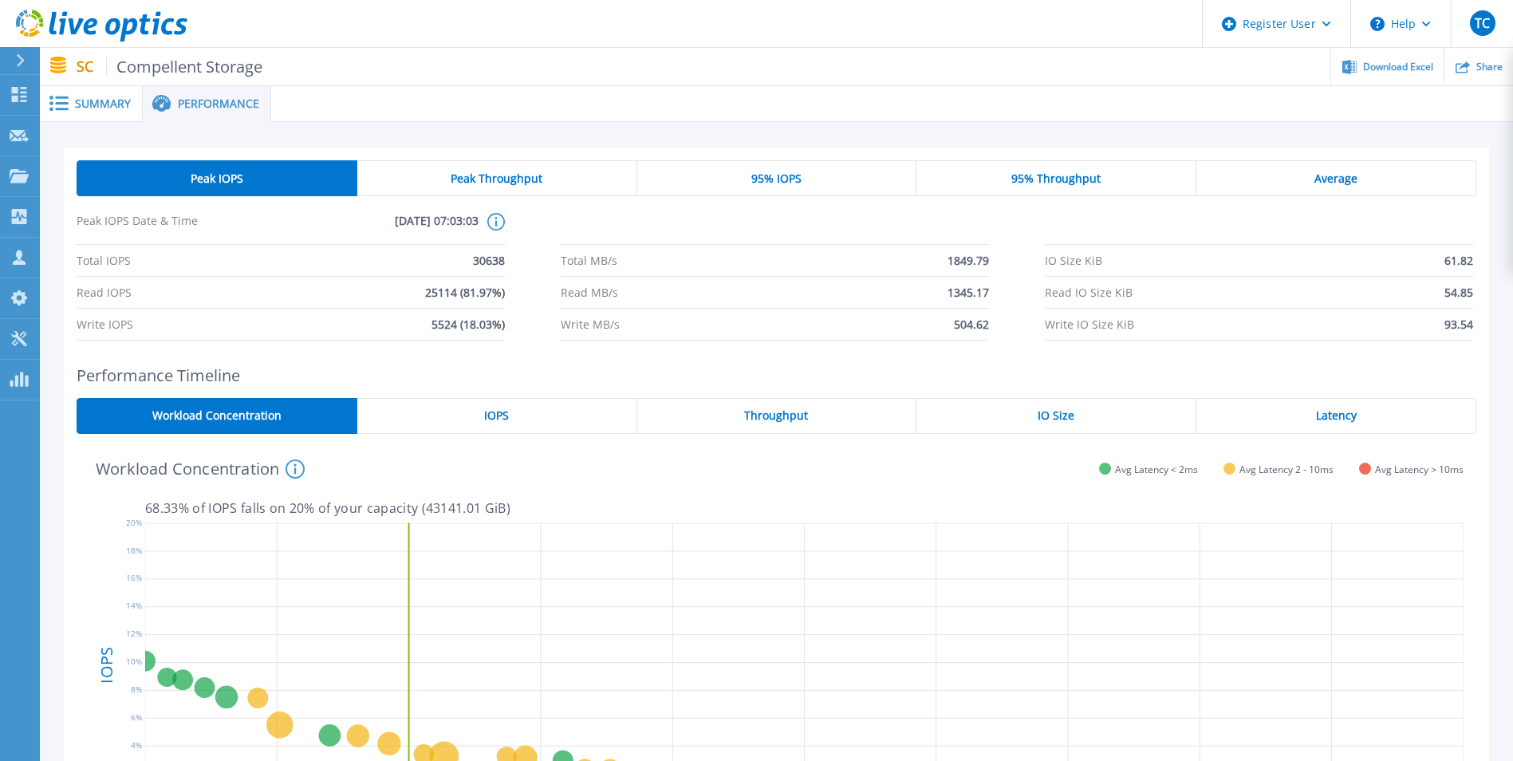
click at [469, 175] on span "Peak Throughput" at bounding box center [497, 178] width 92 height 13
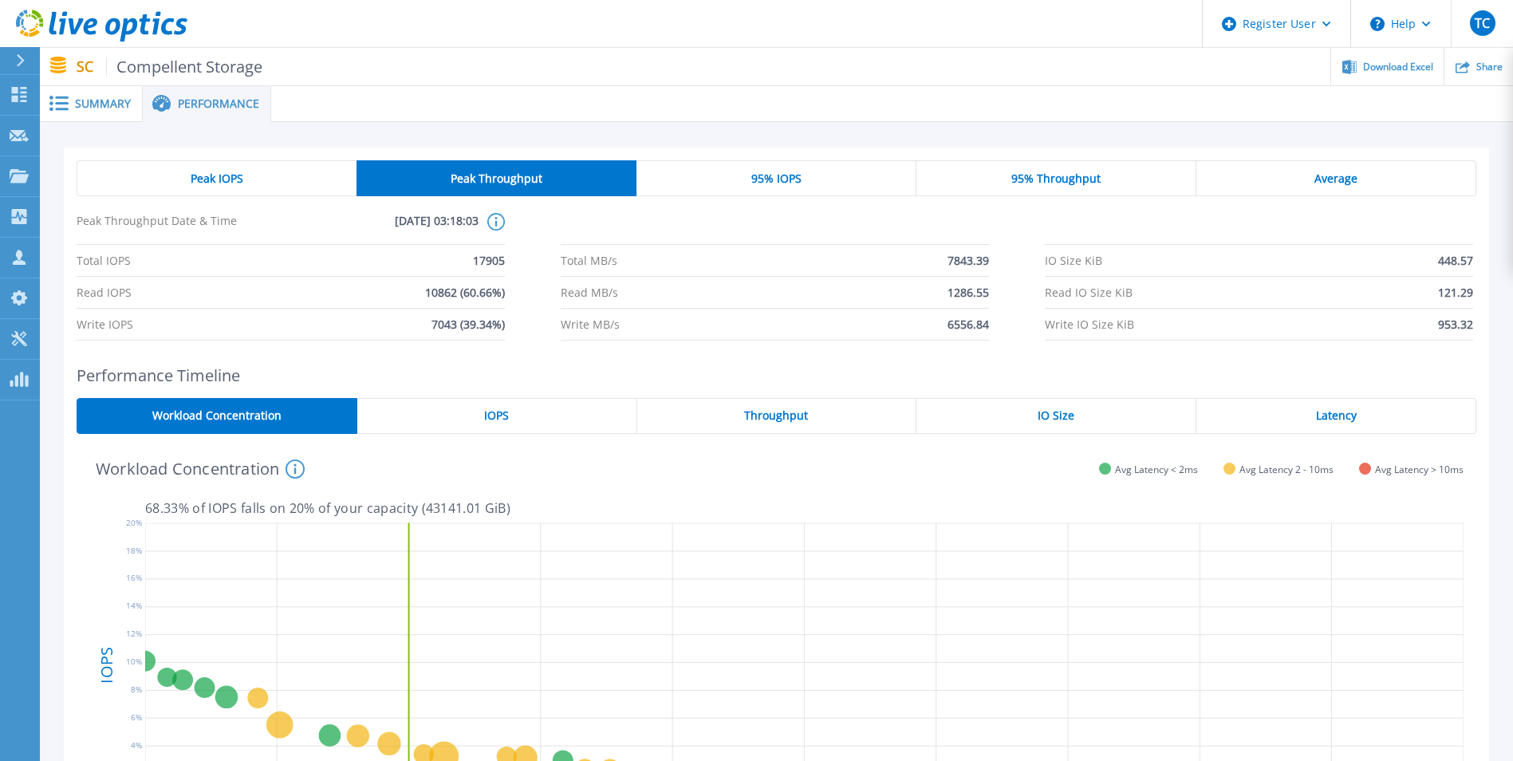
click at [747, 178] on div "95% IOPS" at bounding box center [776, 178] width 280 height 36
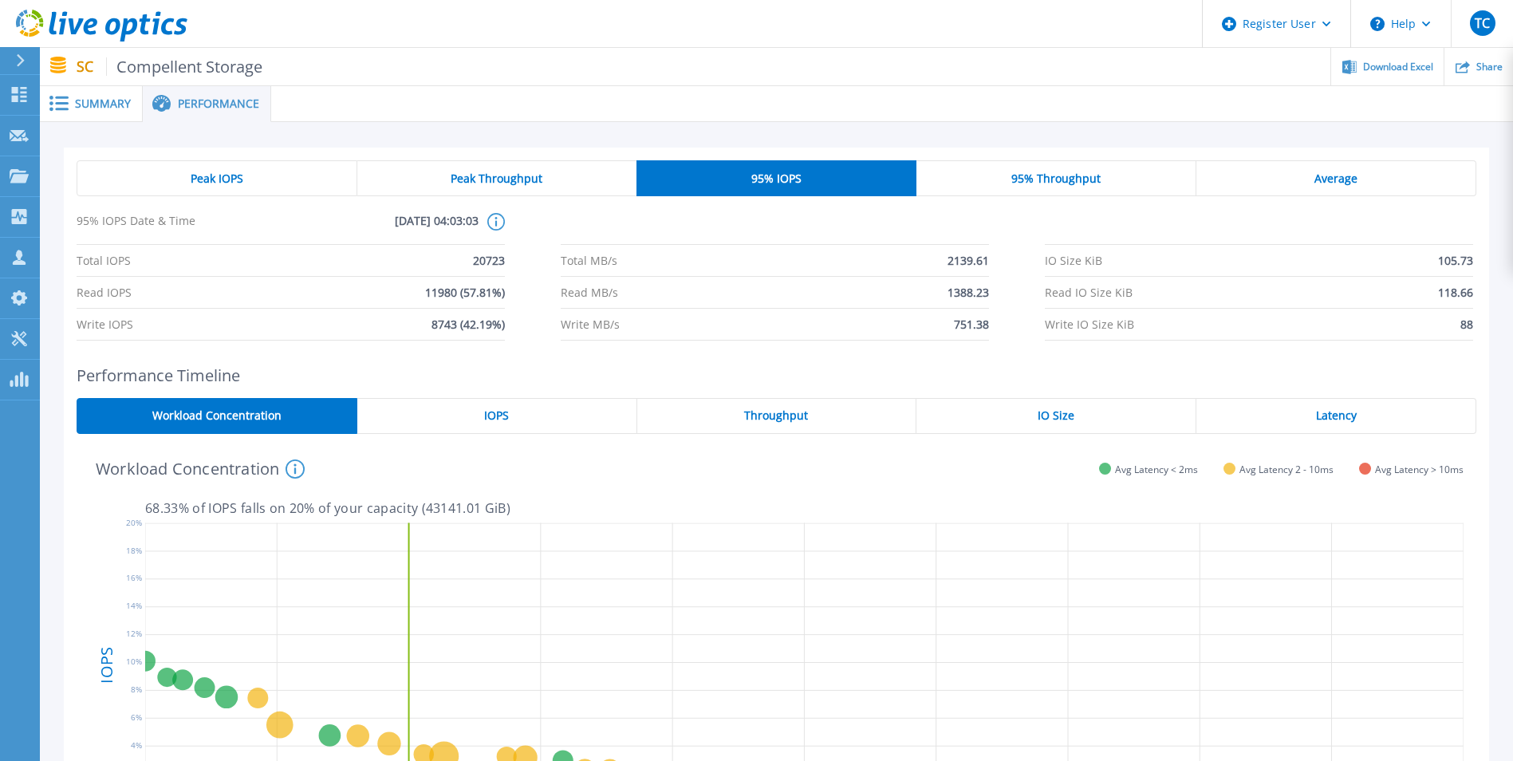
click at [1009, 171] on div "95% Throughput" at bounding box center [1056, 178] width 280 height 36
